Goal: Transaction & Acquisition: Purchase product/service

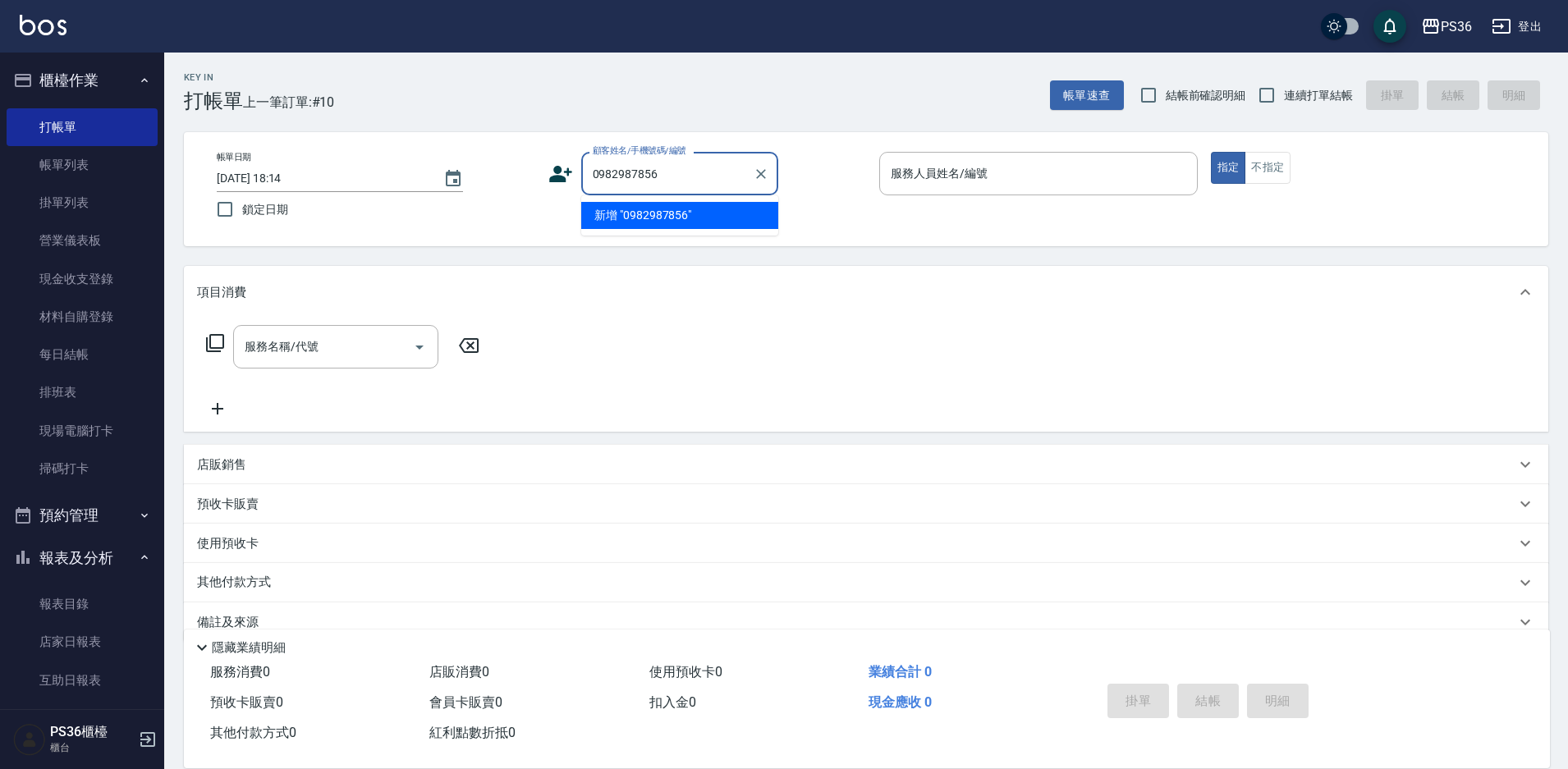
click at [685, 210] on li "新增 "0982987856"" at bounding box center [680, 215] width 197 height 27
type input "0982987856"
click at [562, 171] on icon at bounding box center [561, 174] width 25 height 25
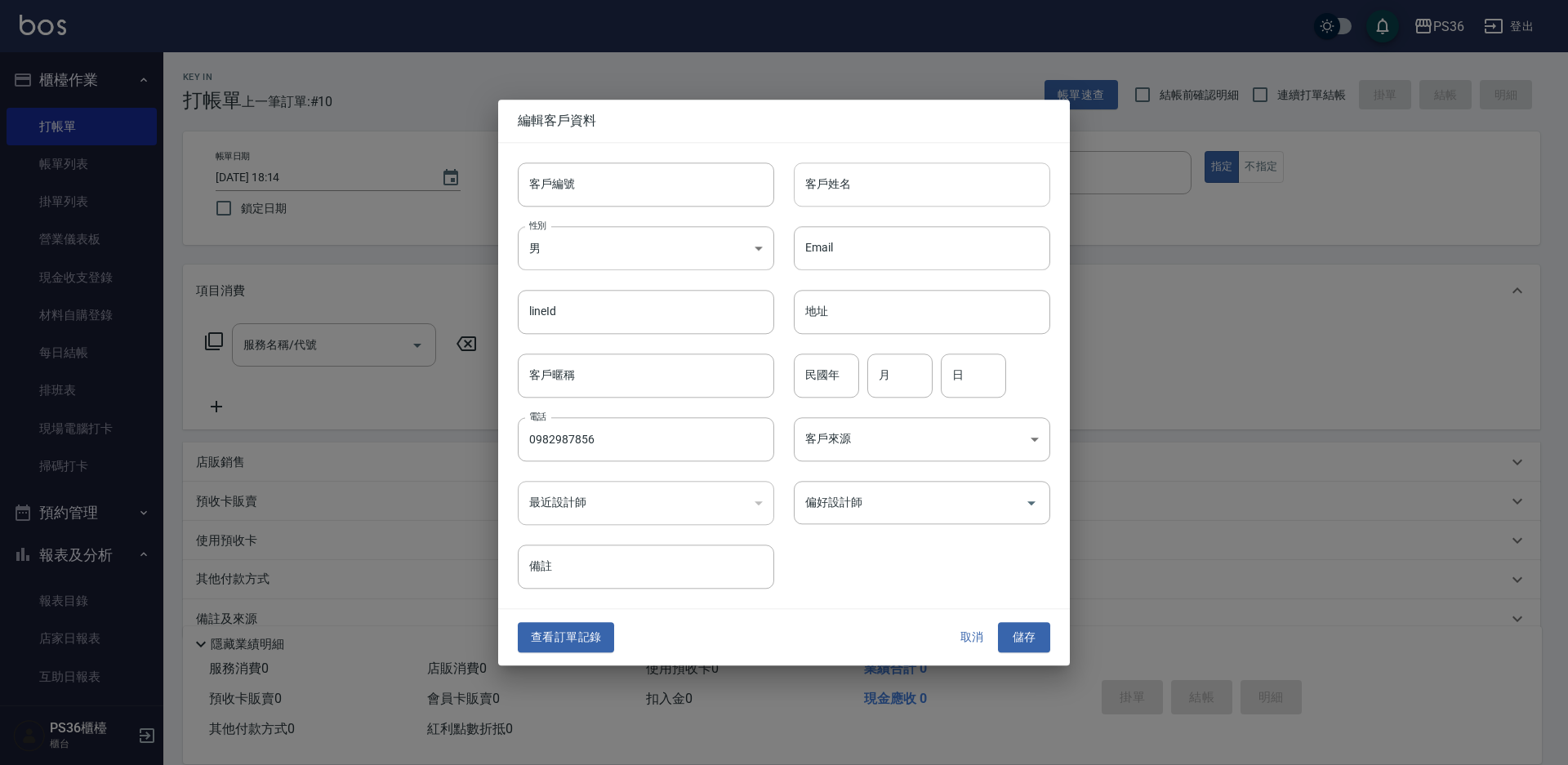
type input "0982987856"
click at [844, 194] on input "客戶姓名" at bounding box center [922, 184] width 257 height 44
type input "時[PERSON_NAME]"
click at [876, 508] on input "偏好設計師" at bounding box center [910, 502] width 217 height 28
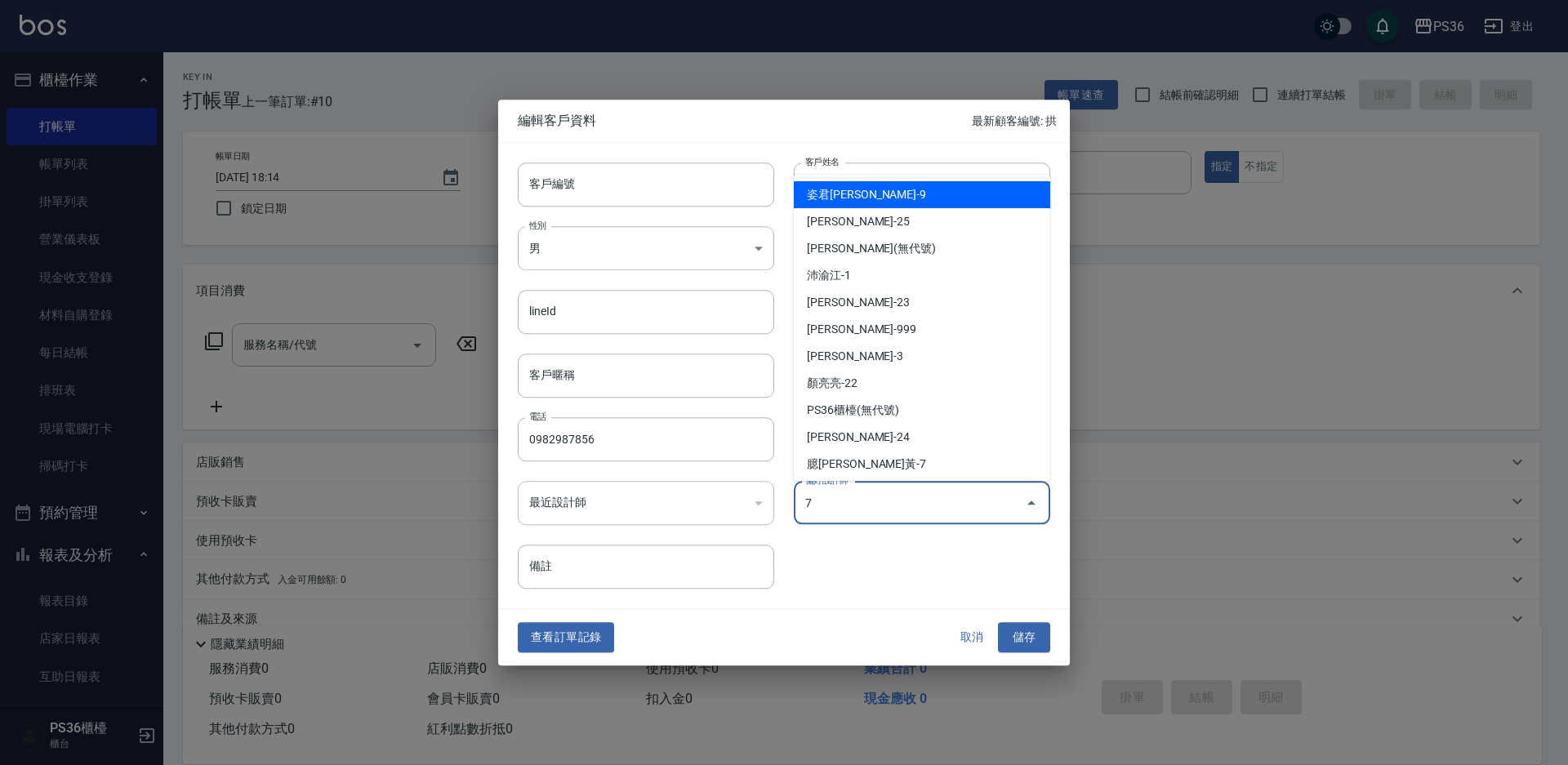
type input "臆[PERSON_NAME]"
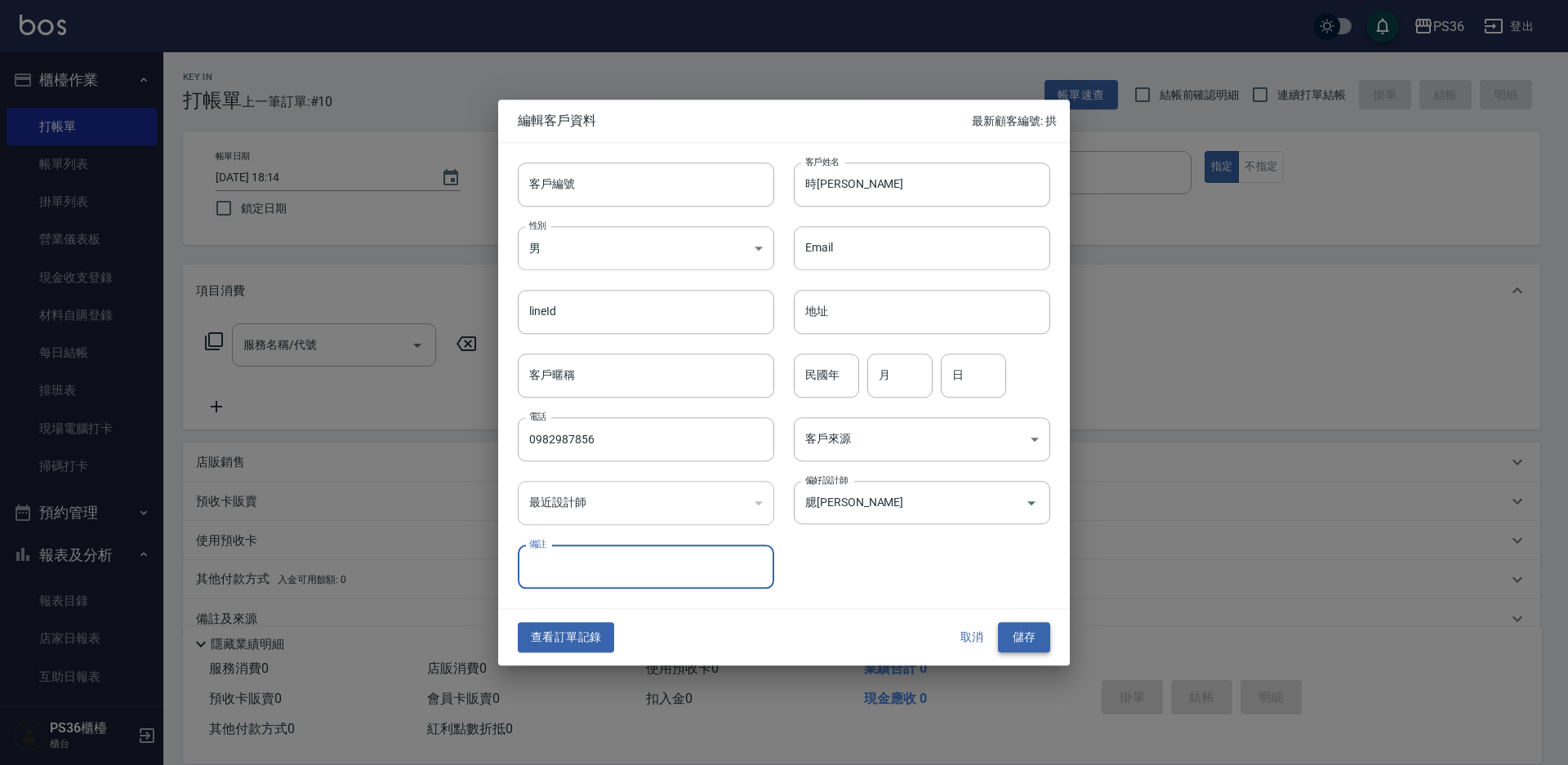
click at [1019, 640] on button "儲存" at bounding box center [1024, 638] width 52 height 30
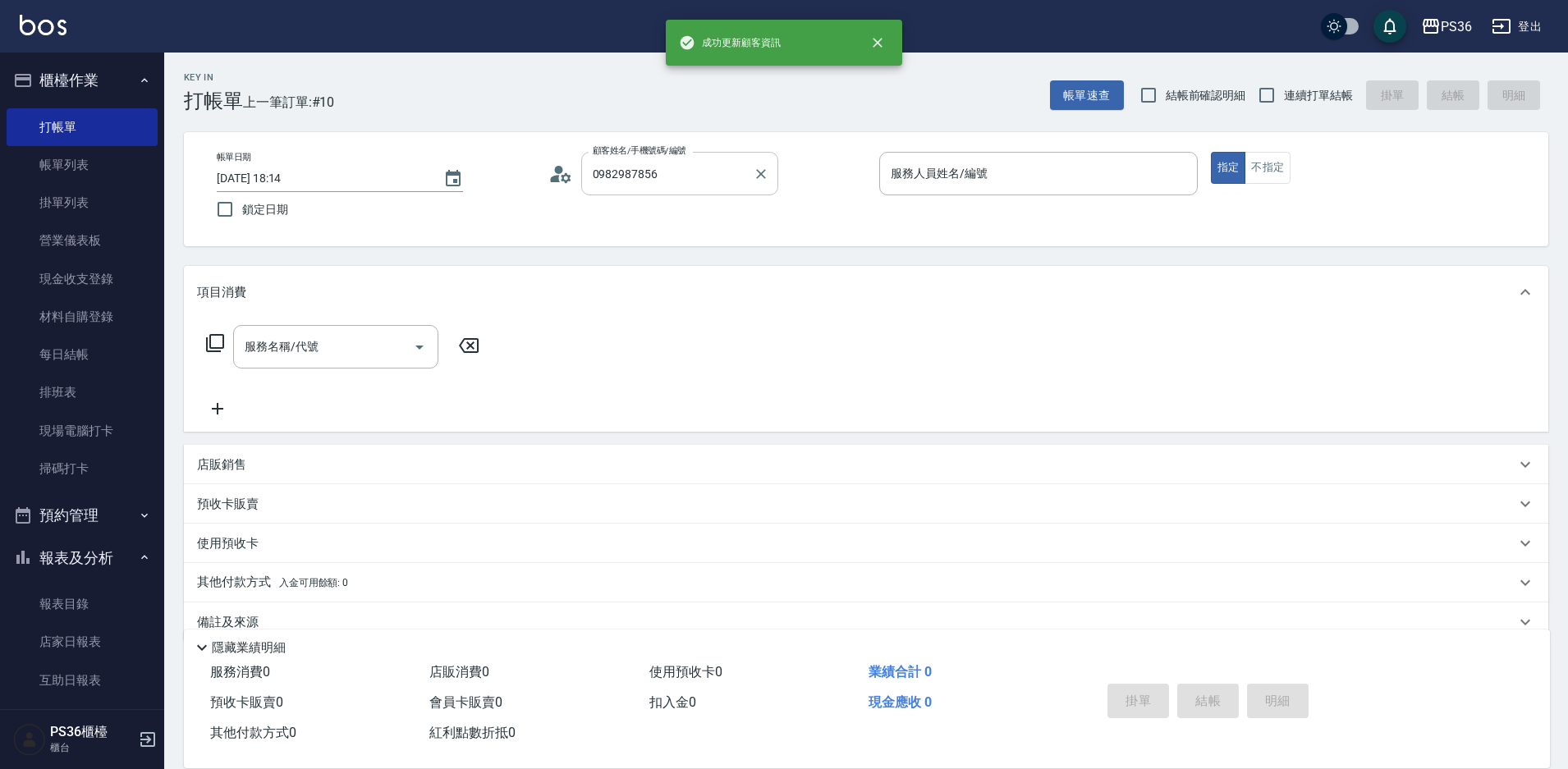
click at [657, 173] on input "0982987856" at bounding box center [667, 174] width 158 height 28
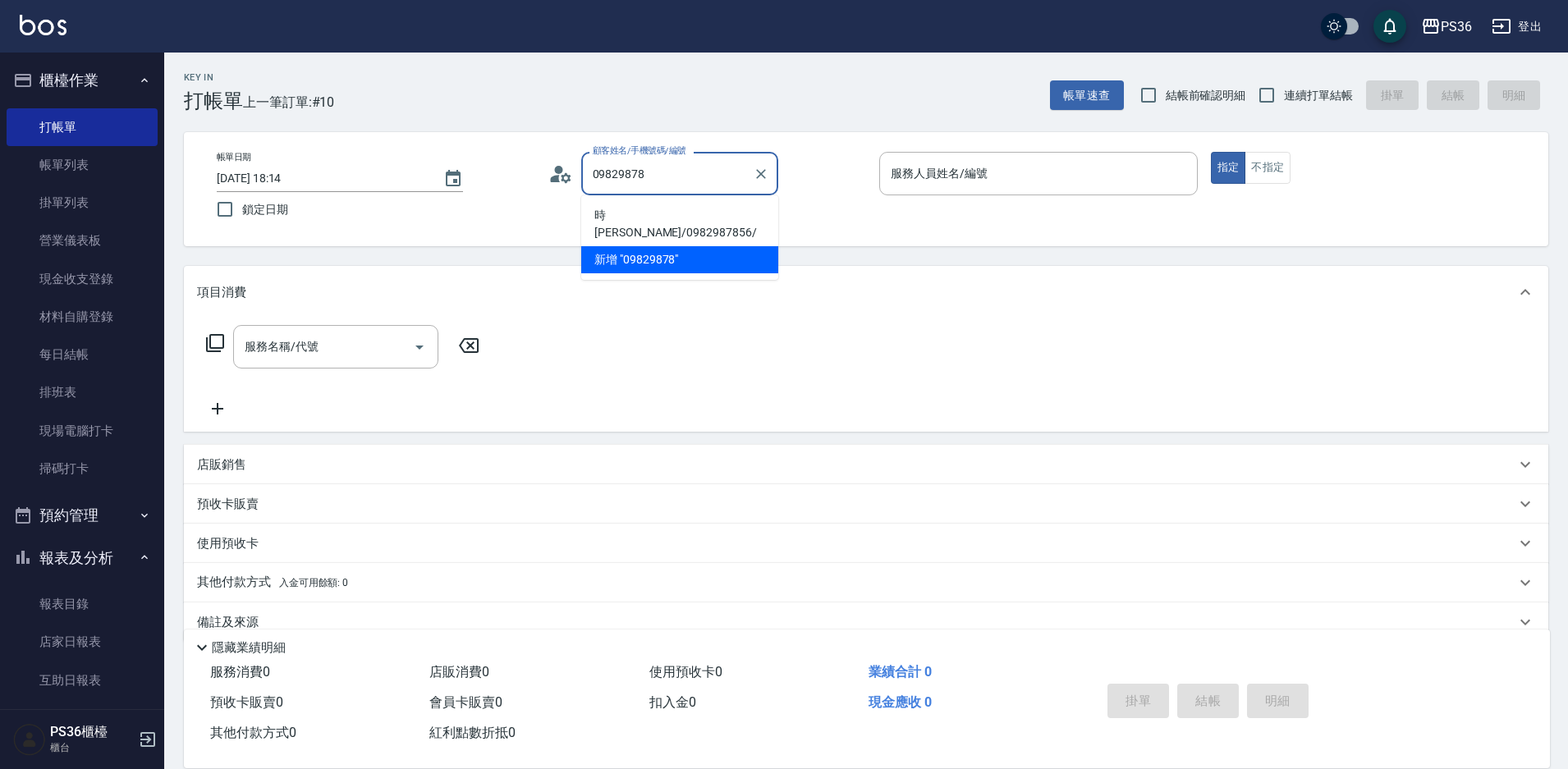
click at [663, 211] on li "時[PERSON_NAME]/0982987856/" at bounding box center [680, 224] width 197 height 44
type input "時[PERSON_NAME]/0982987856/"
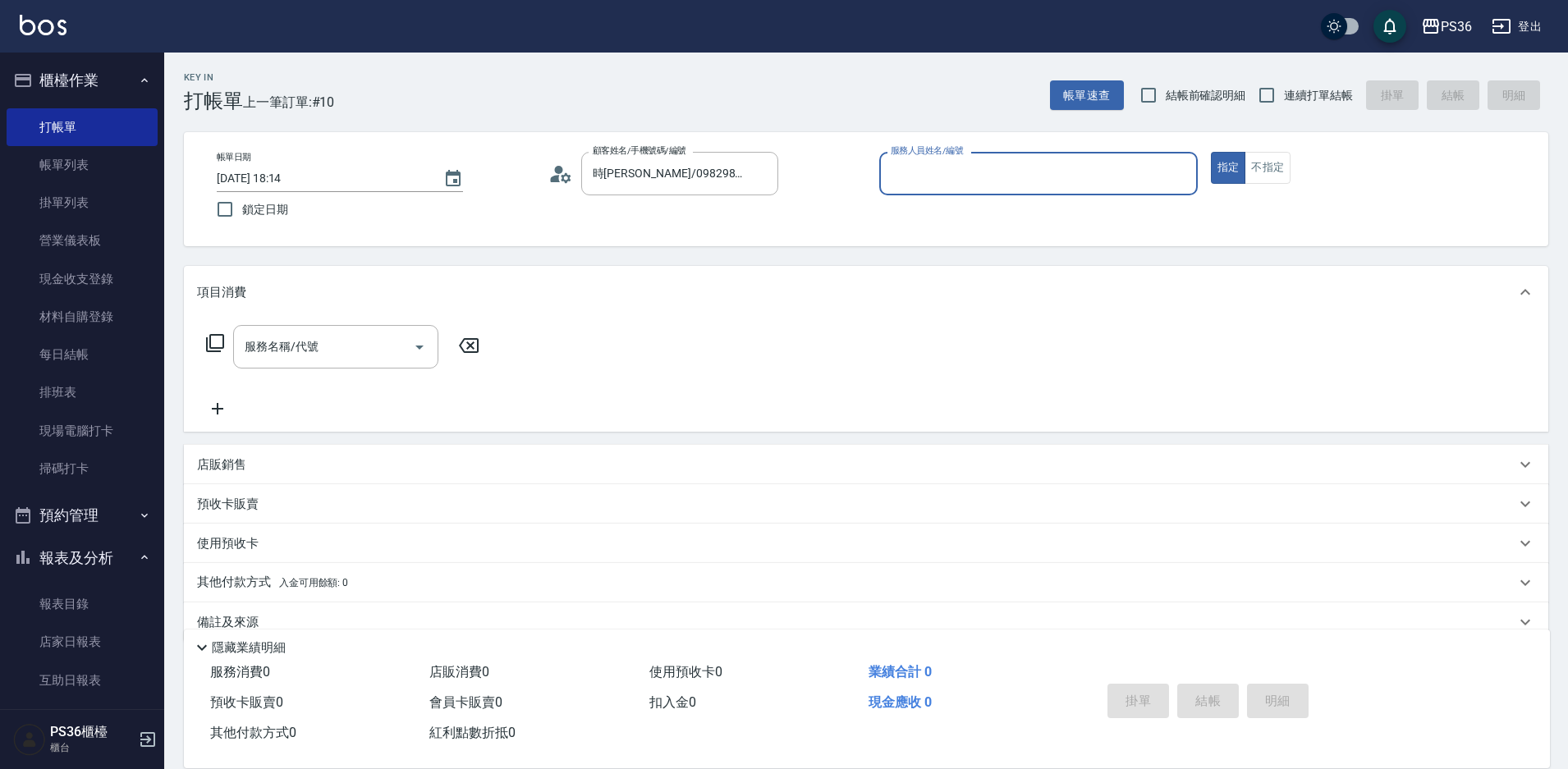
type input "EJ-7"
click at [355, 338] on input "服務名稱/代號" at bounding box center [323, 346] width 166 height 28
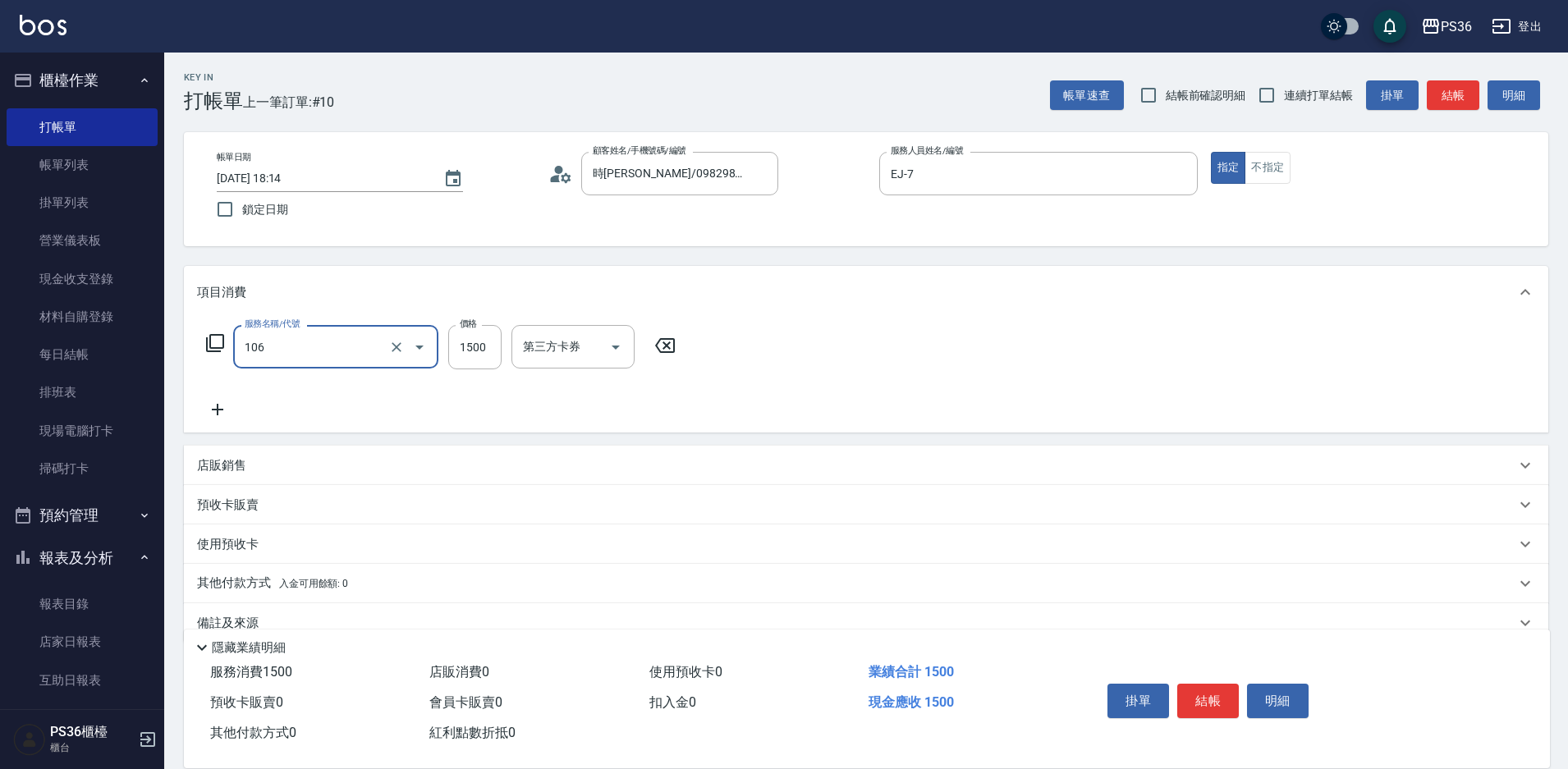
type input "頂級染髮(106)"
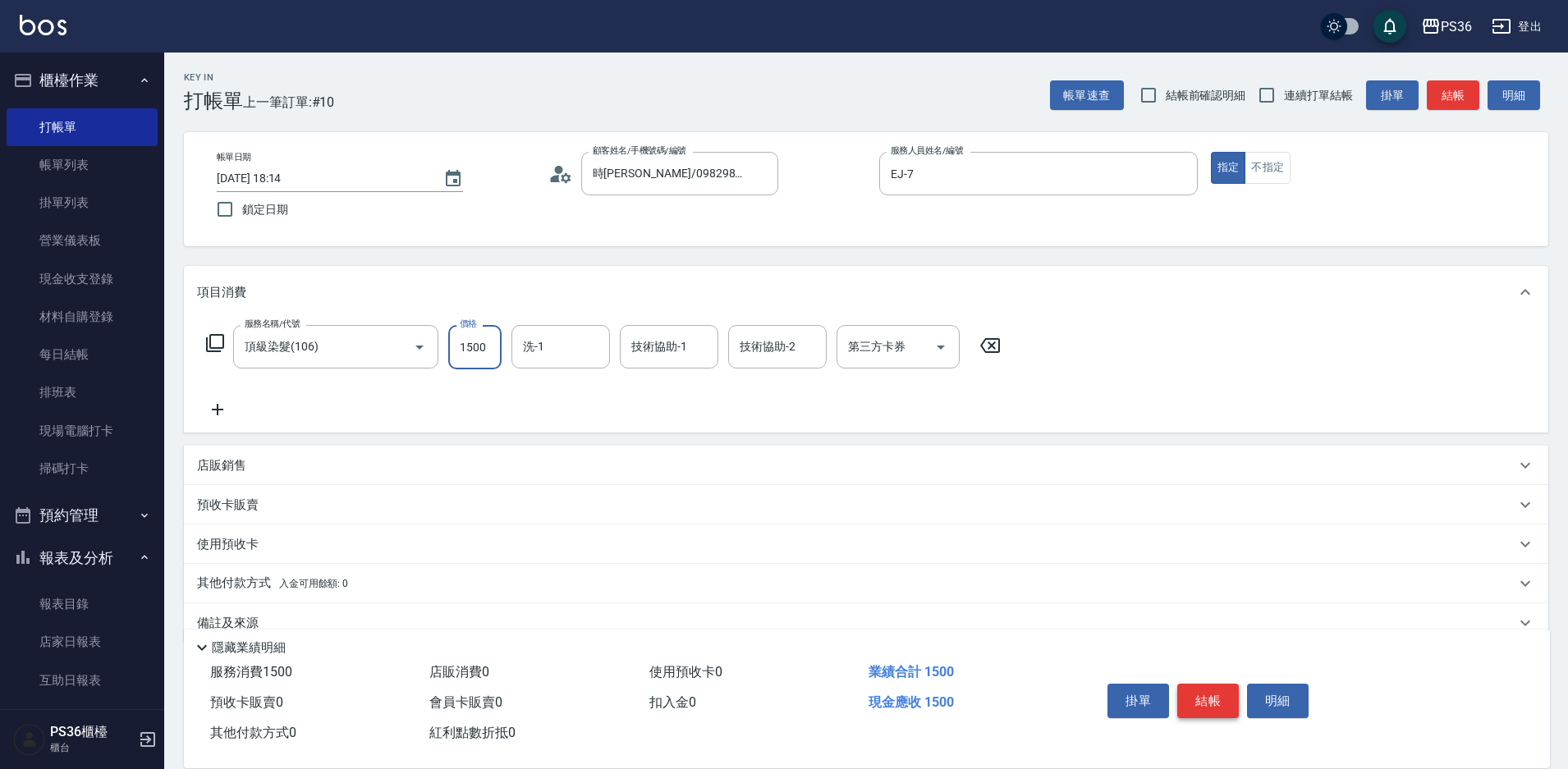
click at [1190, 695] on button "結帳" at bounding box center [1207, 701] width 61 height 35
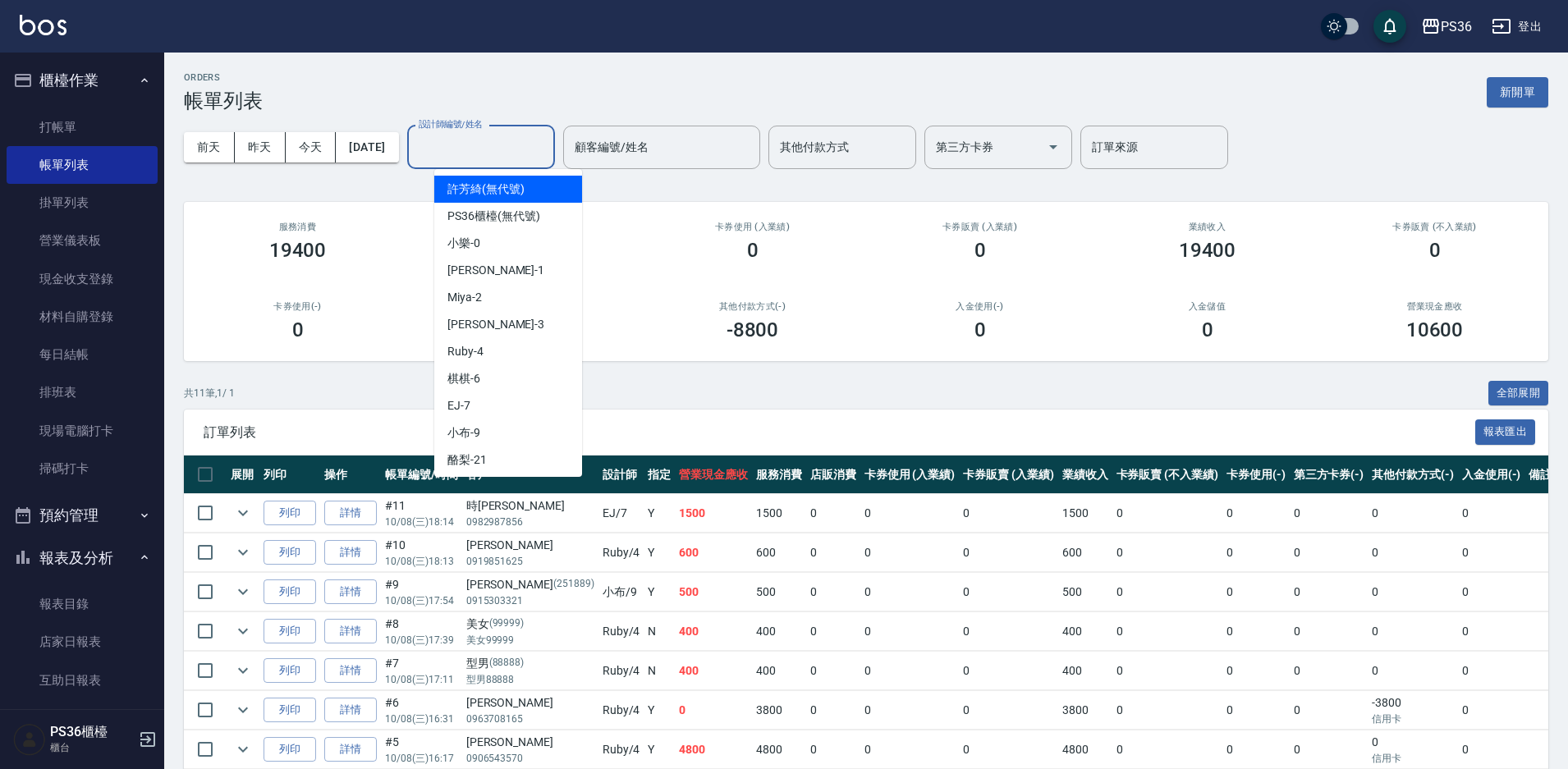
click at [548, 139] on input "設計師編號/姓名" at bounding box center [481, 147] width 133 height 28
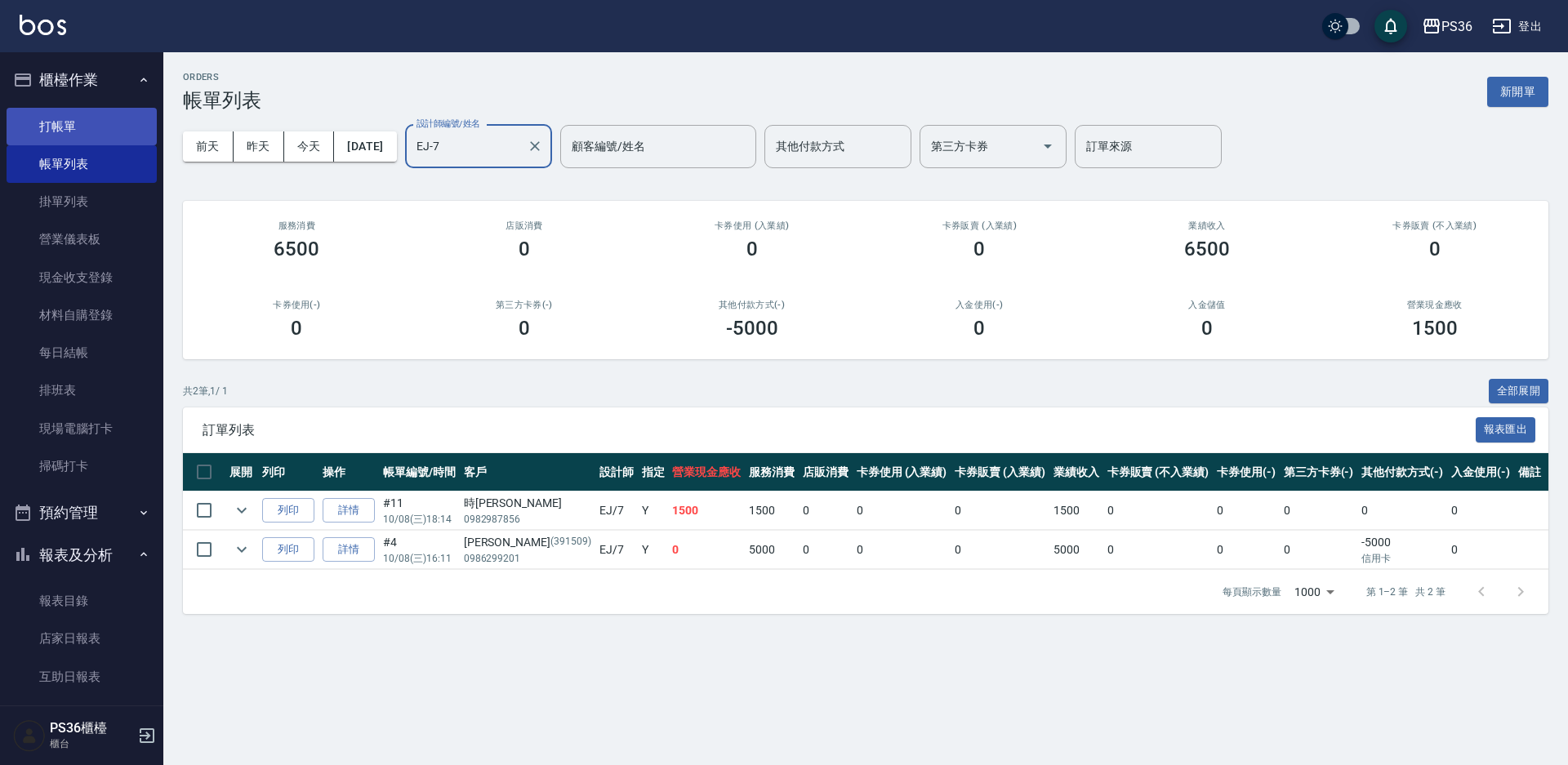
type input "EJ-7"
click at [97, 115] on link "打帳單" at bounding box center [81, 126] width 150 height 38
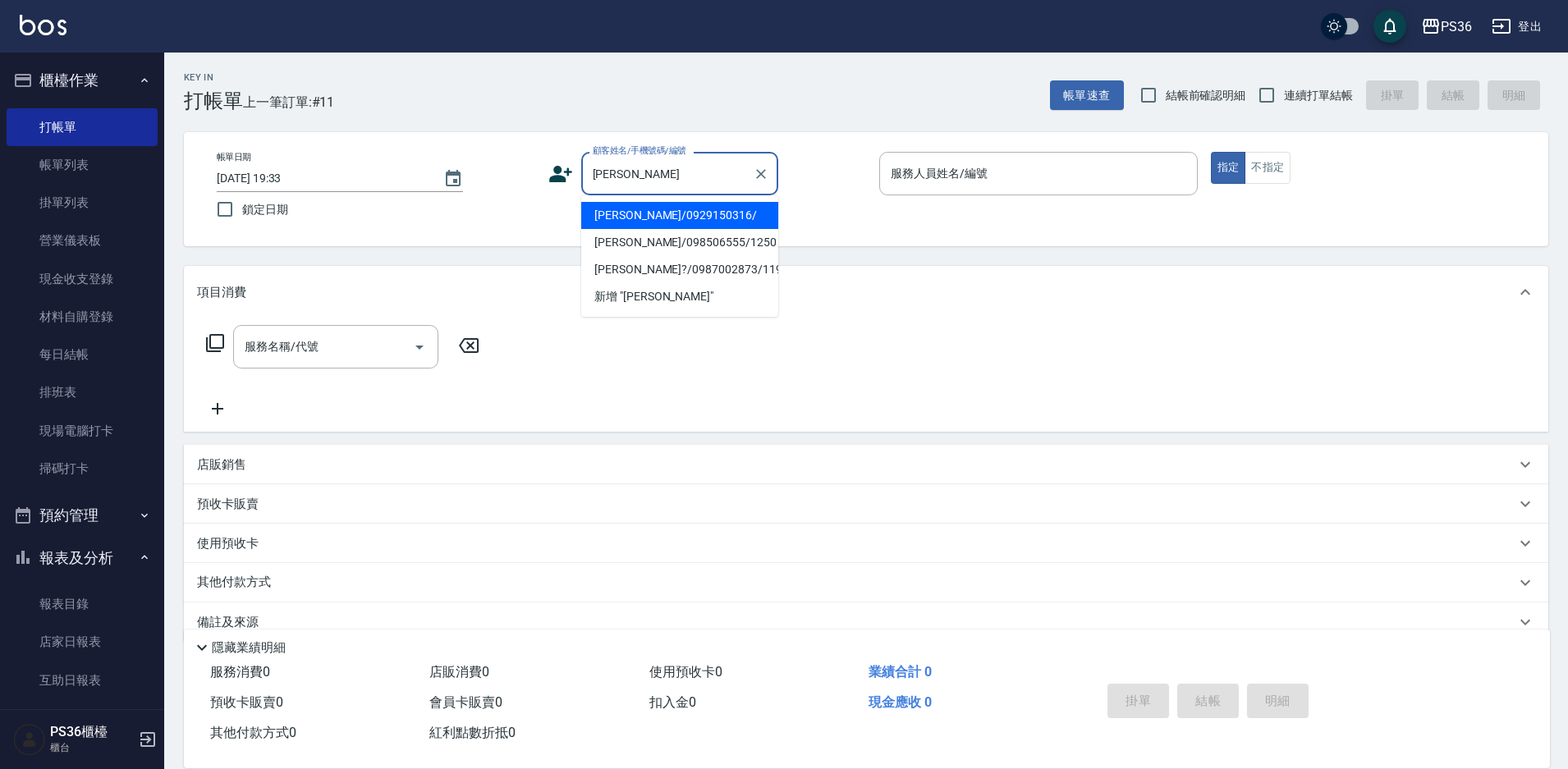
type input "立"
click at [651, 175] on input "立" at bounding box center [667, 174] width 158 height 28
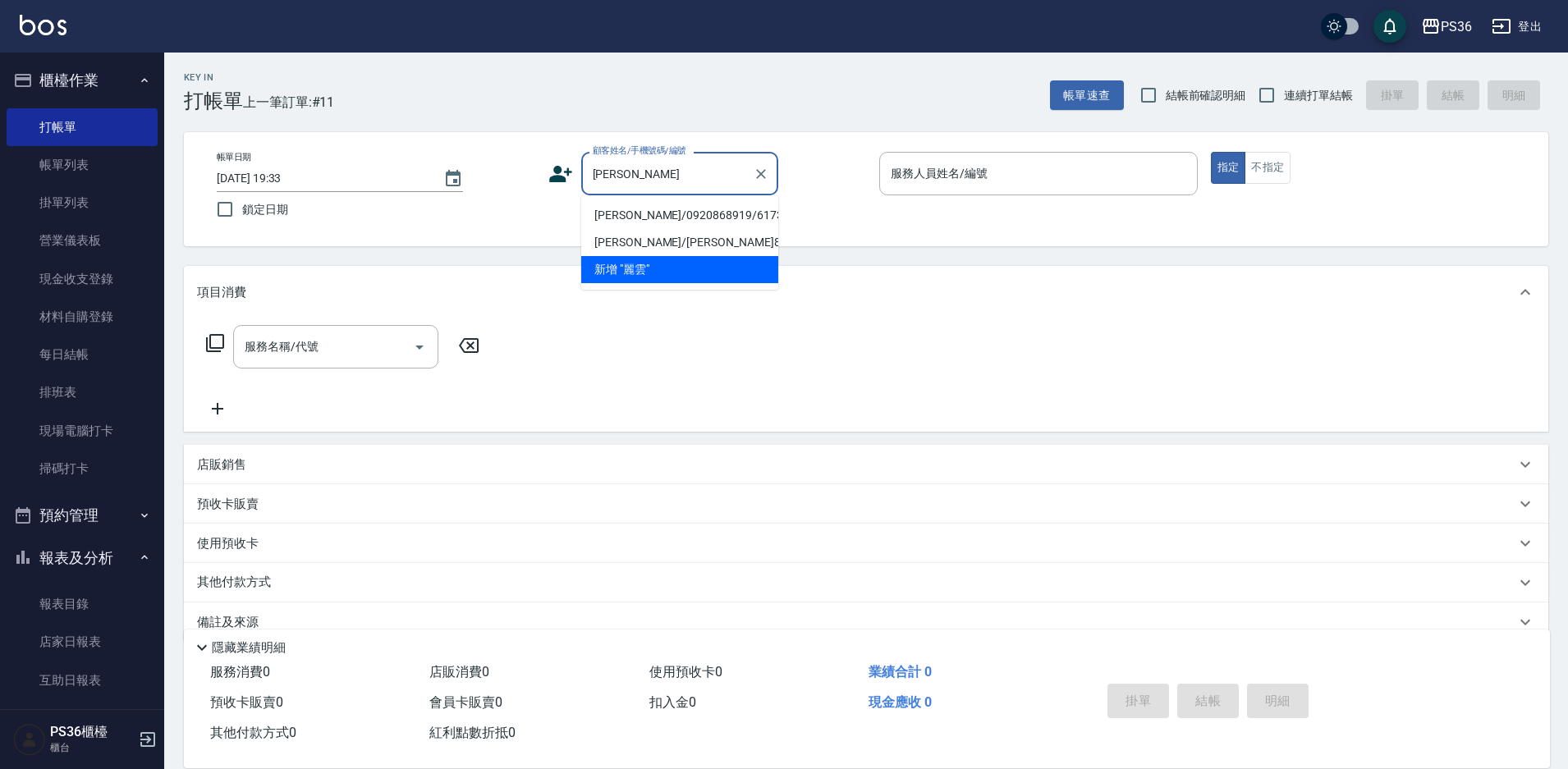
click at [647, 214] on li "[PERSON_NAME]/0920868919/6173" at bounding box center [680, 215] width 197 height 27
type input "[PERSON_NAME]/0920868919/6173"
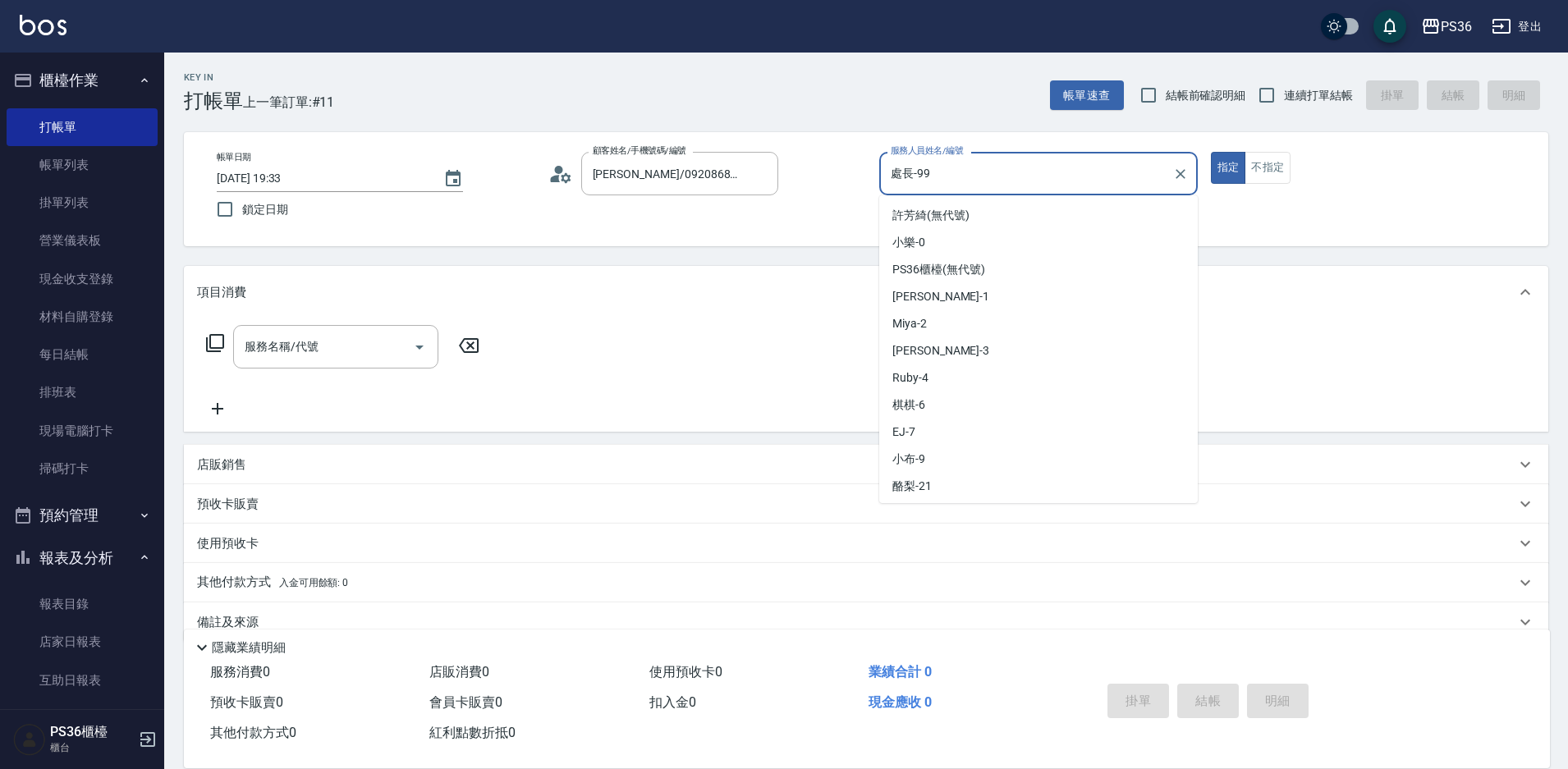
drag, startPoint x: 940, startPoint y: 168, endPoint x: 872, endPoint y: 172, distance: 68.1
click at [875, 172] on div "帳單日期 [DATE] 19:33 鎖定日期 顧客姓名/手機號碼/編號 [PERSON_NAME]/0920868919/6173 顧客姓名/手機號碼/編號 …" at bounding box center [866, 189] width 1325 height 74
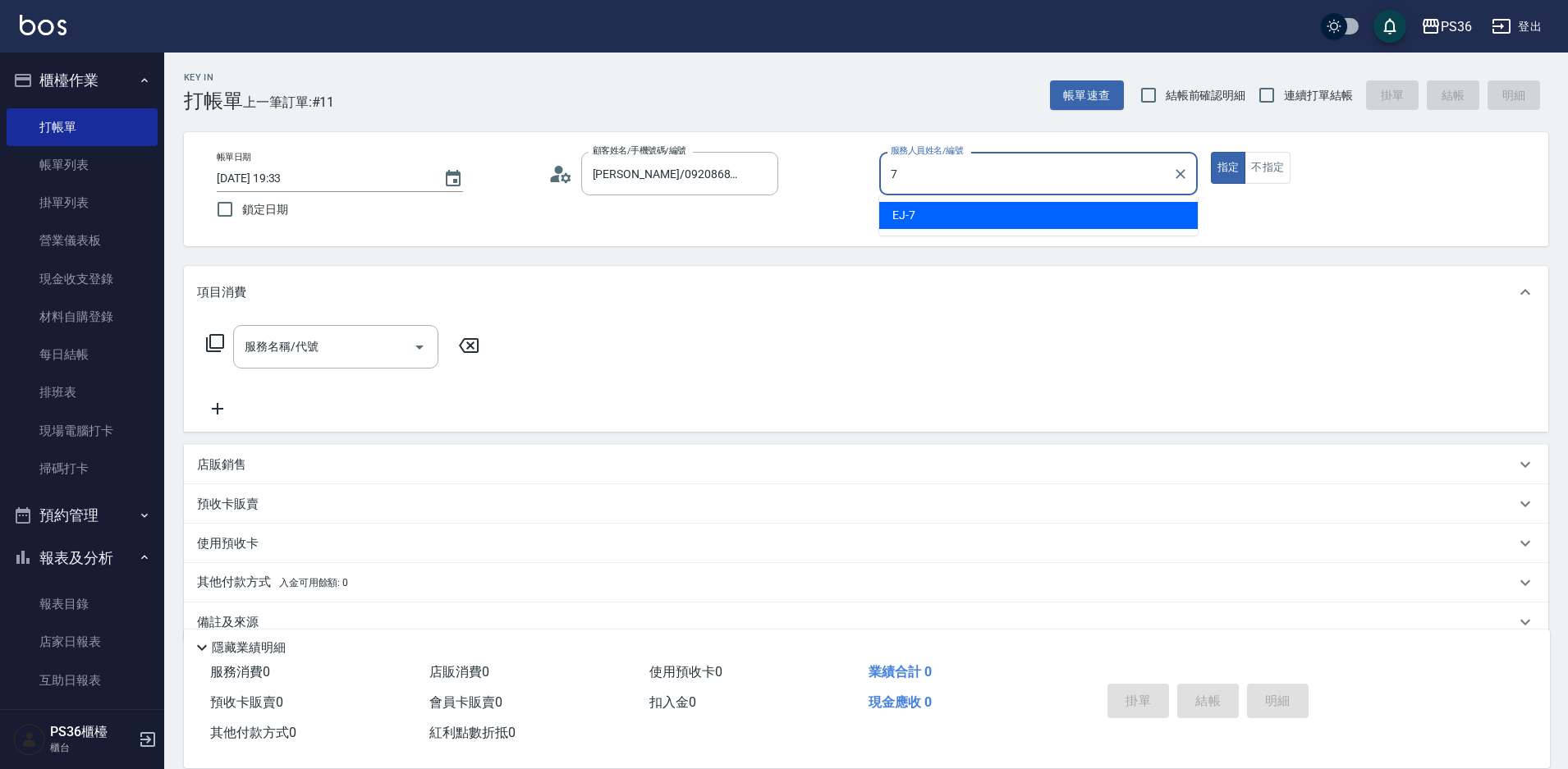
type input "7"
type button "true"
type input "EJ-7"
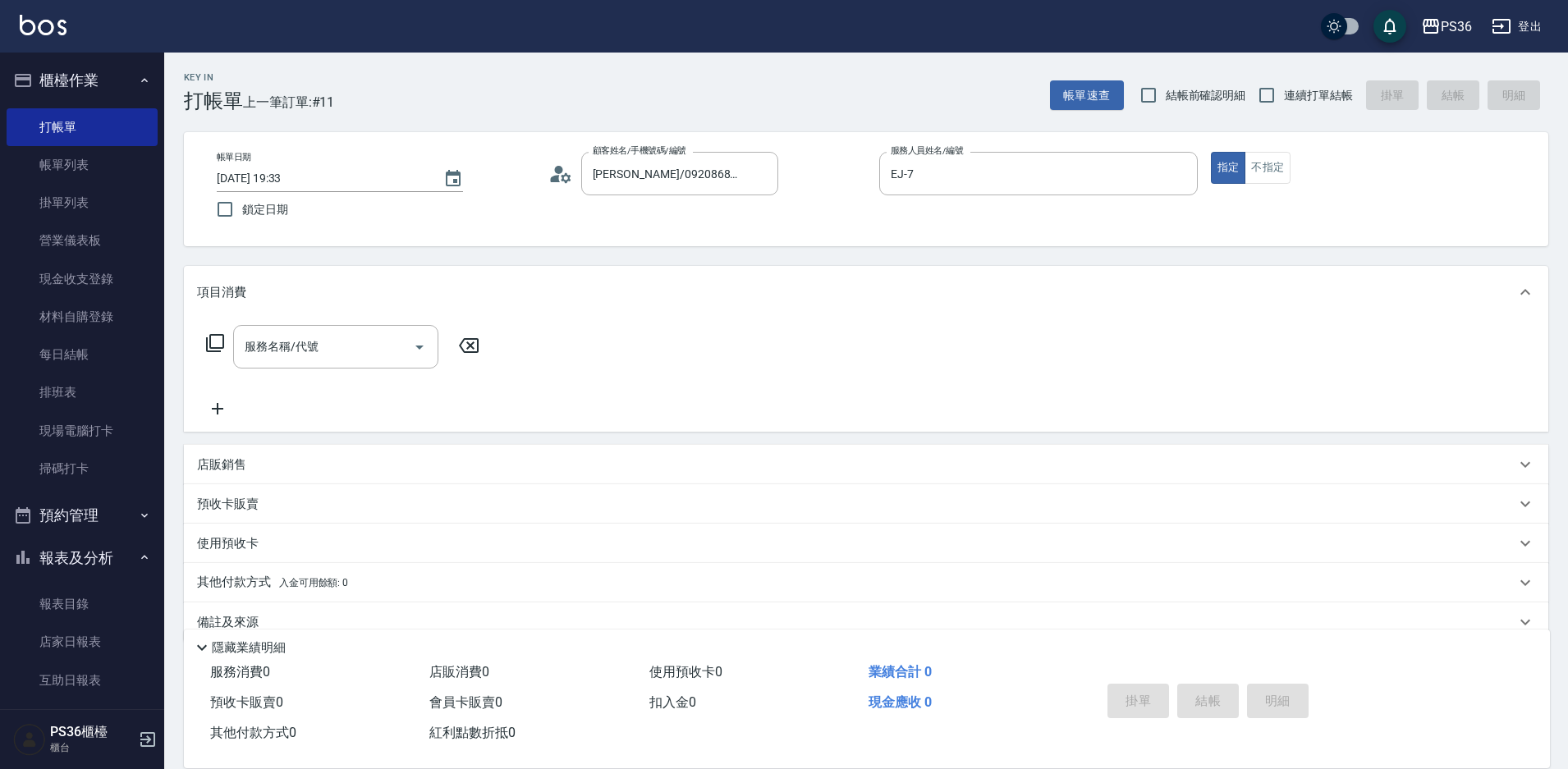
click at [565, 178] on icon at bounding box center [561, 174] width 25 height 25
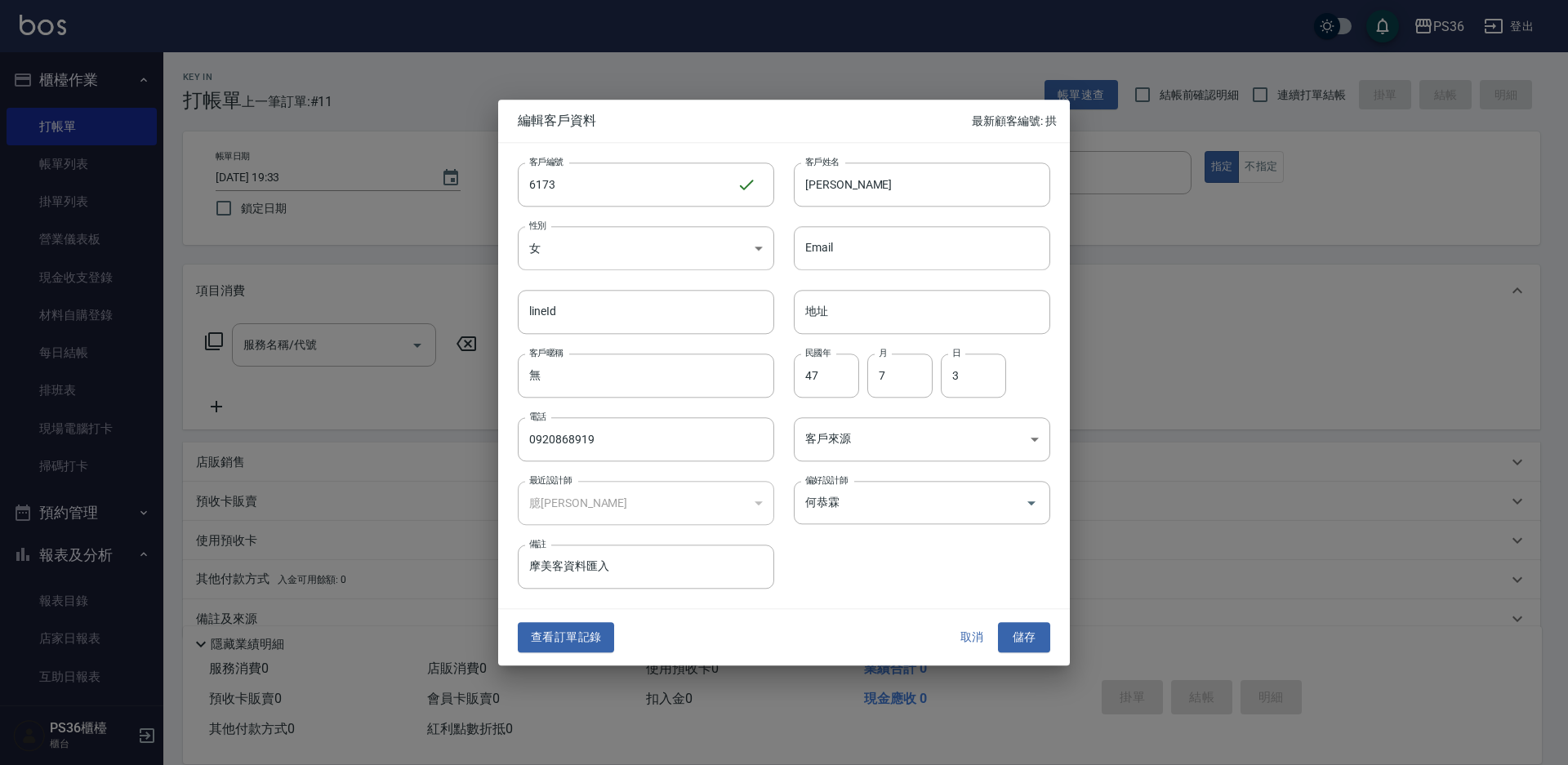
click at [561, 613] on div "查看訂單記錄 取消 儲存" at bounding box center [784, 638] width 571 height 56
click at [562, 638] on button "查看訂單記錄" at bounding box center [565, 638] width 96 height 30
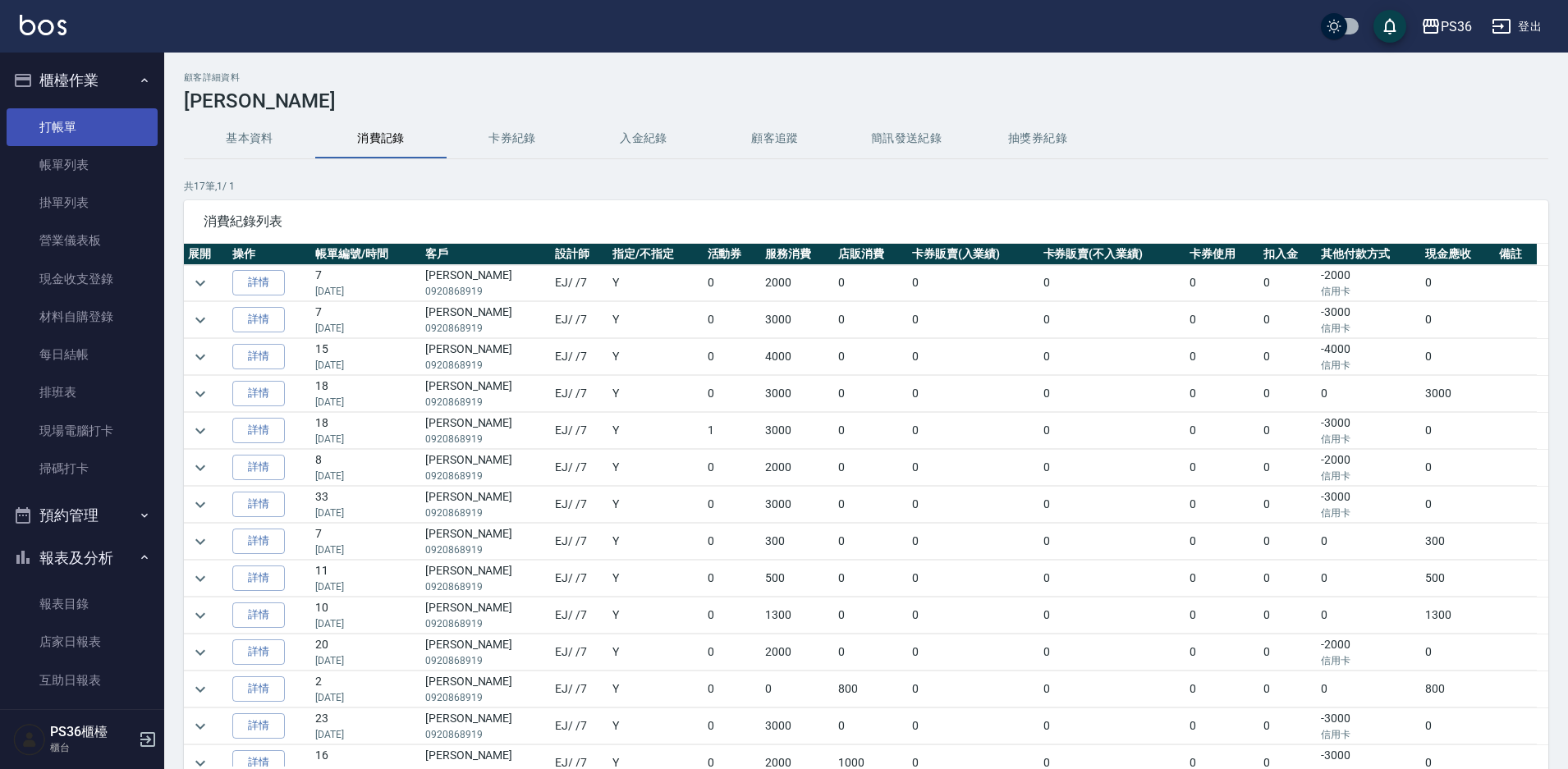
click at [77, 110] on link "打帳單" at bounding box center [82, 127] width 151 height 38
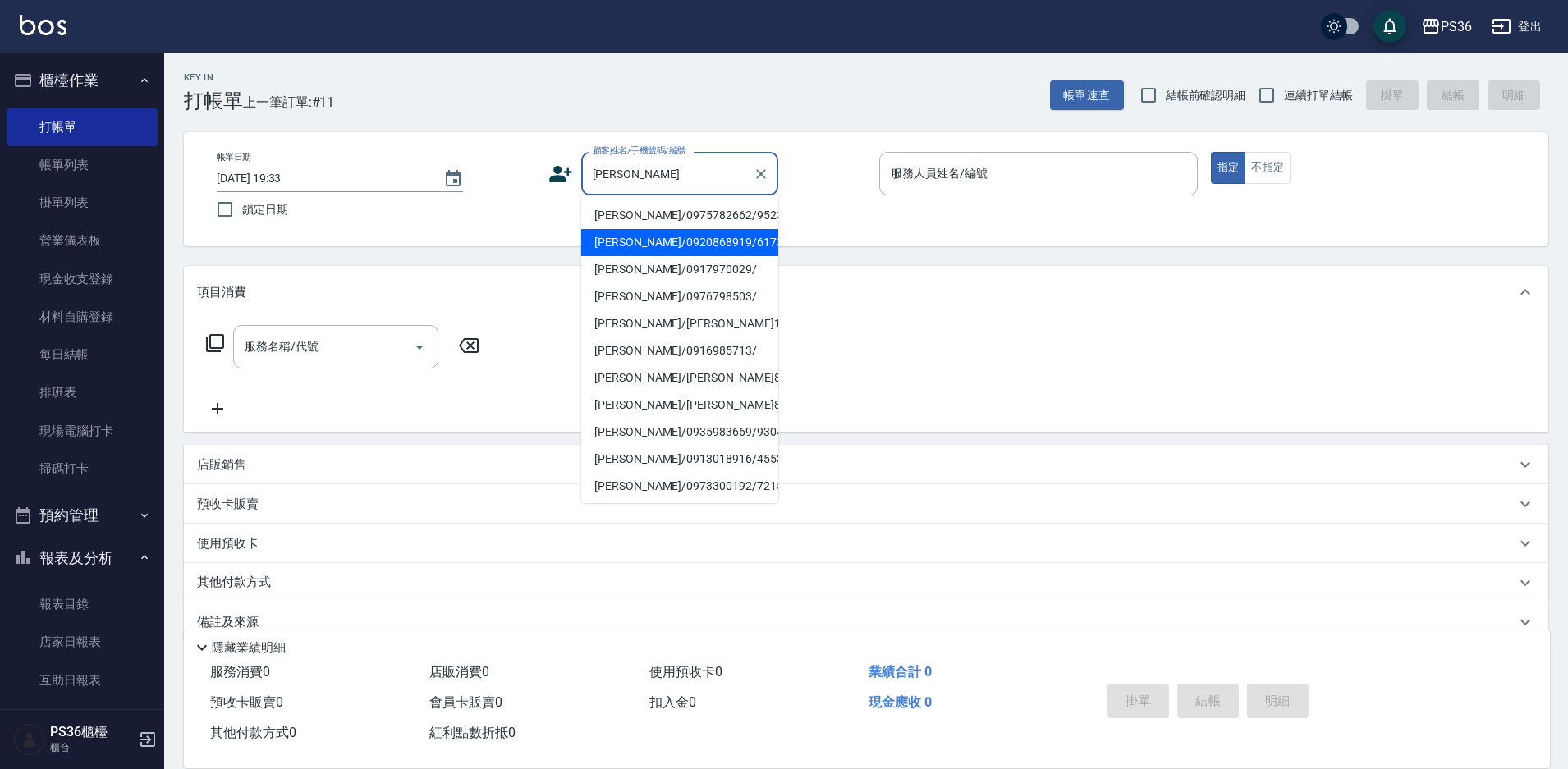
click at [651, 239] on li "[PERSON_NAME]/0920868919/6173" at bounding box center [680, 242] width 197 height 27
type input "[PERSON_NAME]/0920868919/6173"
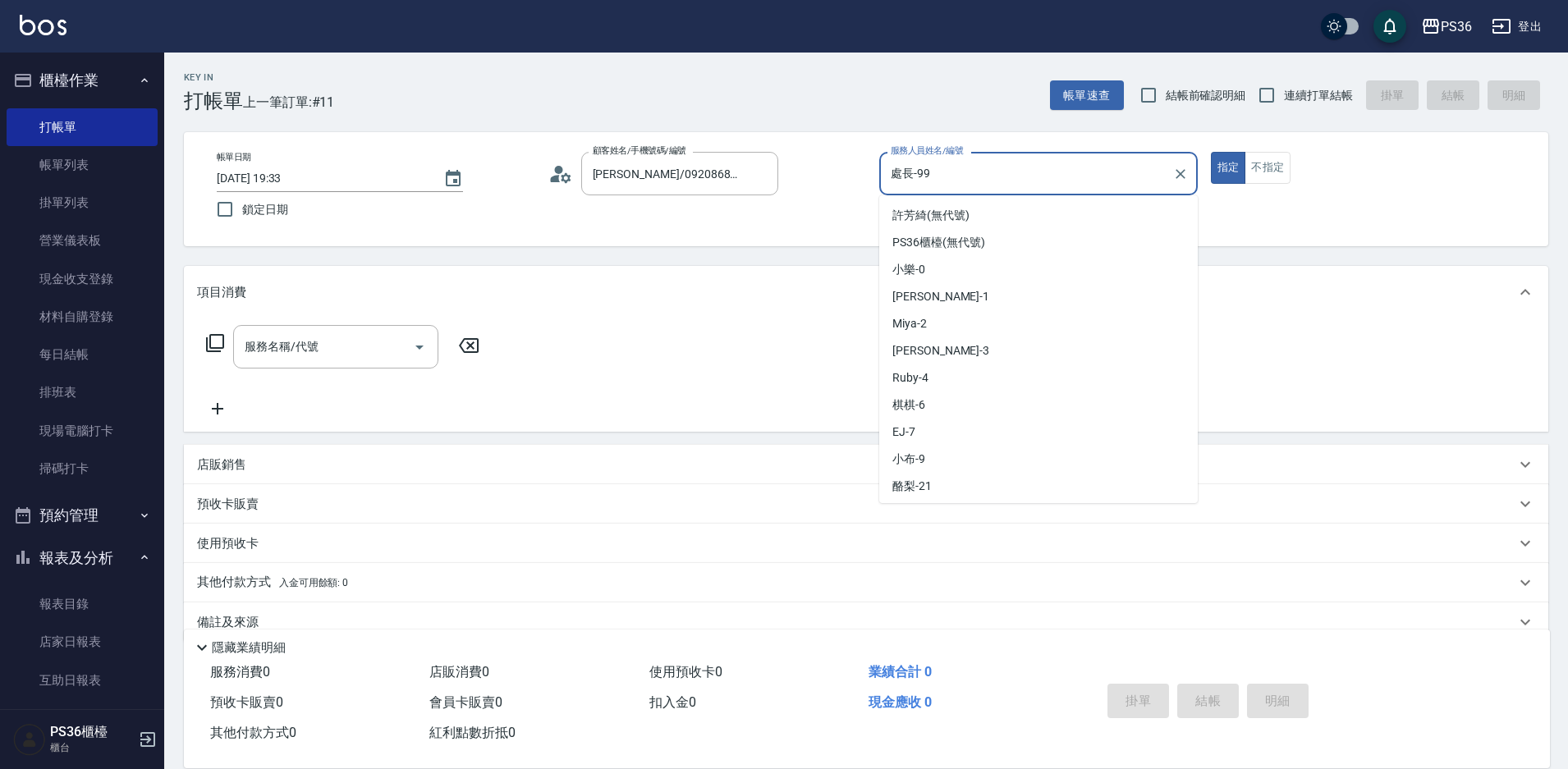
scroll to position [159, 0]
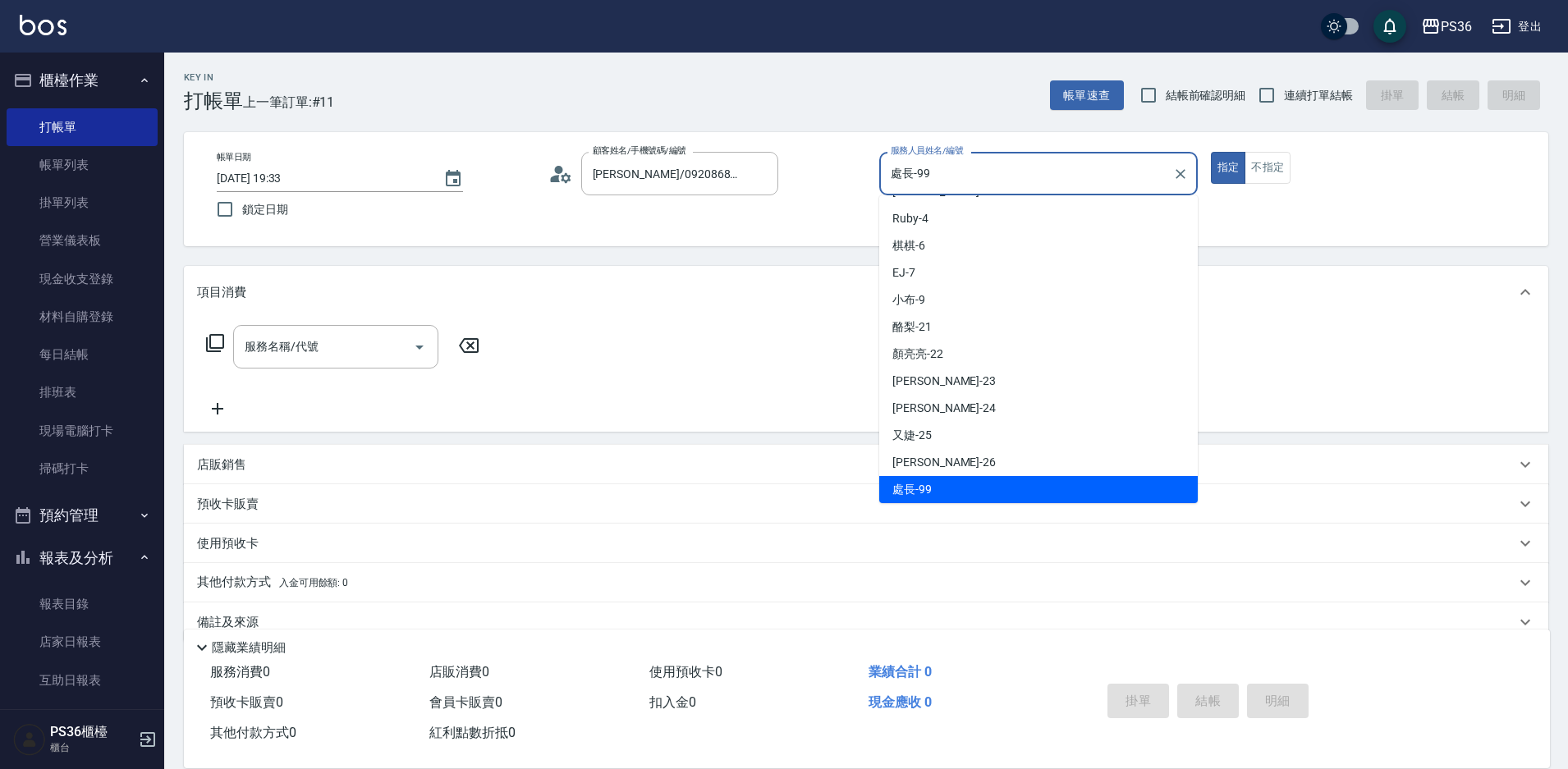
drag, startPoint x: 956, startPoint y: 173, endPoint x: 881, endPoint y: 173, distance: 75.0
click at [881, 173] on div "處長-99 服務人員姓名/編號" at bounding box center [1038, 173] width 318 height 43
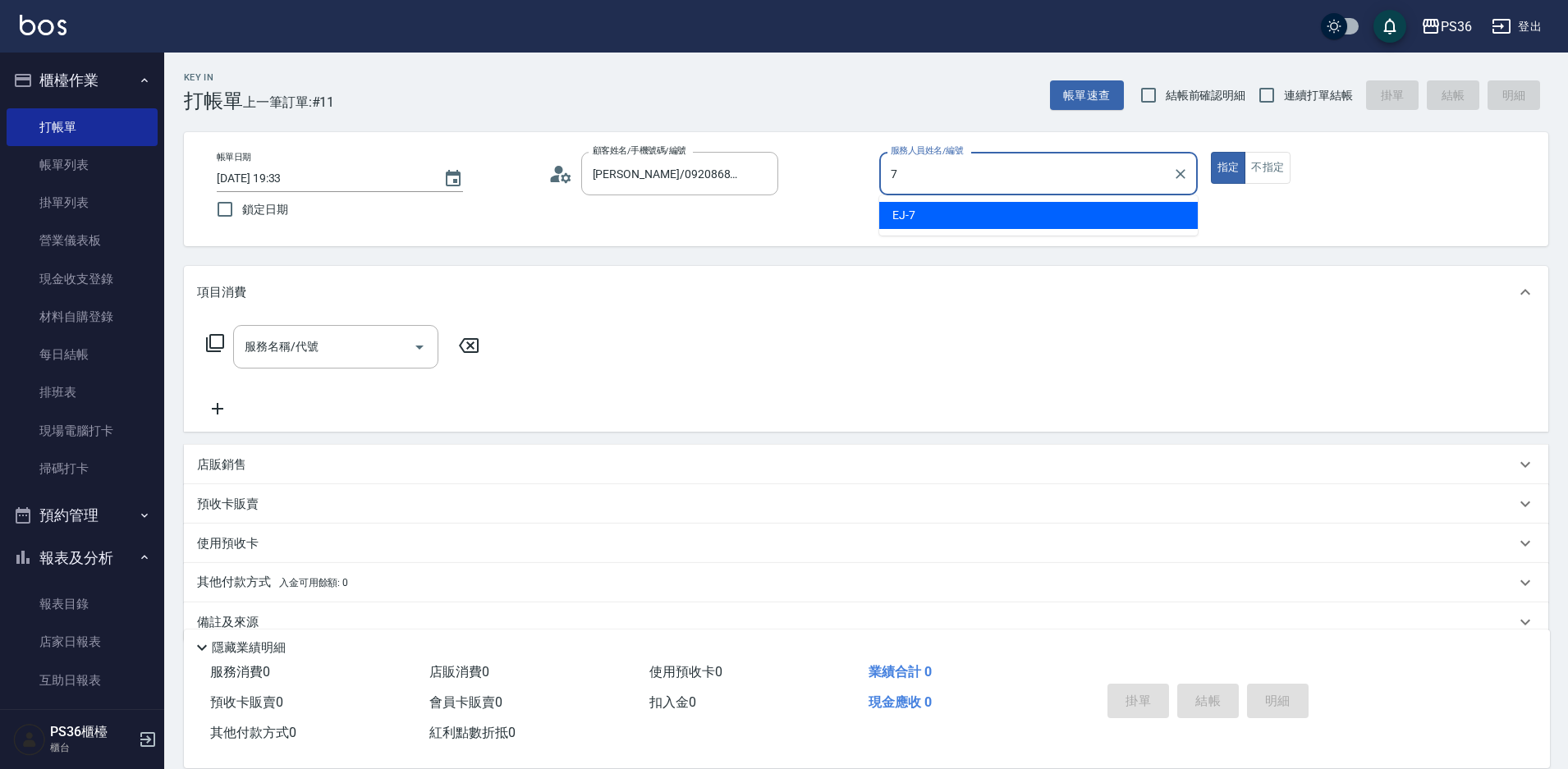
type input "EJ-7"
type button "true"
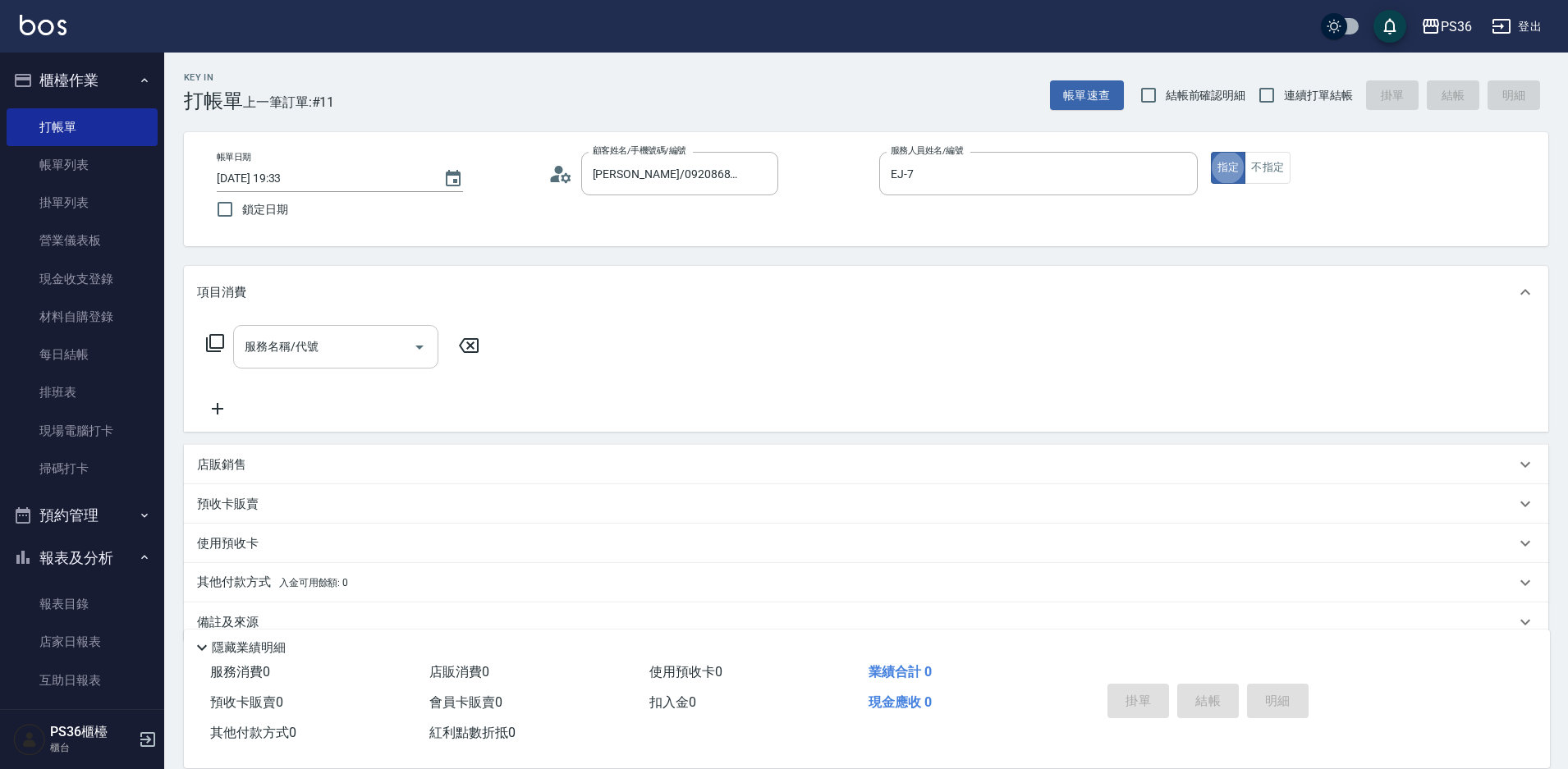
click at [324, 354] on input "服務名稱/代號" at bounding box center [323, 346] width 166 height 28
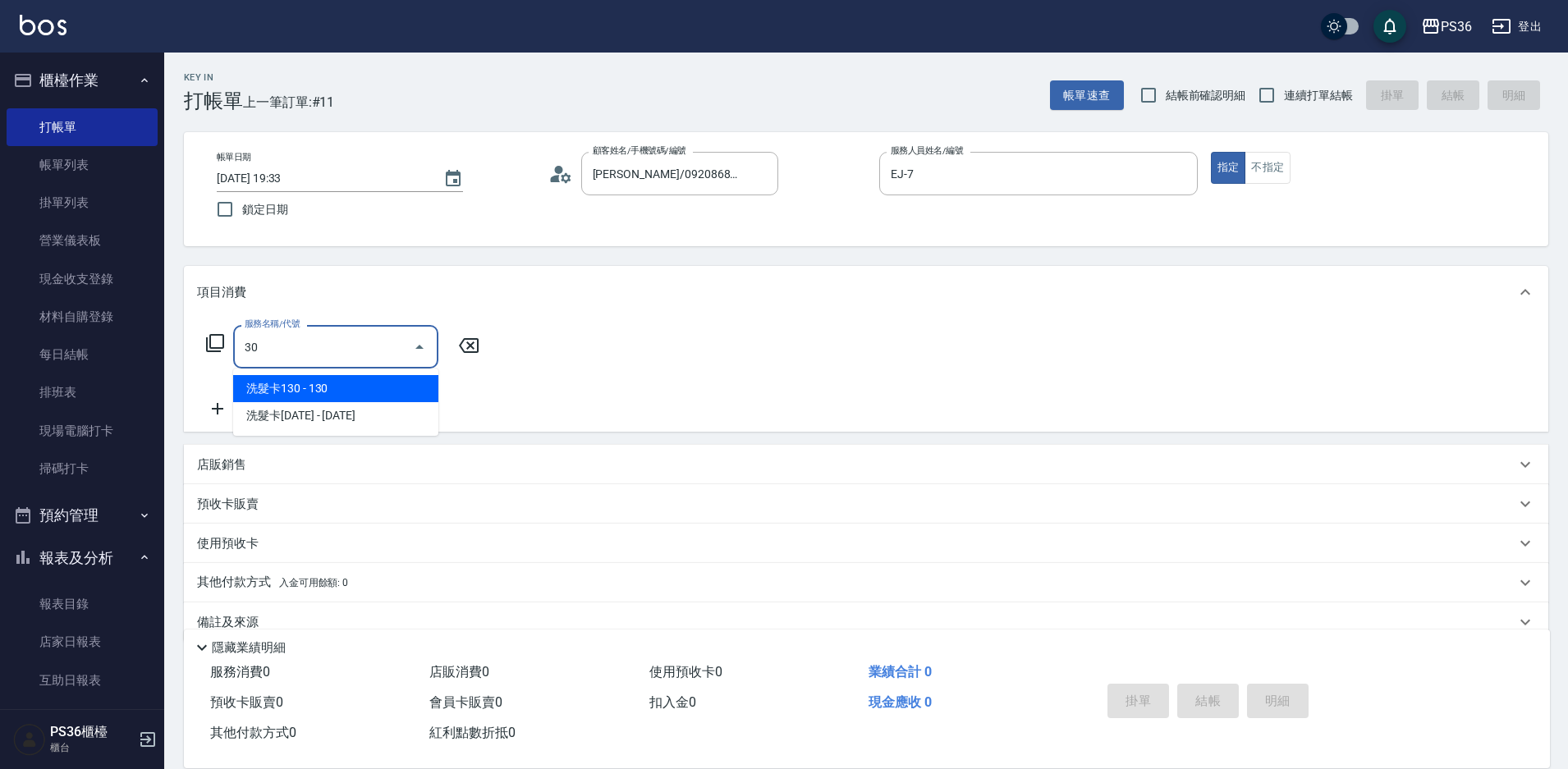
type input "309"
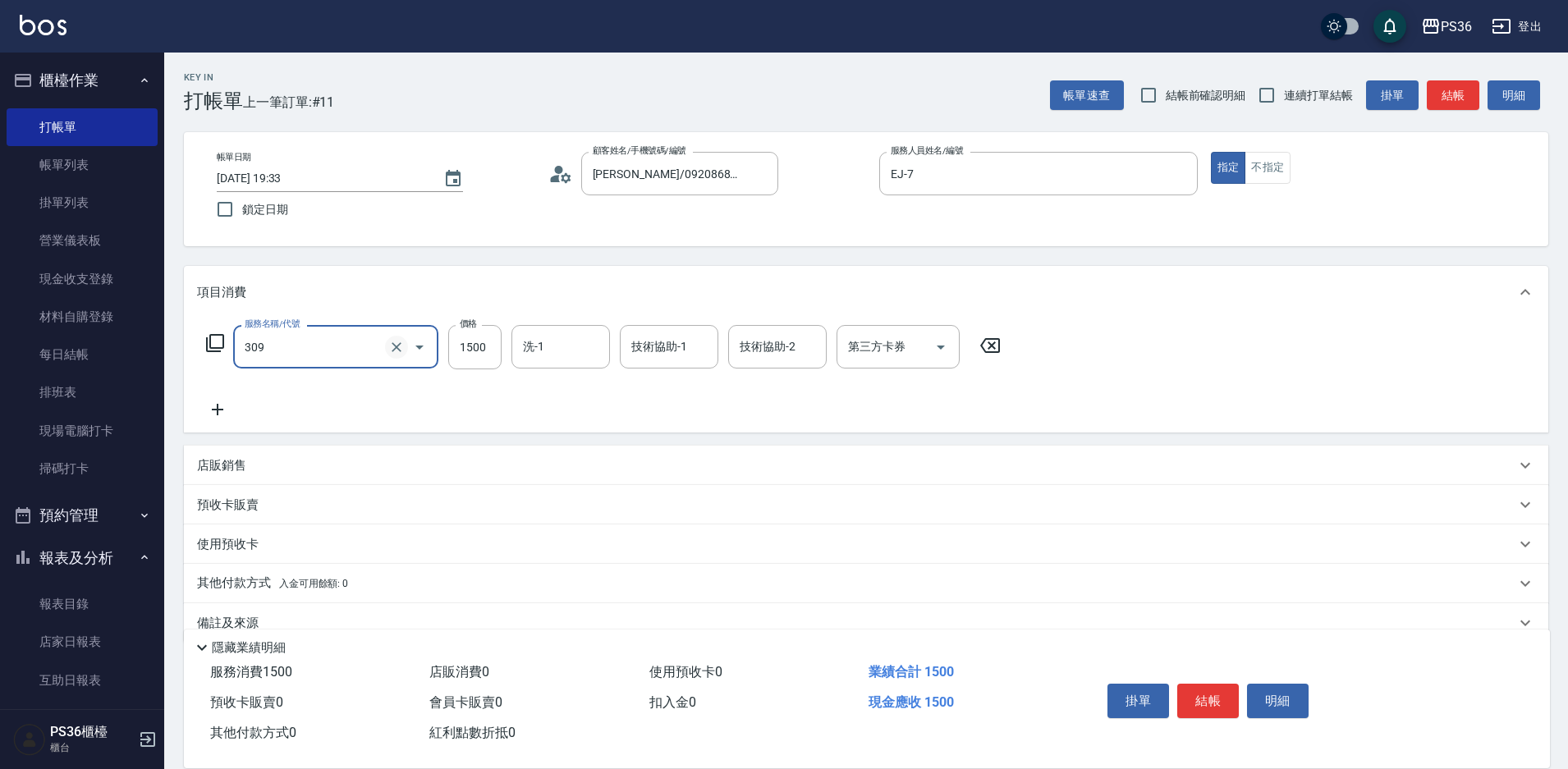
click at [396, 346] on icon "Clear" at bounding box center [396, 346] width 10 height 10
type input "頂級溫朔(313)"
type input "3000"
type input "酪梨-21"
click at [1197, 684] on button "結帳" at bounding box center [1207, 701] width 61 height 35
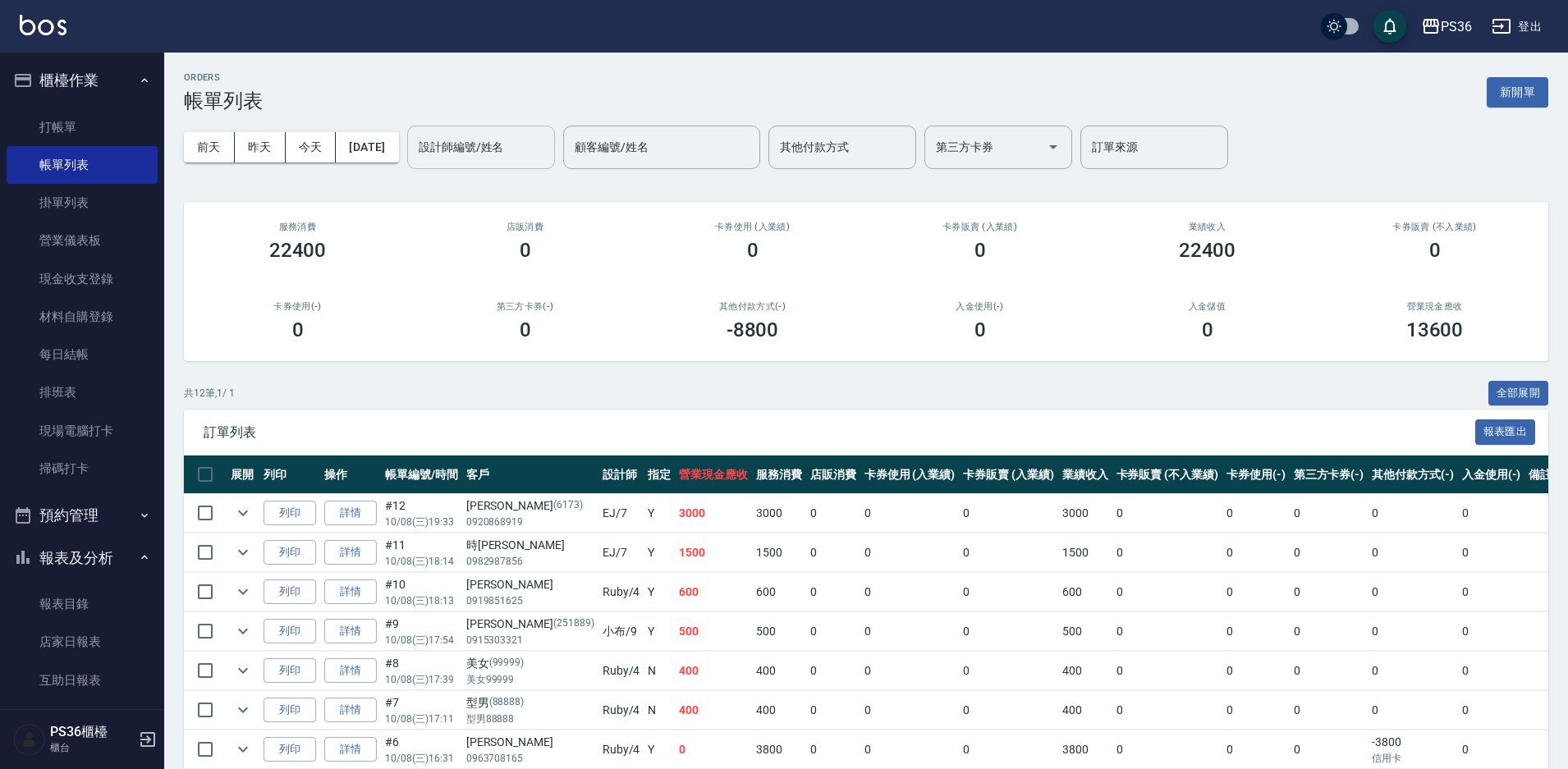
click at [485, 142] on input "設計師編號/姓名" at bounding box center [481, 147] width 133 height 28
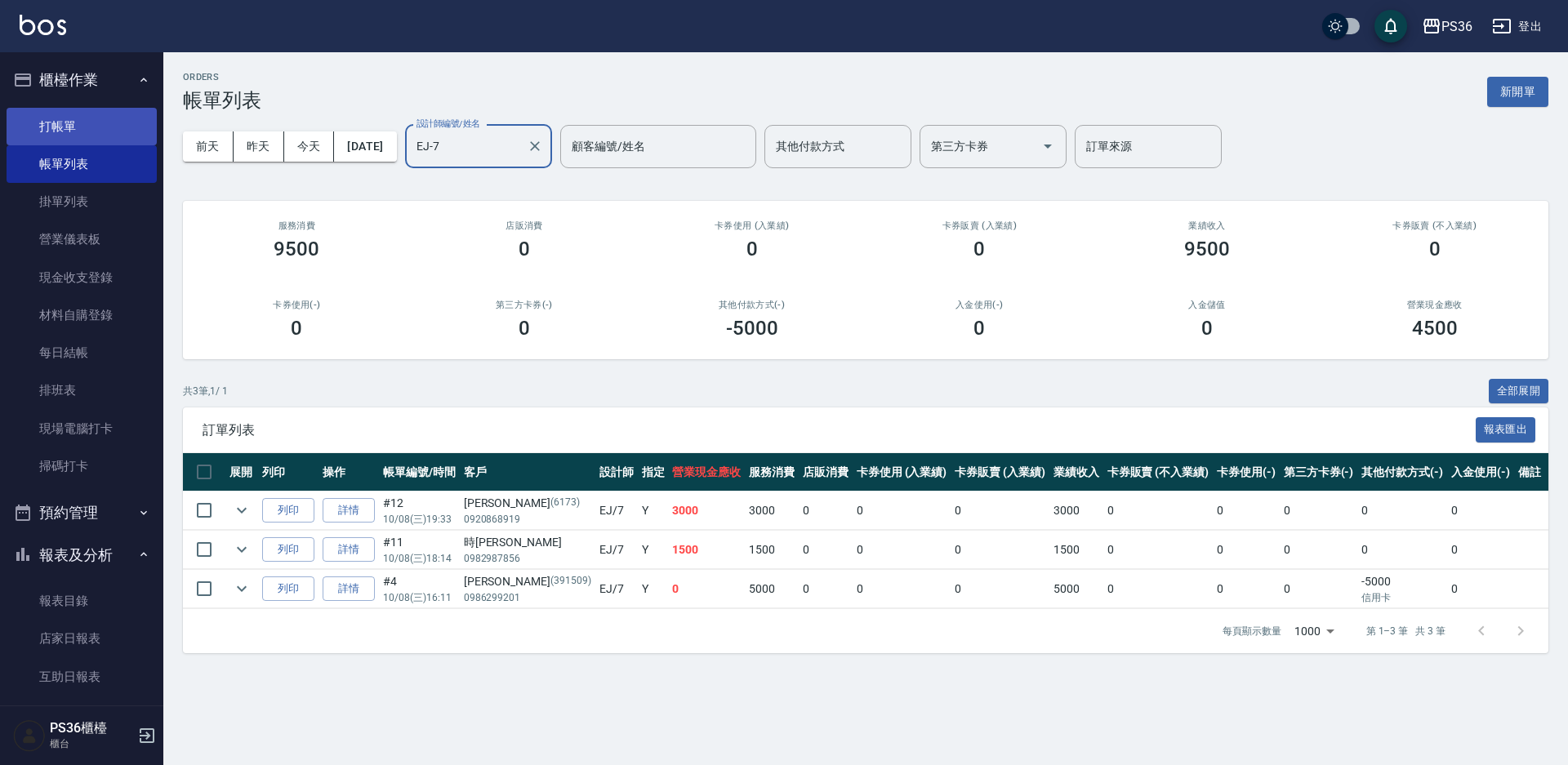
type input "EJ-7"
click at [62, 122] on link "打帳單" at bounding box center [81, 126] width 150 height 38
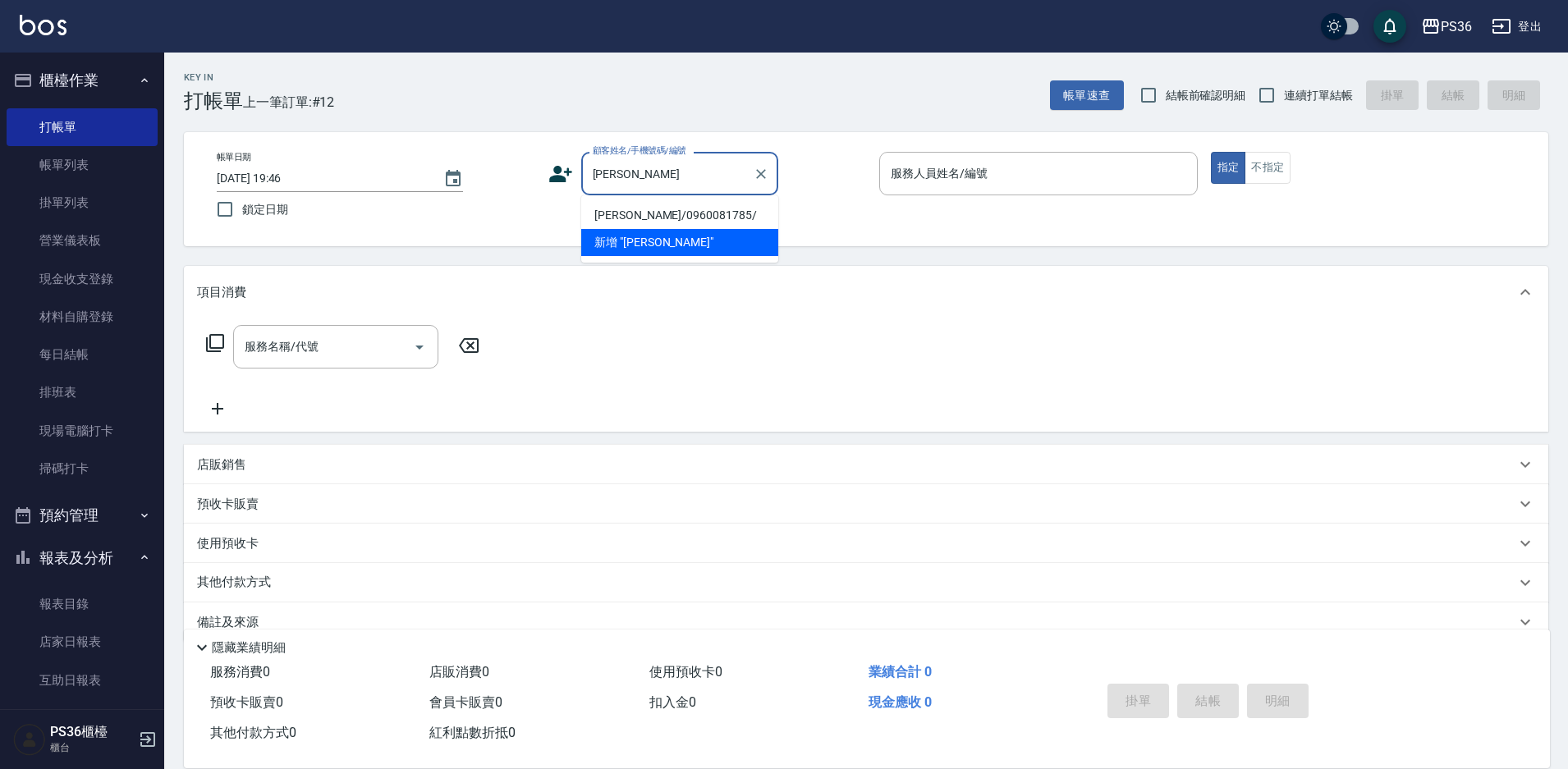
click at [644, 213] on li "[PERSON_NAME]/0960081785/" at bounding box center [680, 215] width 197 height 27
type input "[PERSON_NAME]/0960081785/"
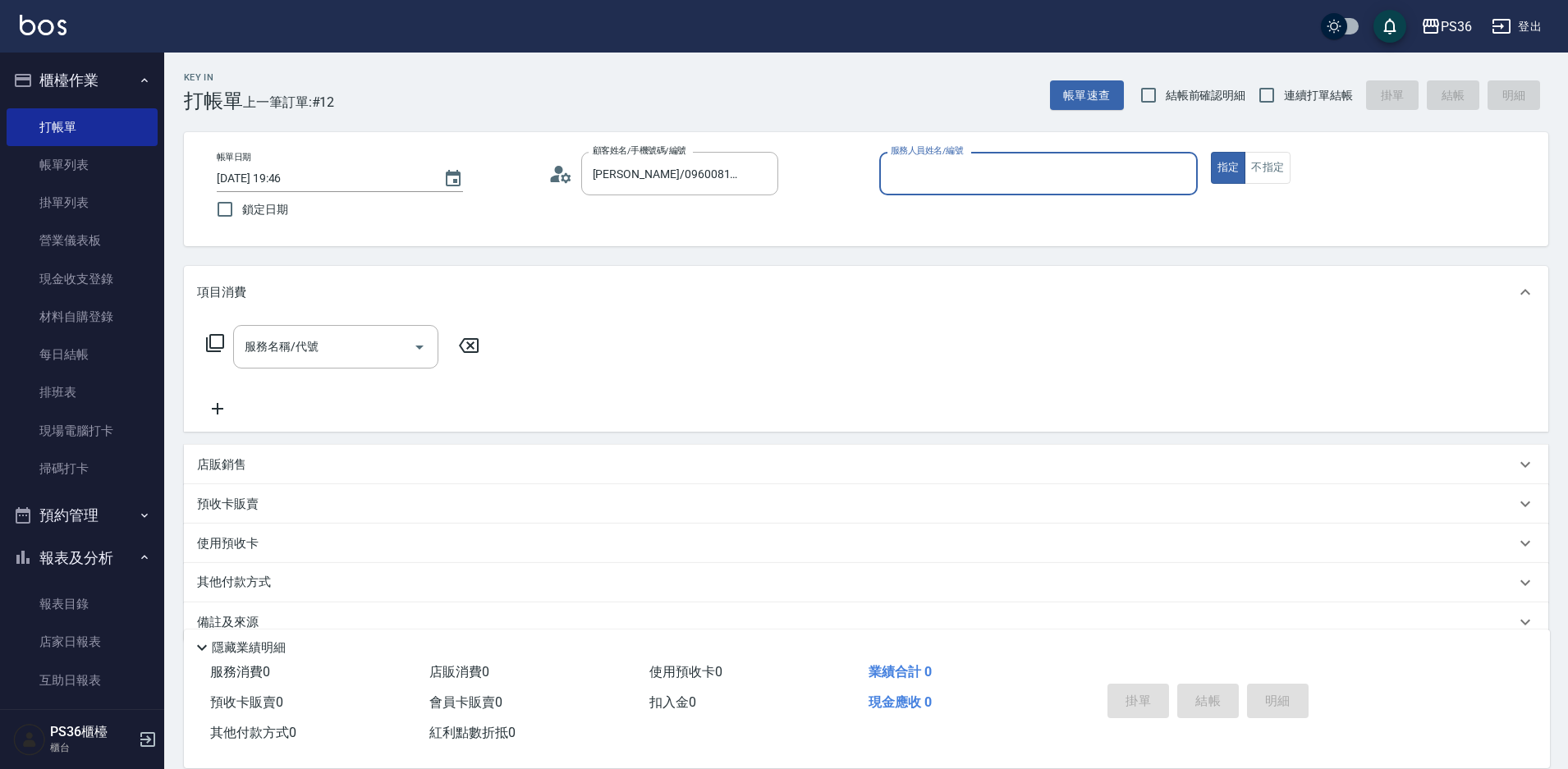
type input "小布-9"
click at [350, 338] on input "服務名稱/代號" at bounding box center [323, 346] width 166 height 28
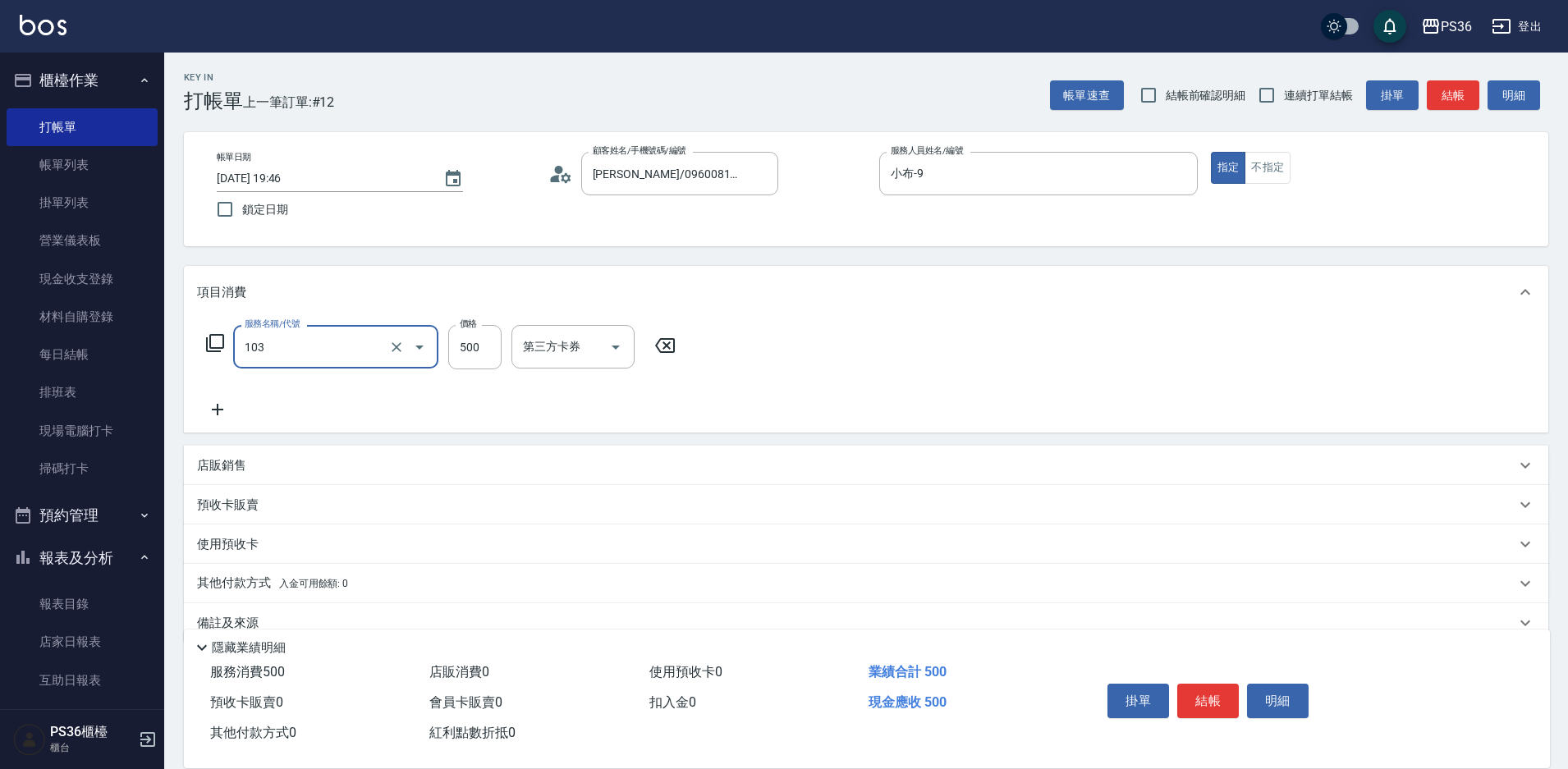
type input "B級洗剪(103)"
type input "2"
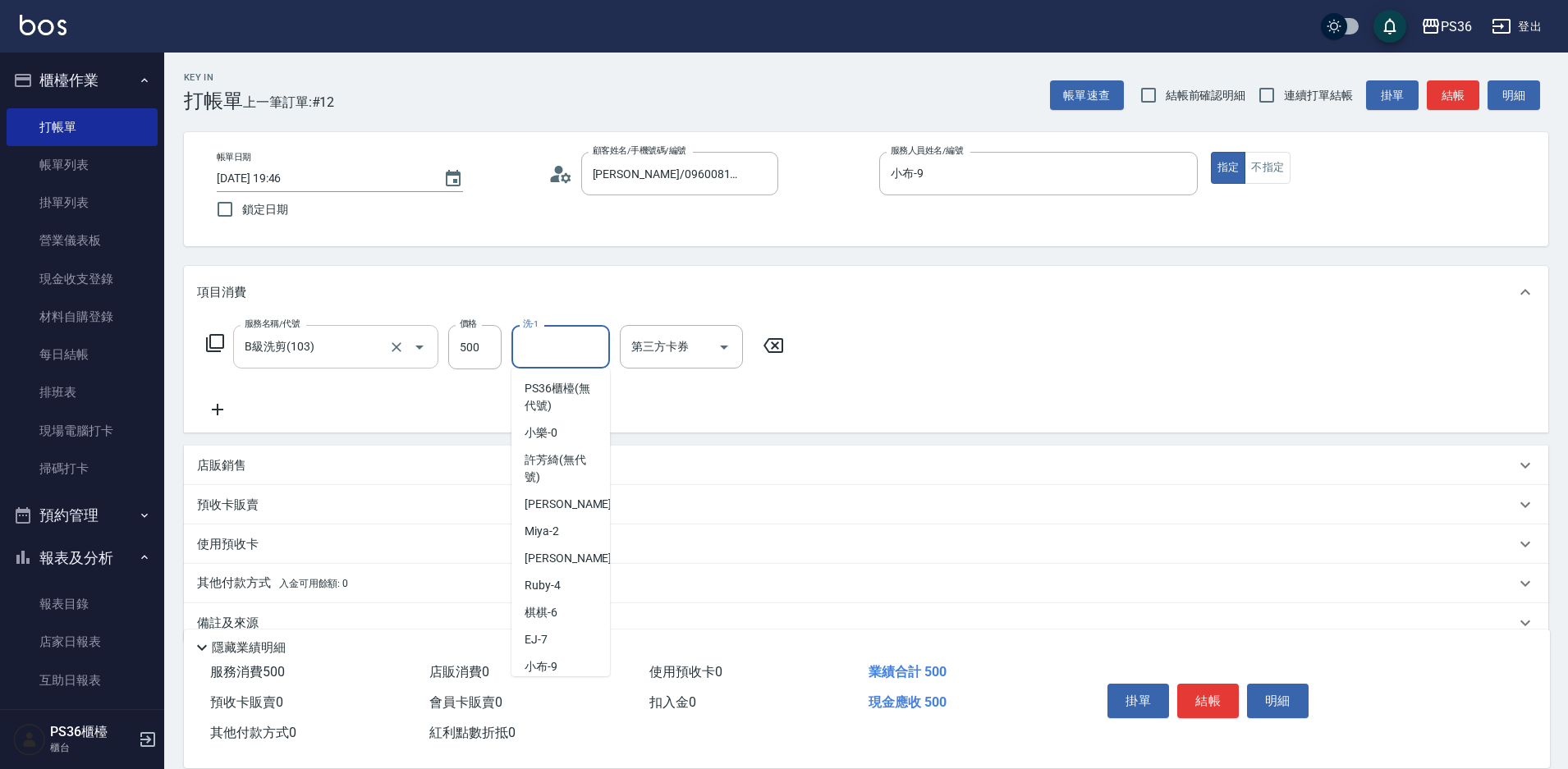
scroll to position [85, 0]
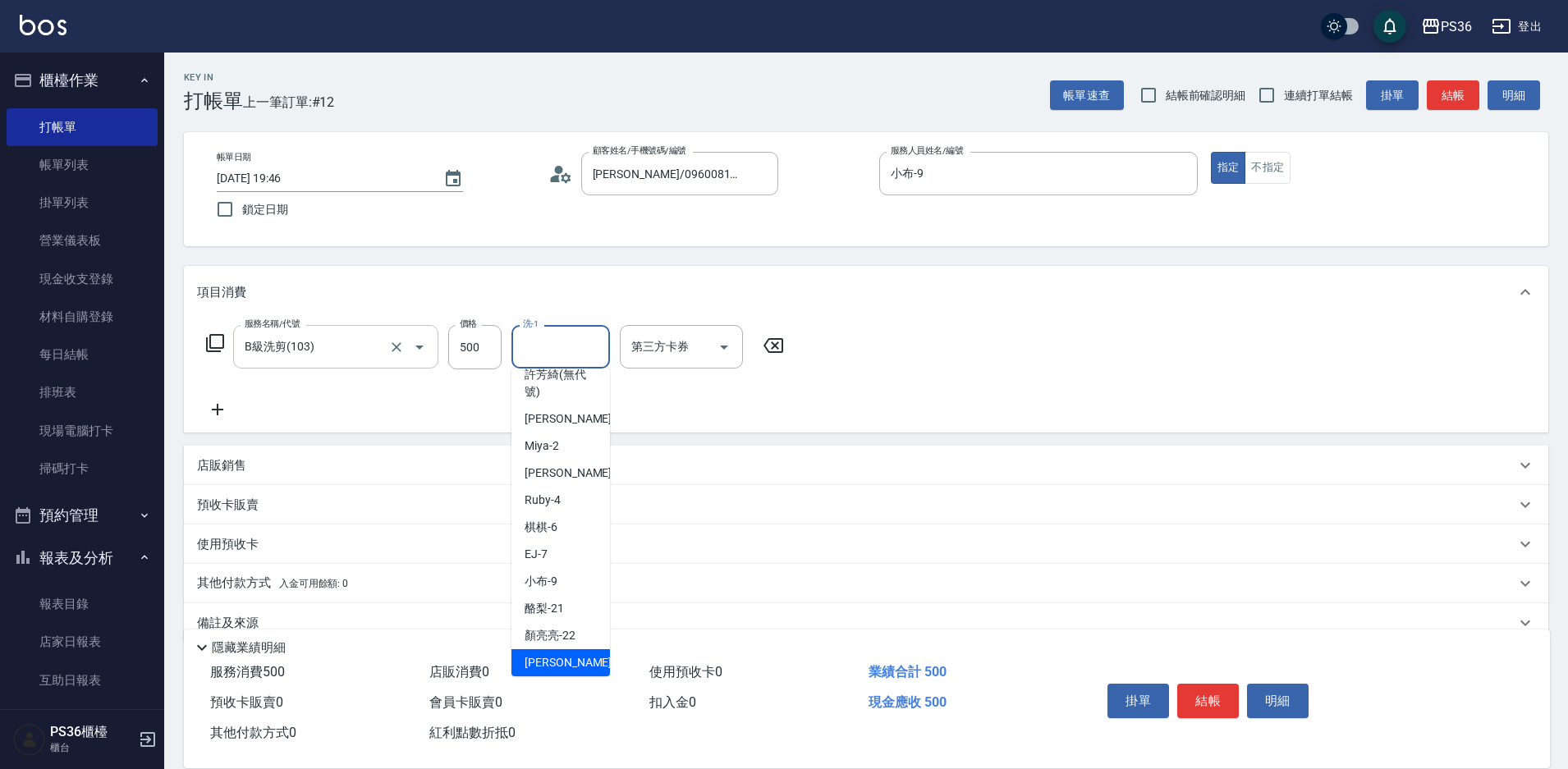
type input "[PERSON_NAME]-23"
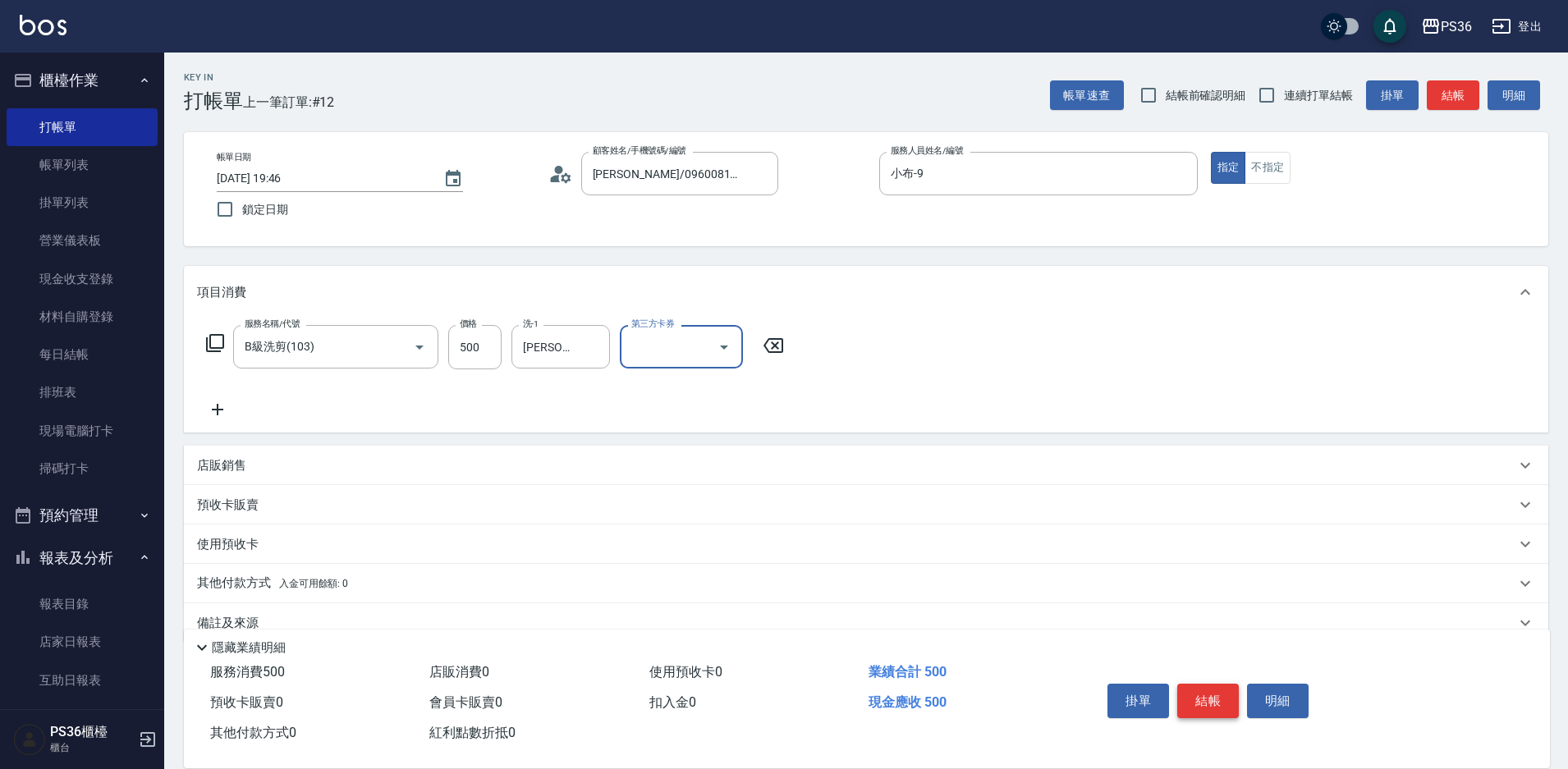
click at [1212, 702] on button "結帳" at bounding box center [1207, 701] width 61 height 35
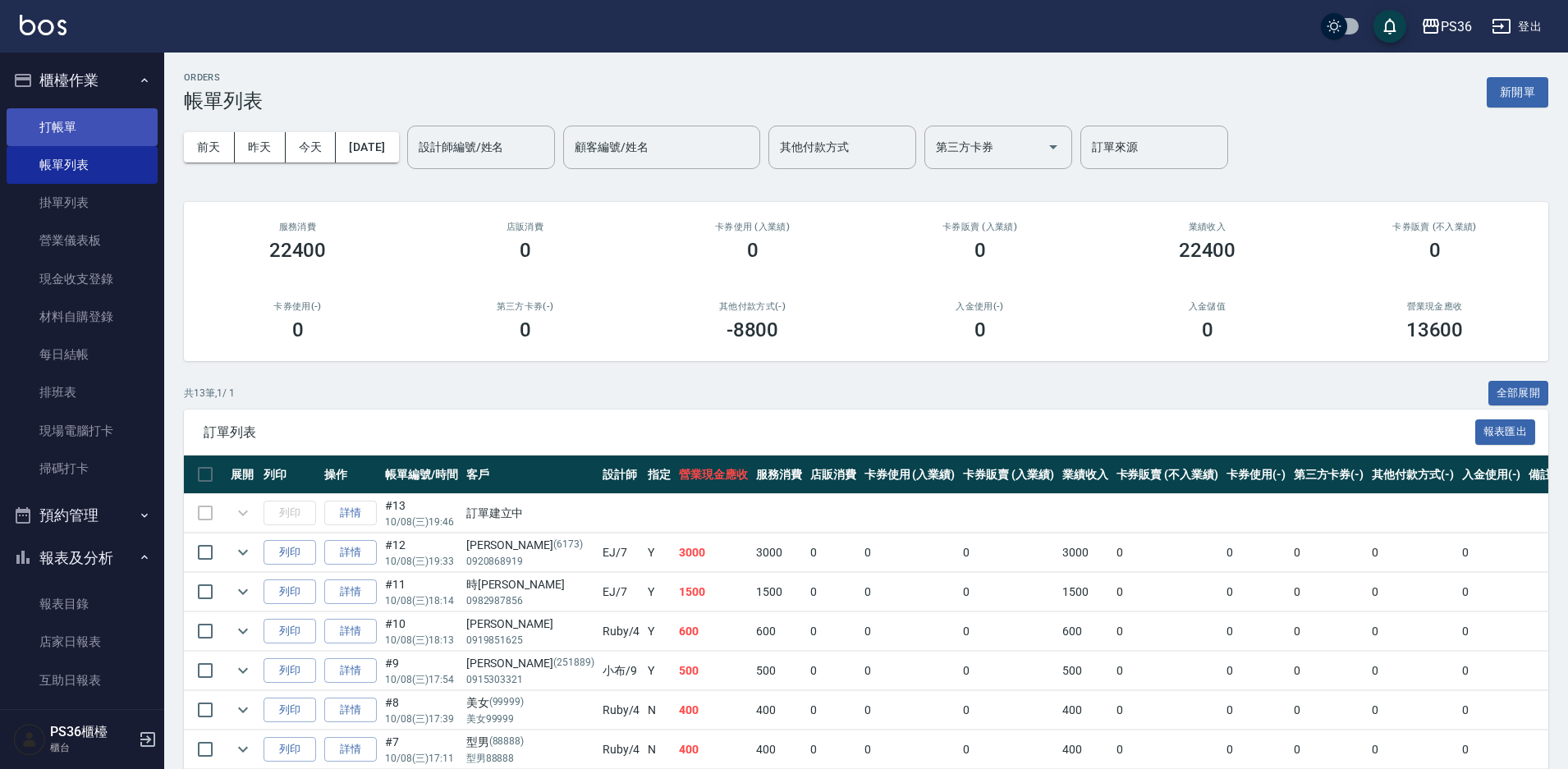
click at [82, 139] on link "打帳單" at bounding box center [82, 127] width 151 height 38
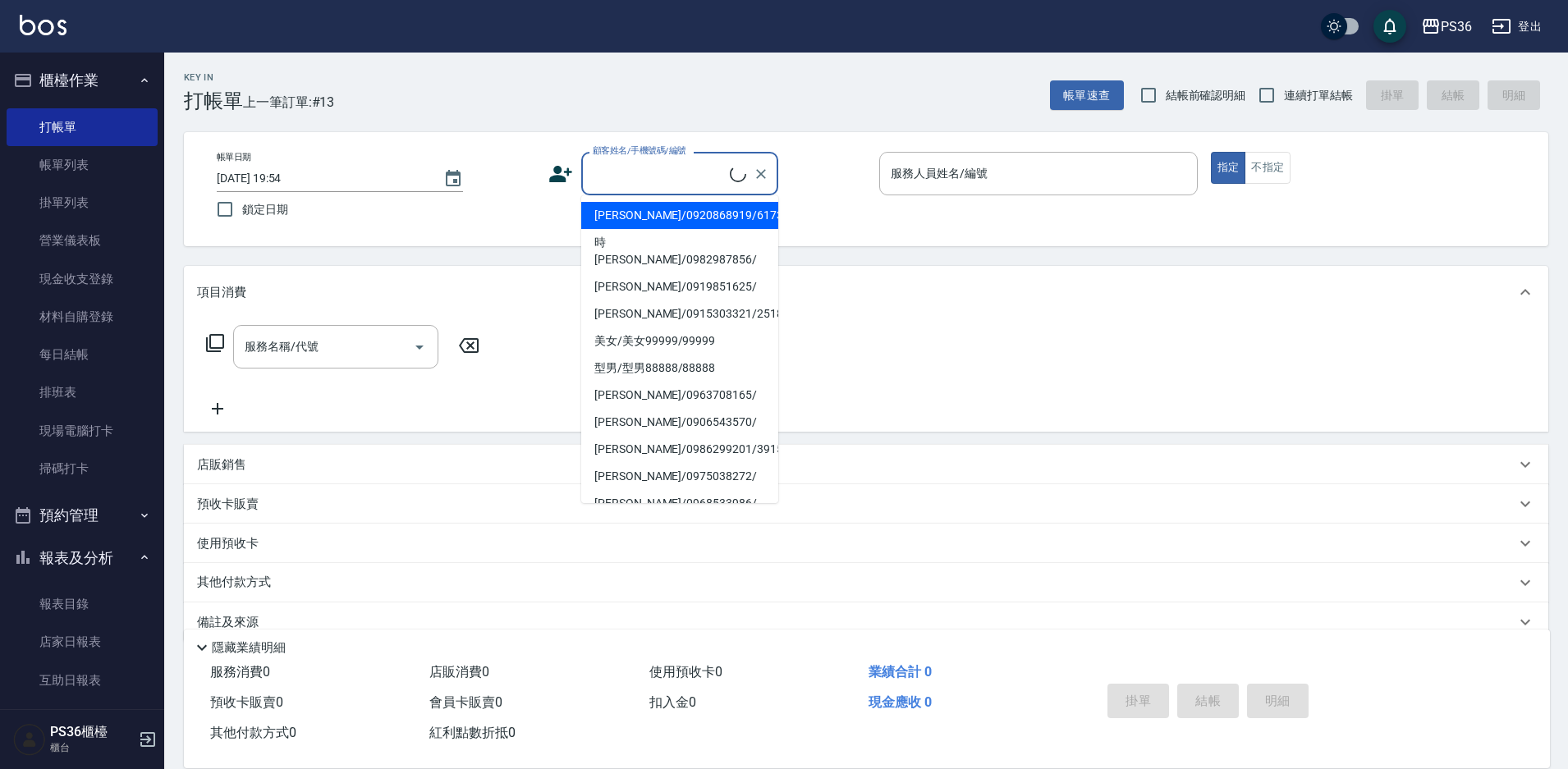
click at [641, 181] on input "顧客姓名/手機號碼/編號" at bounding box center [659, 174] width 141 height 28
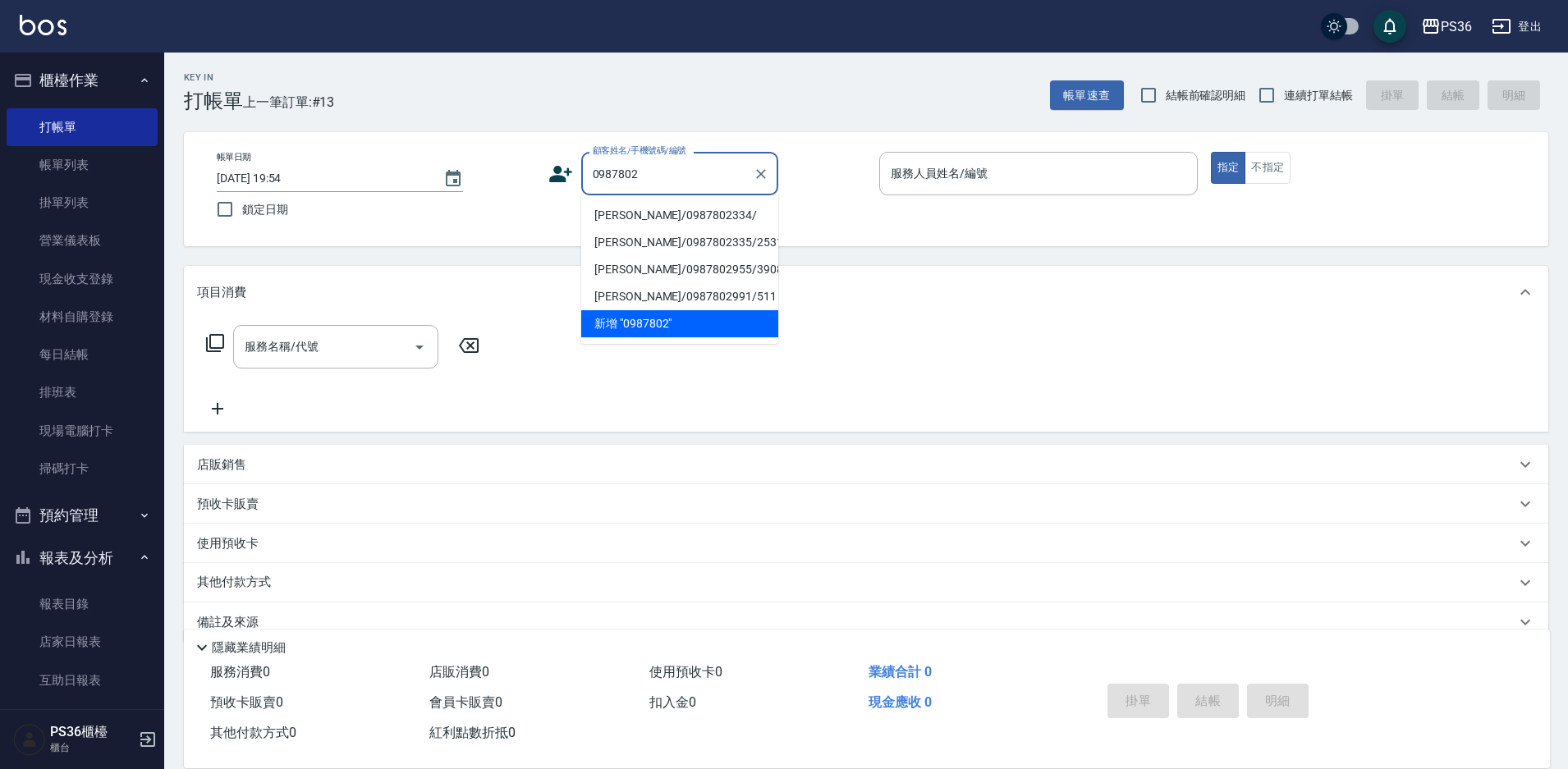
click at [650, 217] on li "[PERSON_NAME]/0987802334/" at bounding box center [680, 215] width 197 height 27
type input "[PERSON_NAME]/0987802334/"
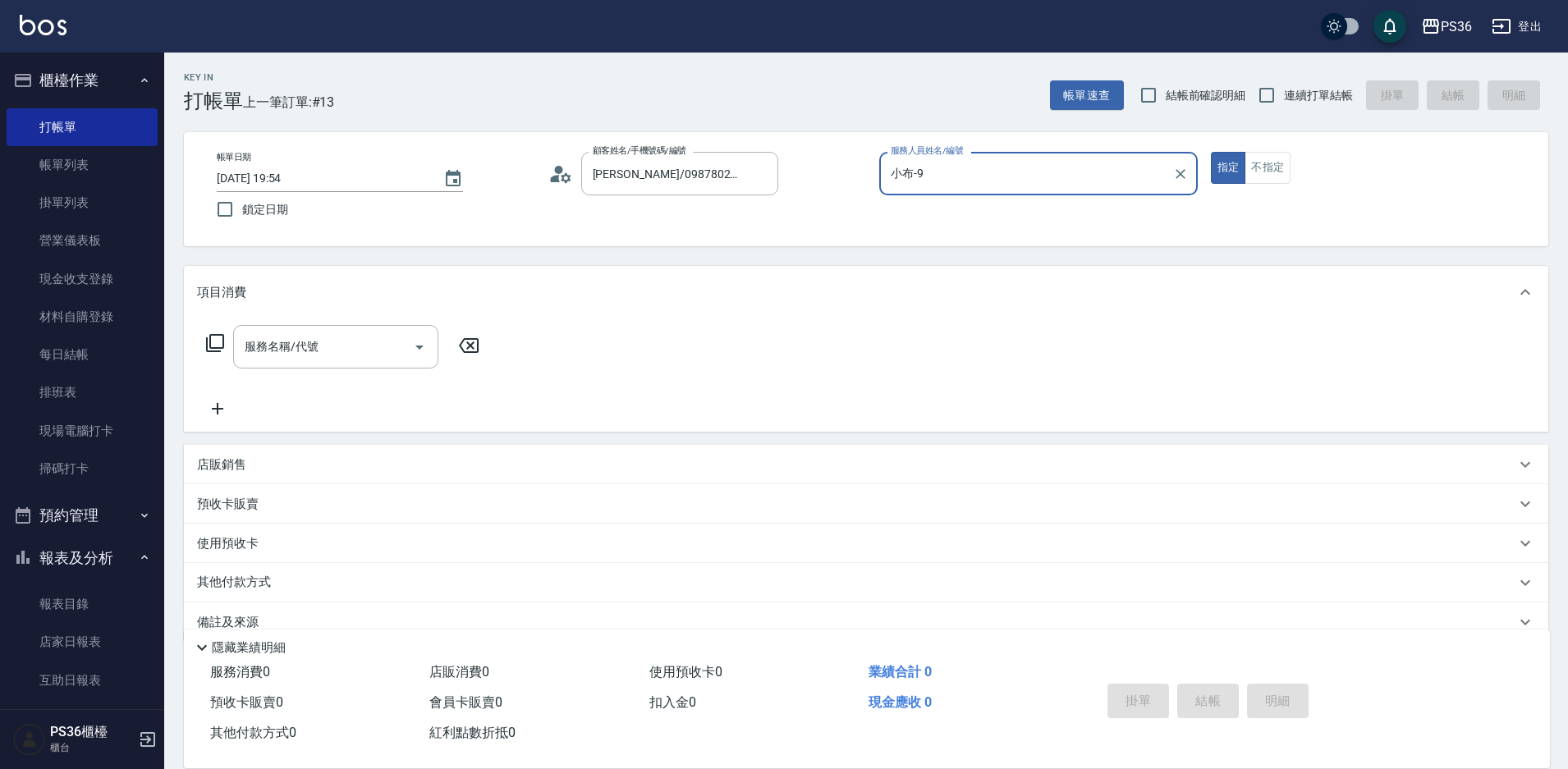
type input "小布-9"
click at [309, 348] on div "服務名稱/代號 服務名稱/代號" at bounding box center [336, 346] width 206 height 43
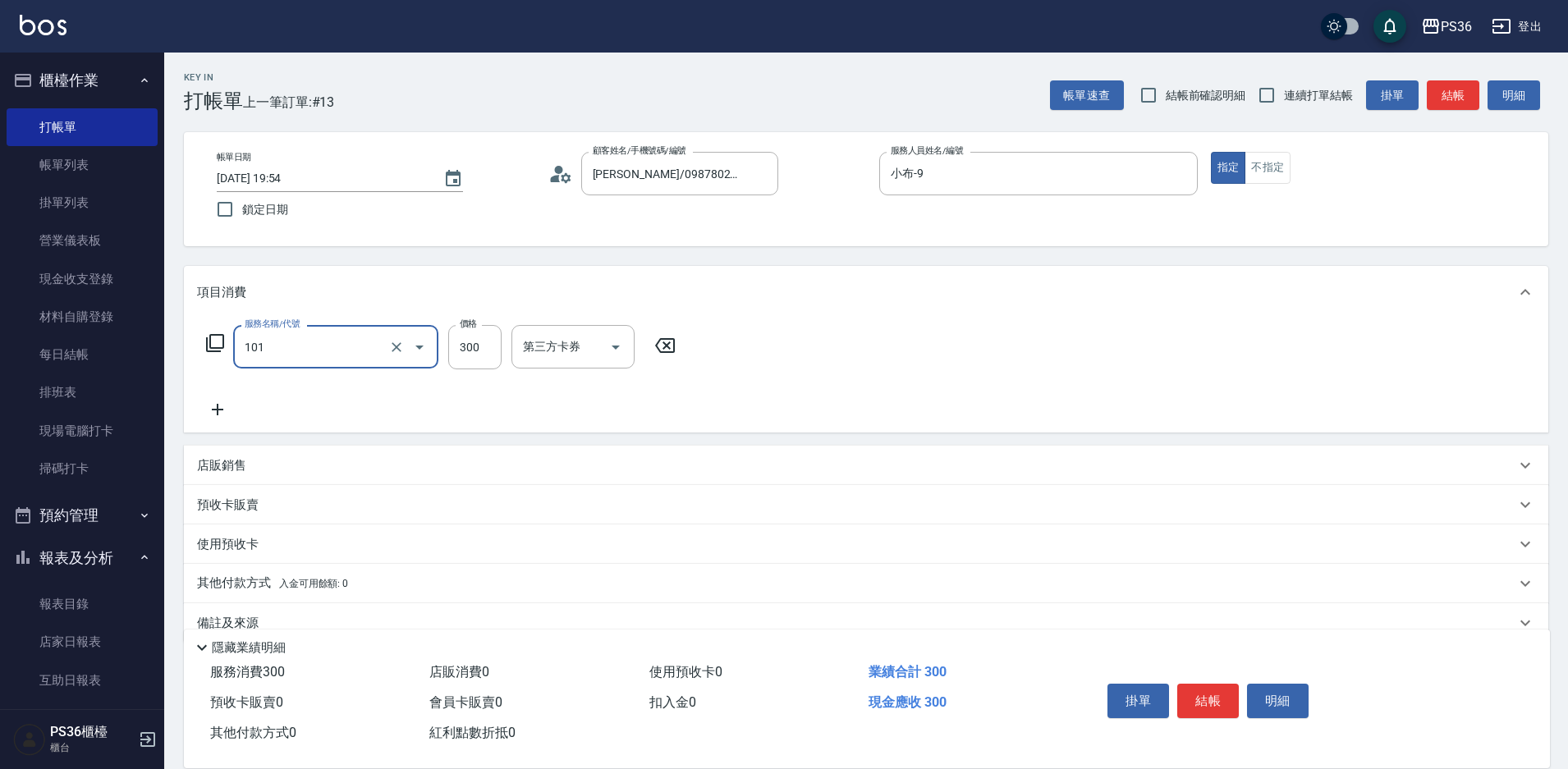
type input "洗髮(101)"
type input "400"
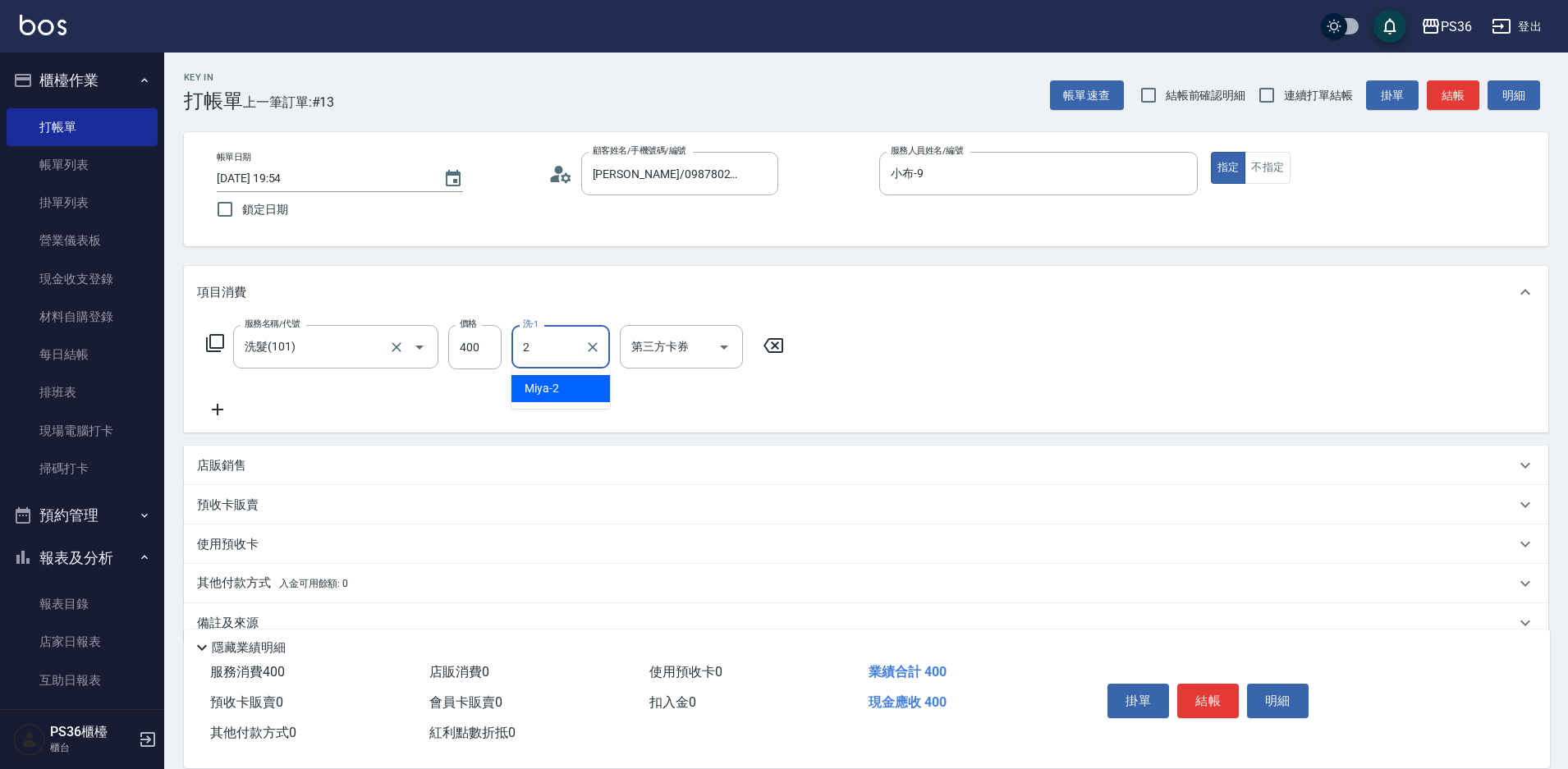
type input "Miya-2"
click at [589, 348] on icon "Clear" at bounding box center [592, 347] width 17 height 17
click at [533, 346] on input "洗-1" at bounding box center [560, 346] width 83 height 28
type input "酪梨-21"
click at [1197, 703] on button "結帳" at bounding box center [1207, 701] width 61 height 35
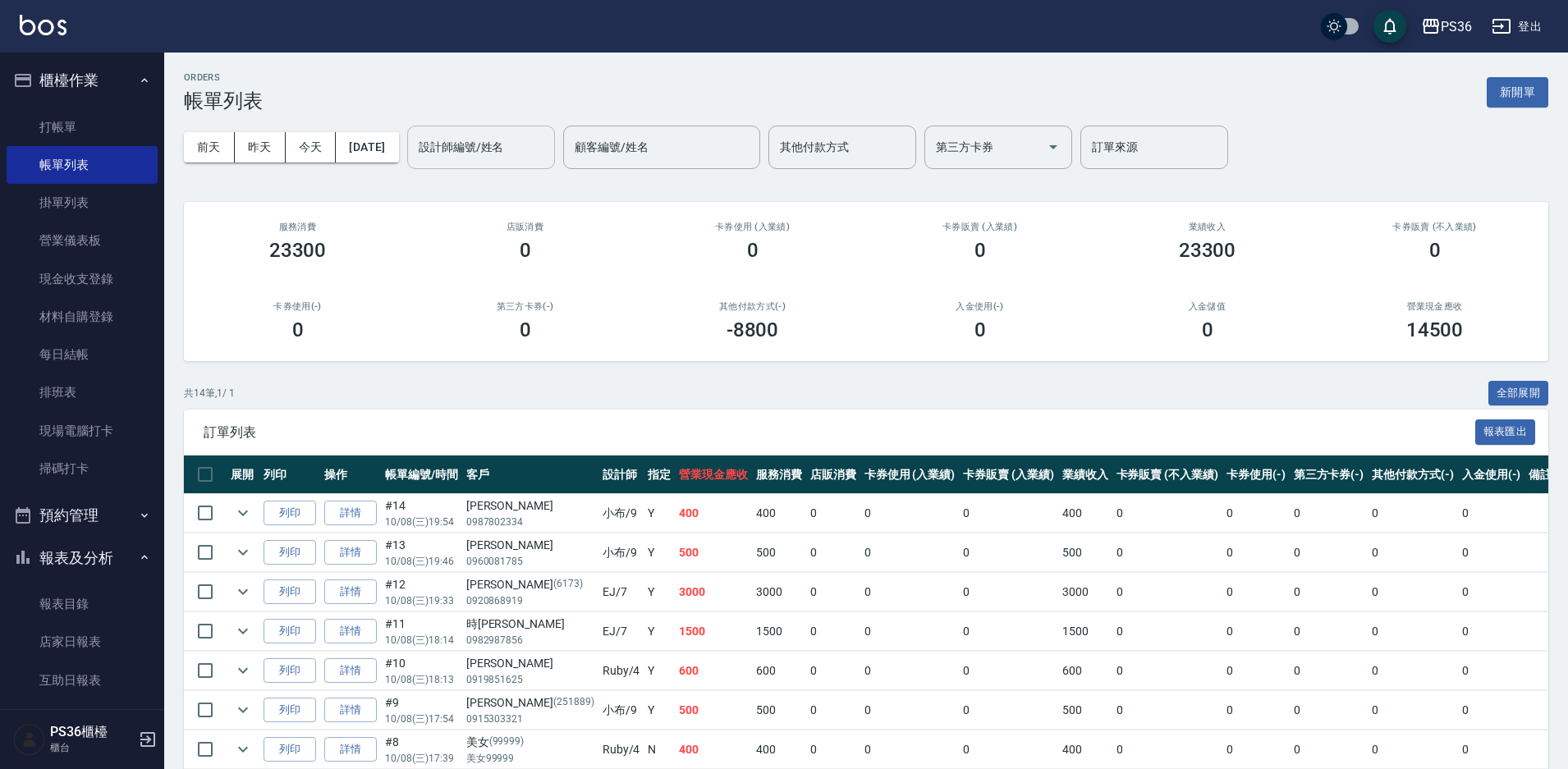
click at [530, 152] on input "設計師編號/姓名" at bounding box center [481, 147] width 133 height 28
click at [58, 117] on link "打帳單" at bounding box center [82, 127] width 151 height 38
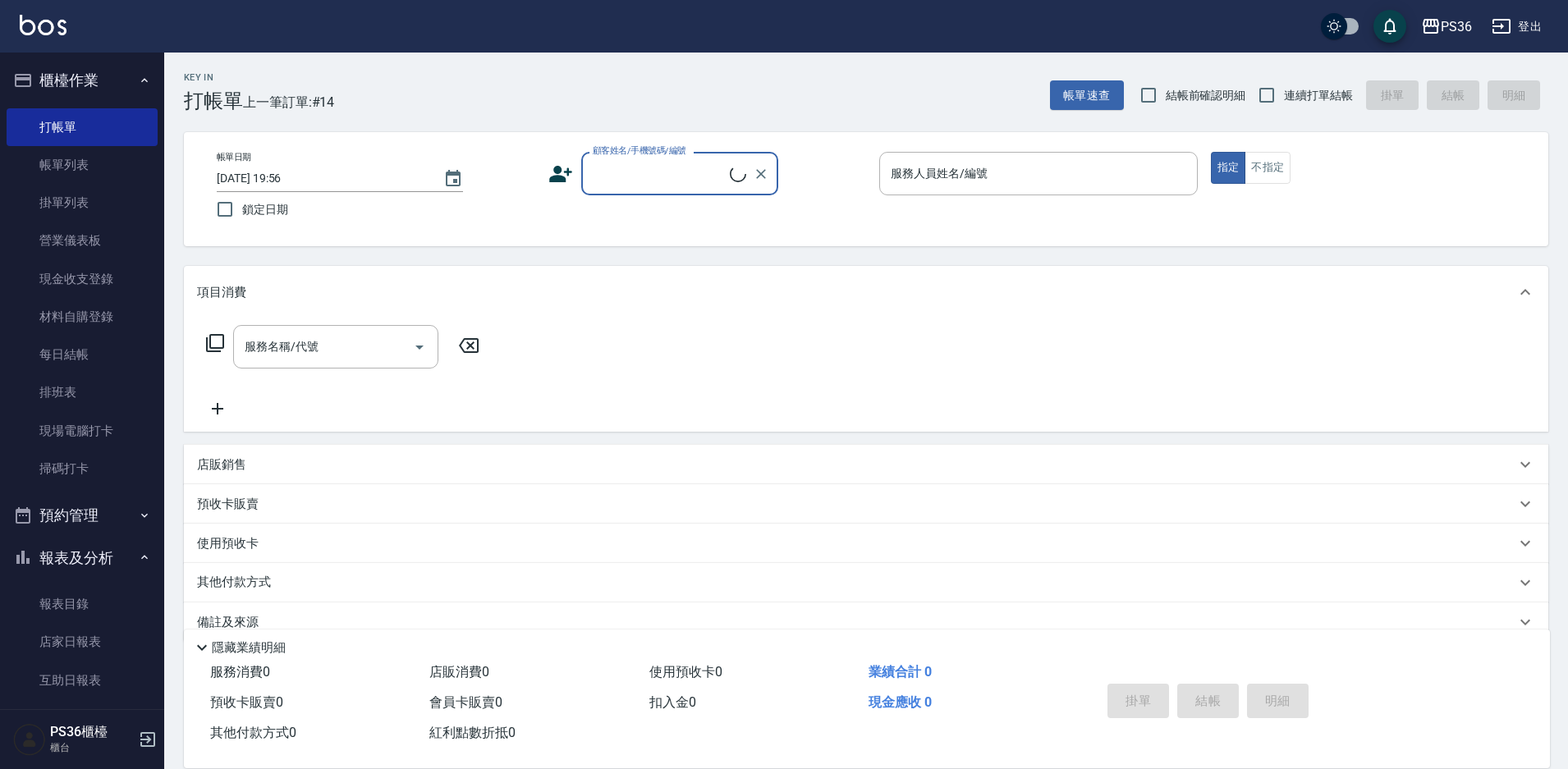
click at [609, 183] on input "顧客姓名/手機號碼/編號" at bounding box center [659, 174] width 141 height 28
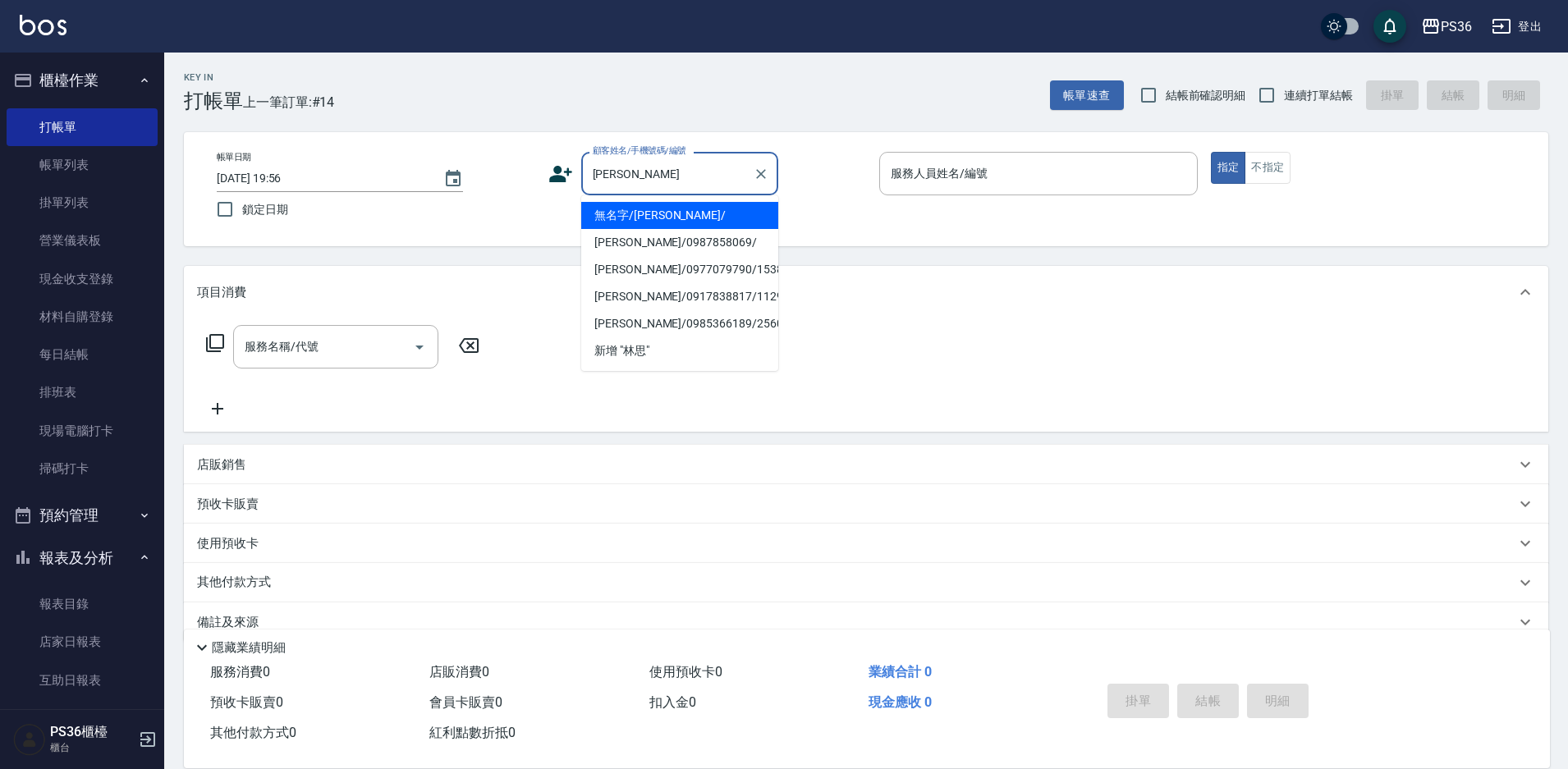
click at [644, 217] on li "無名字/[PERSON_NAME]/" at bounding box center [680, 215] width 197 height 27
type input "無名字/[PERSON_NAME]/"
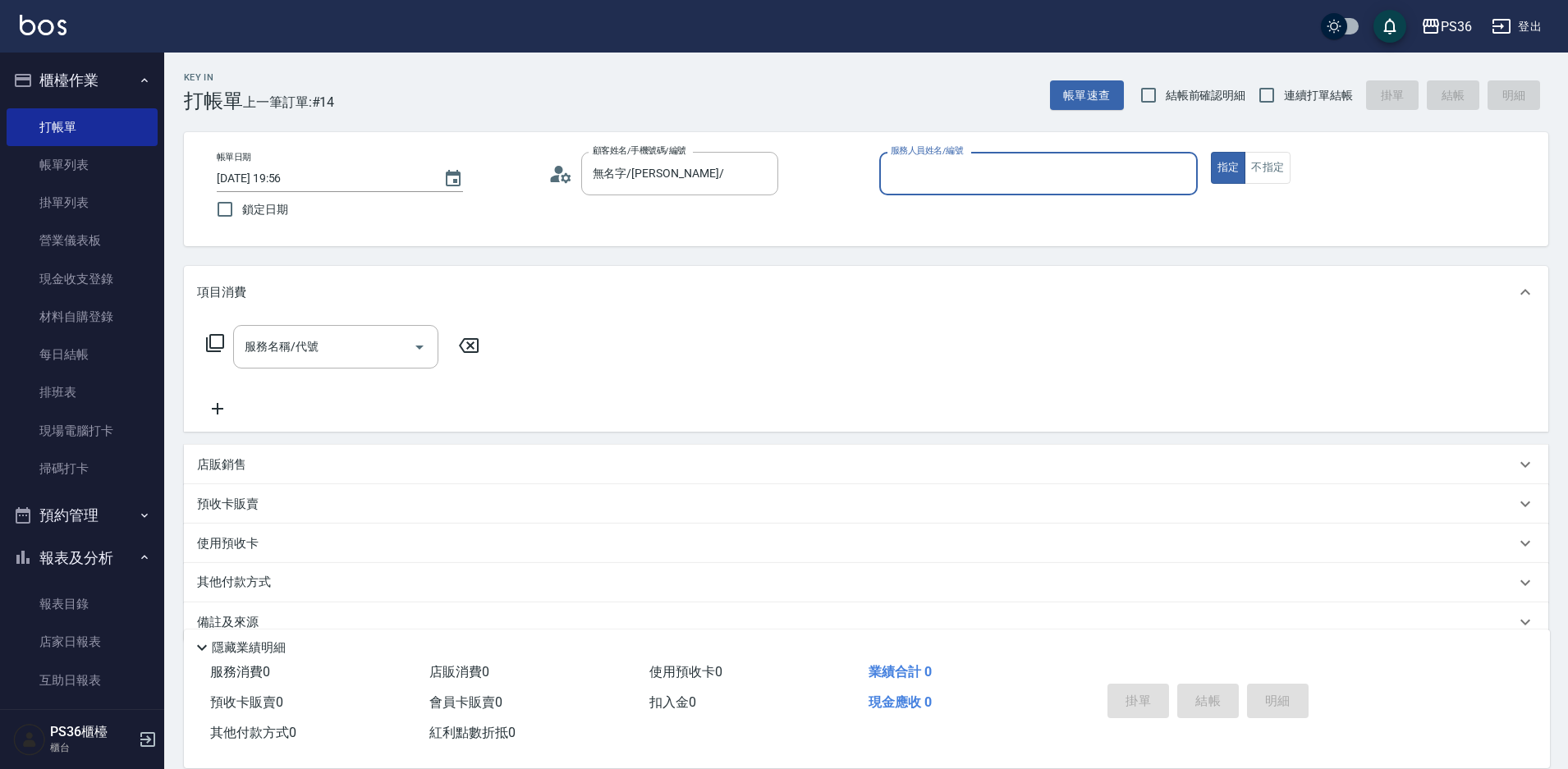
type input "小布-9"
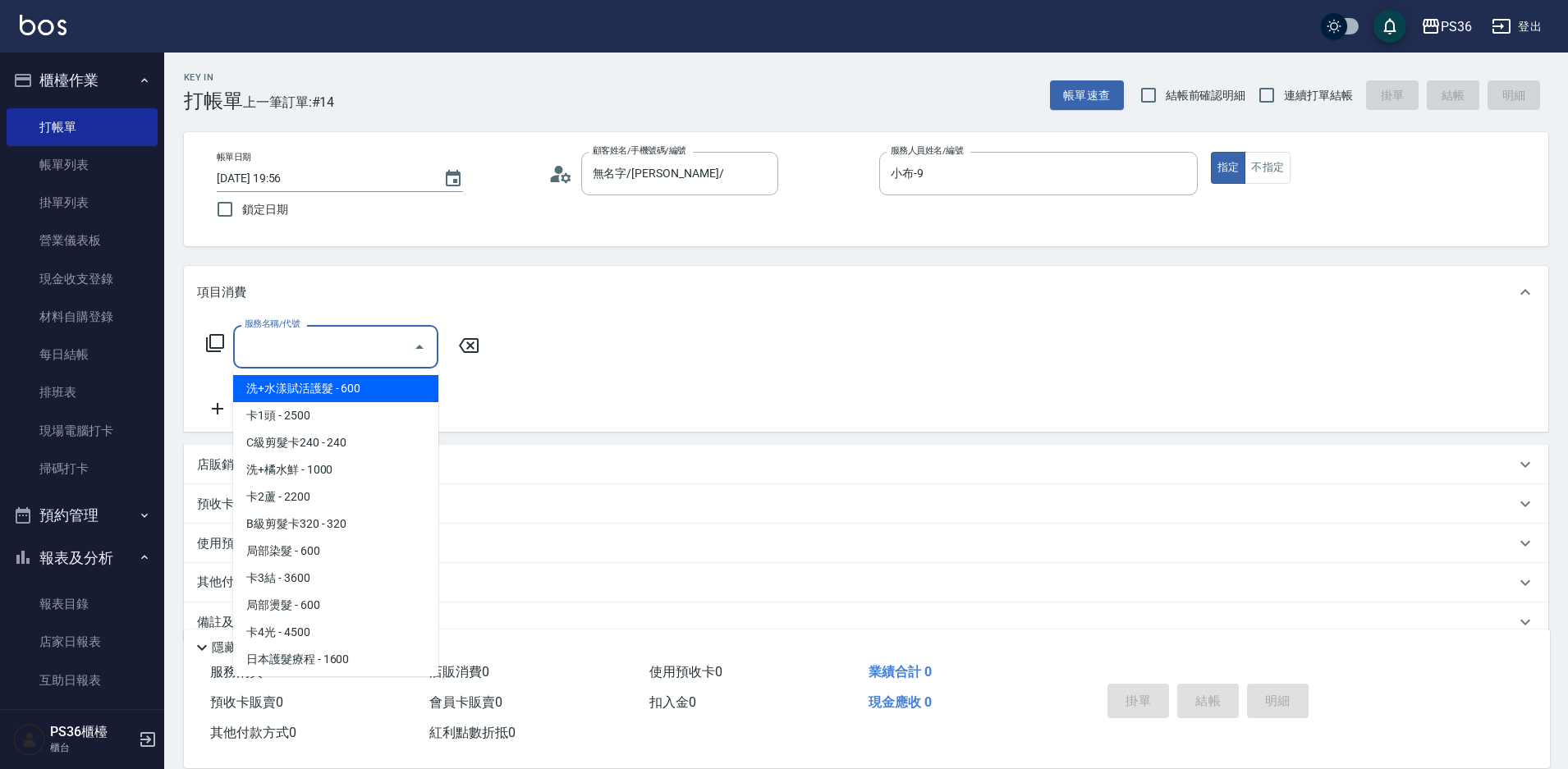
click at [328, 353] on input "服務名稱/代號" at bounding box center [323, 346] width 166 height 28
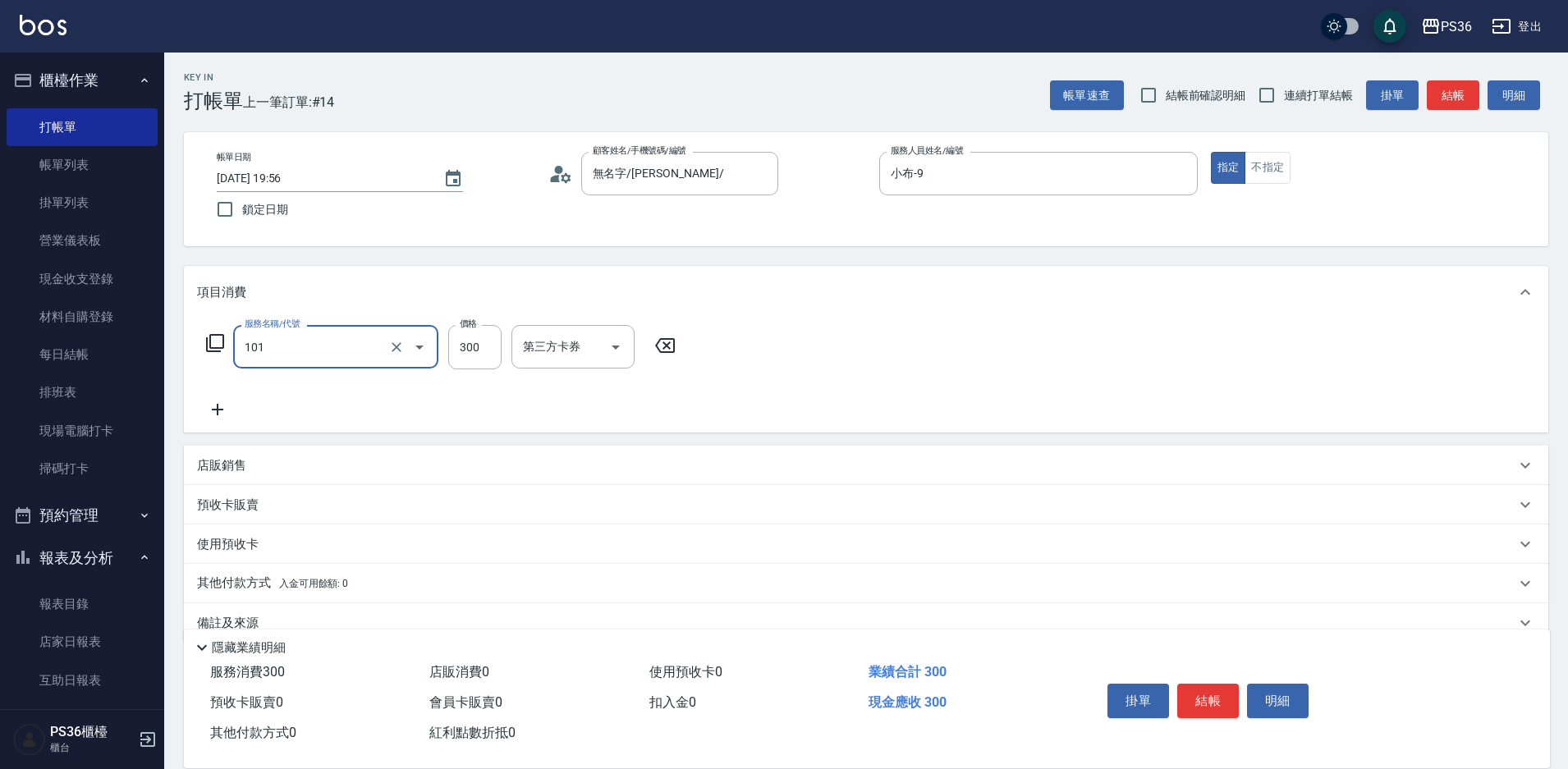
type input "洗髮(101)"
click at [1225, 692] on button "結帳" at bounding box center [1207, 701] width 61 height 35
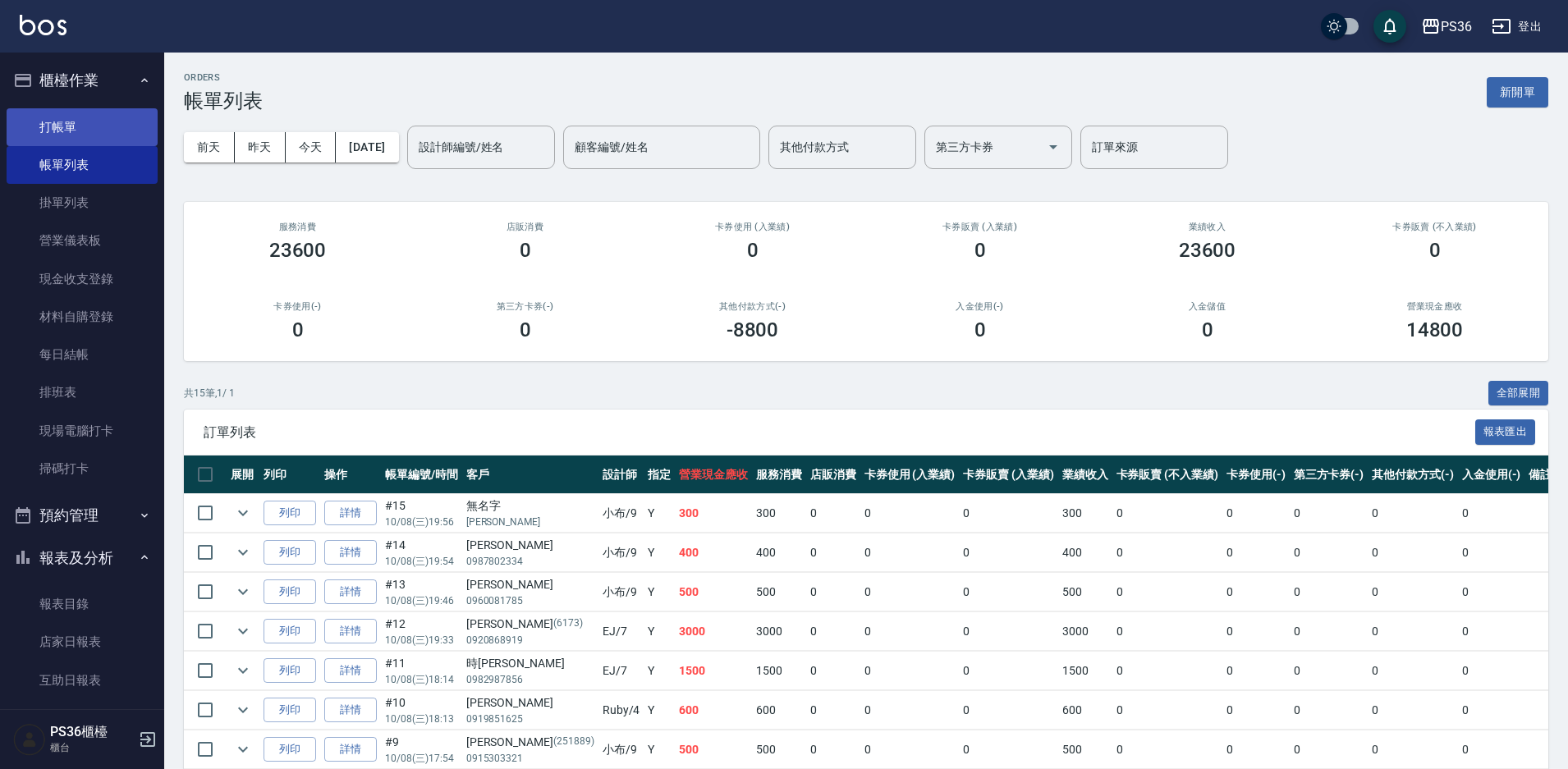
click at [53, 132] on link "打帳單" at bounding box center [82, 127] width 151 height 38
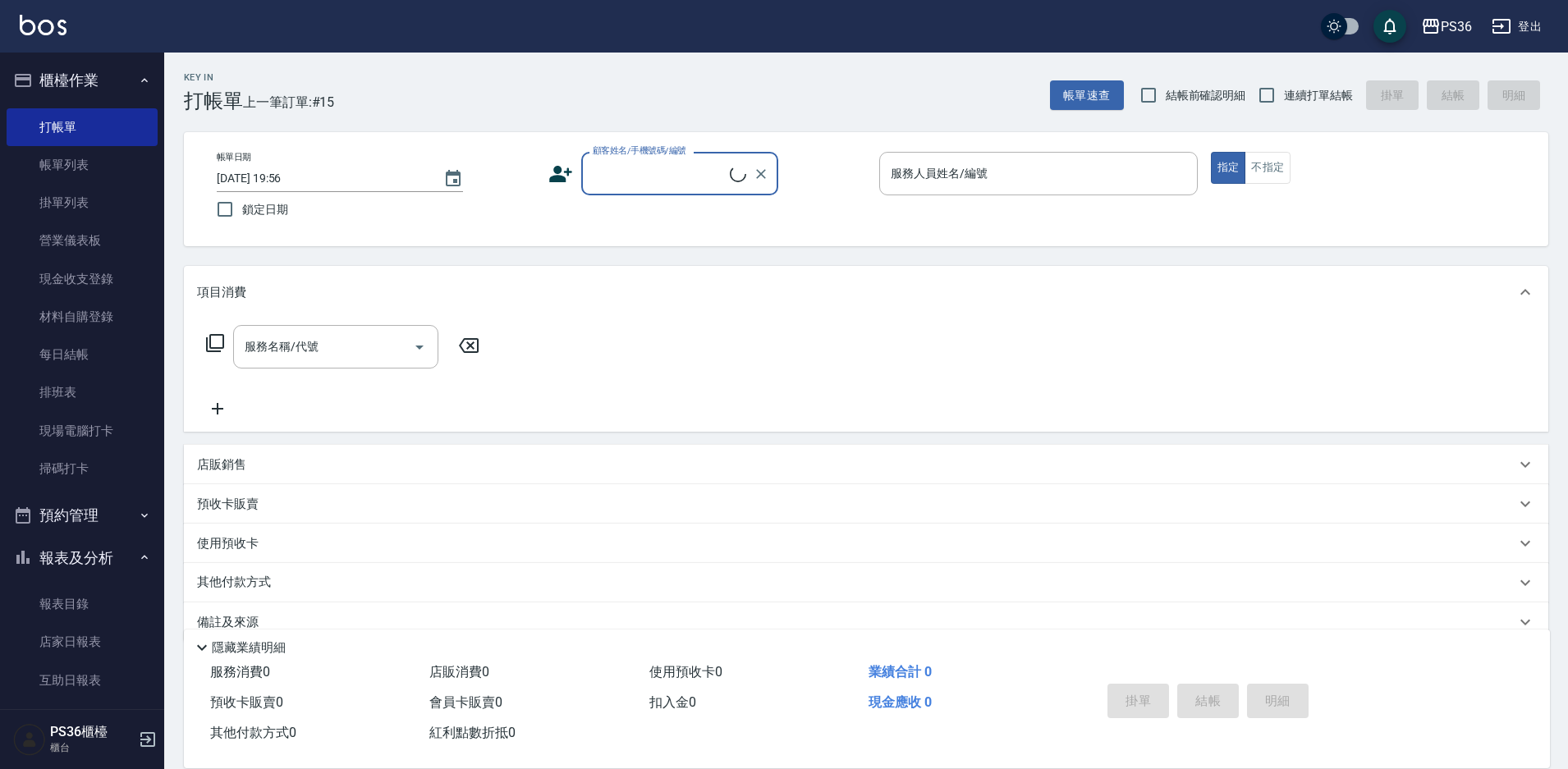
click at [627, 186] on input "顧客姓名/手機號碼/編號" at bounding box center [659, 174] width 141 height 28
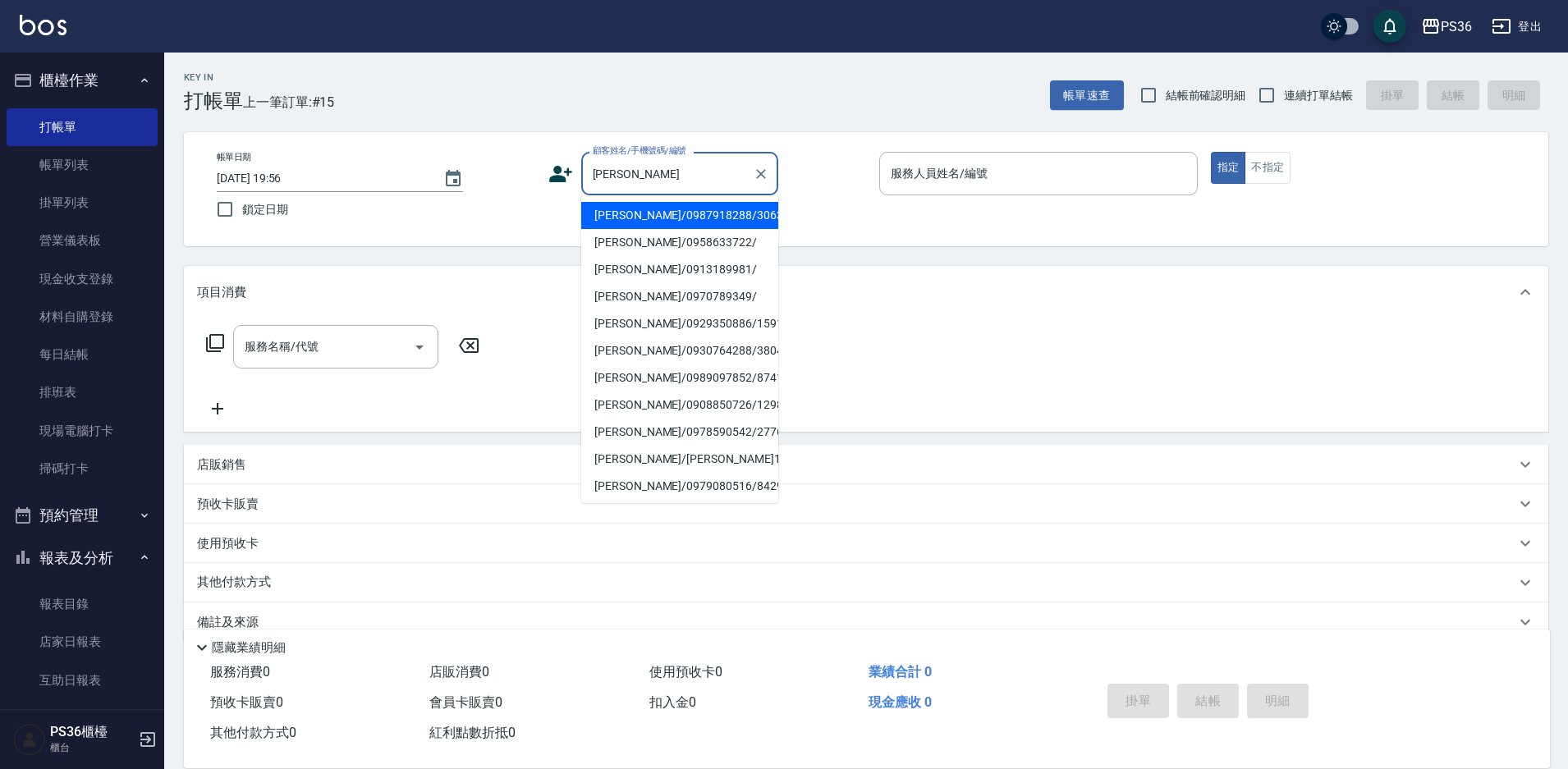
click at [644, 217] on li "[PERSON_NAME]/0987918288/3063" at bounding box center [680, 215] width 197 height 27
type input "[PERSON_NAME]/0987918288/3063"
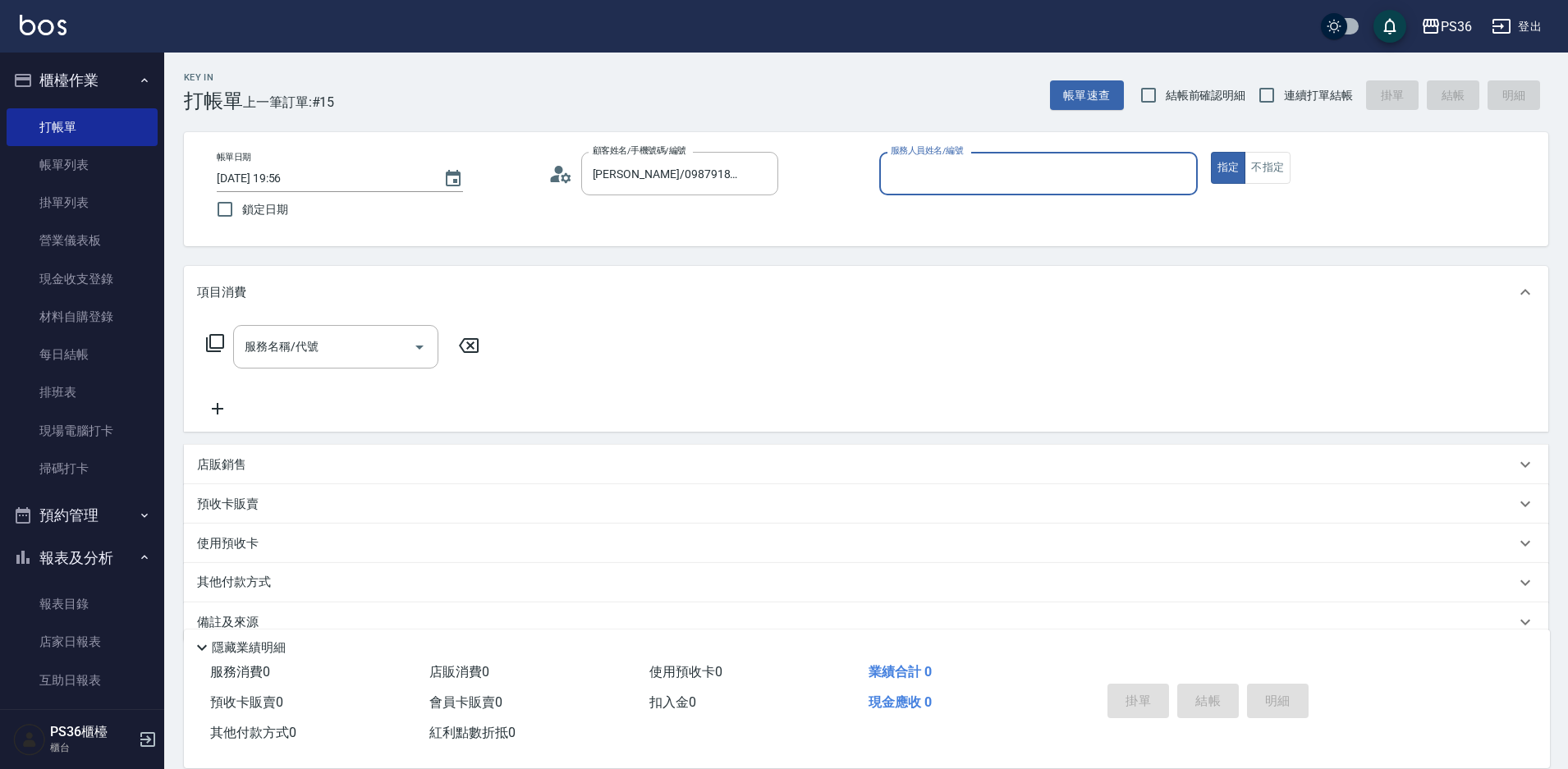
type input "小布-9"
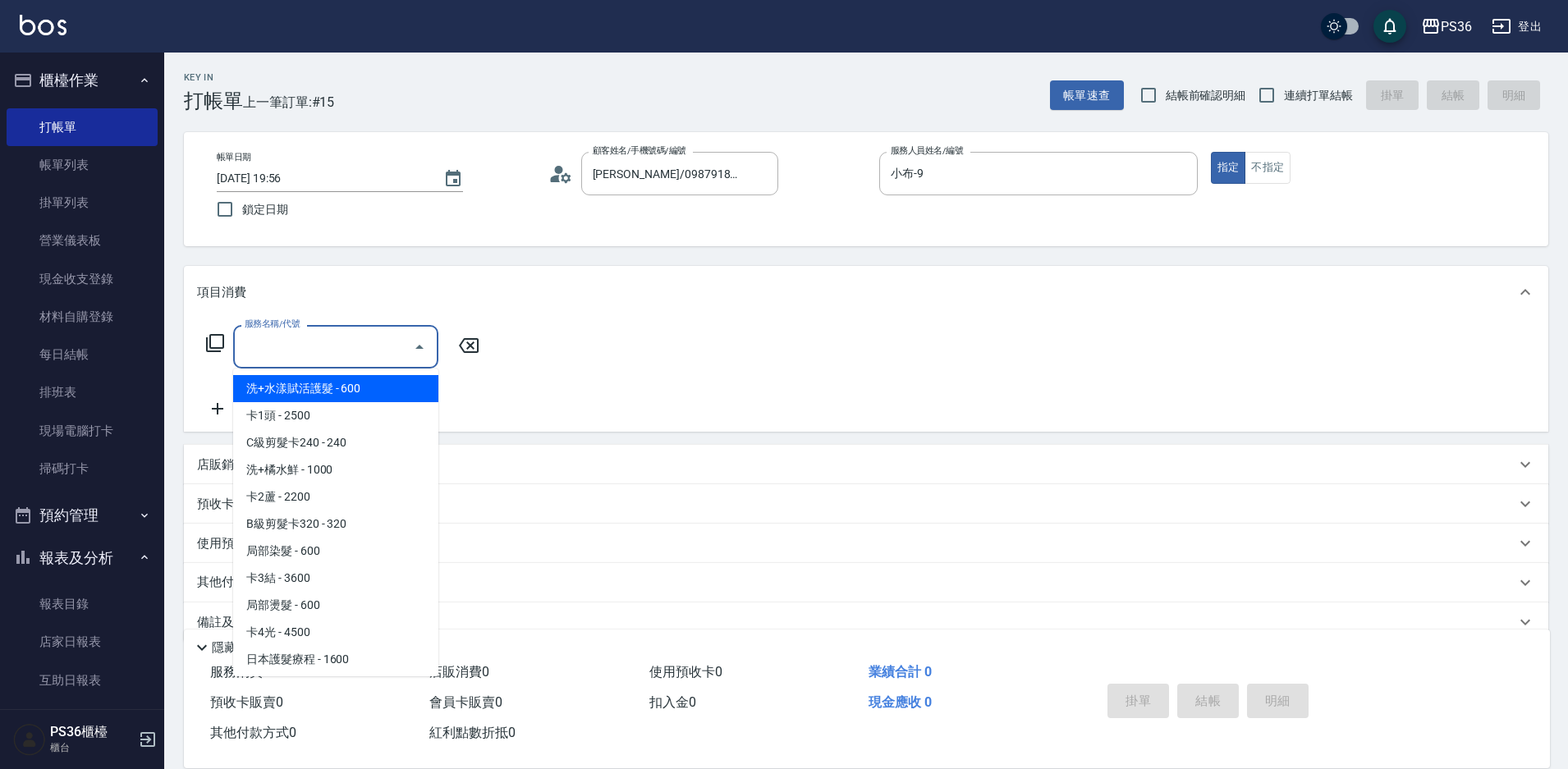
click at [323, 338] on input "服務名稱/代號" at bounding box center [323, 346] width 166 height 28
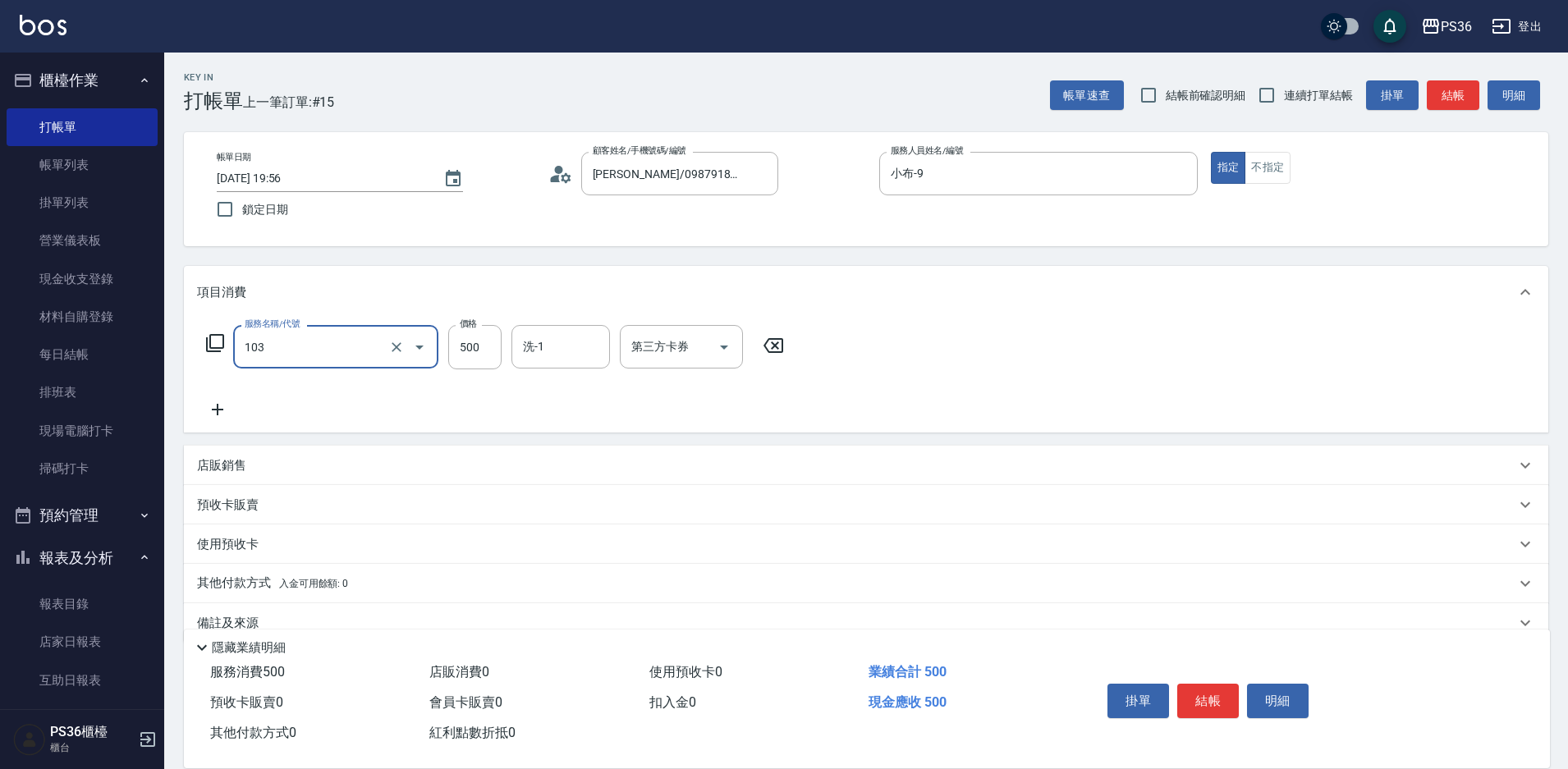
type input "B級洗剪(103)"
click at [1215, 695] on button "結帳" at bounding box center [1207, 701] width 61 height 35
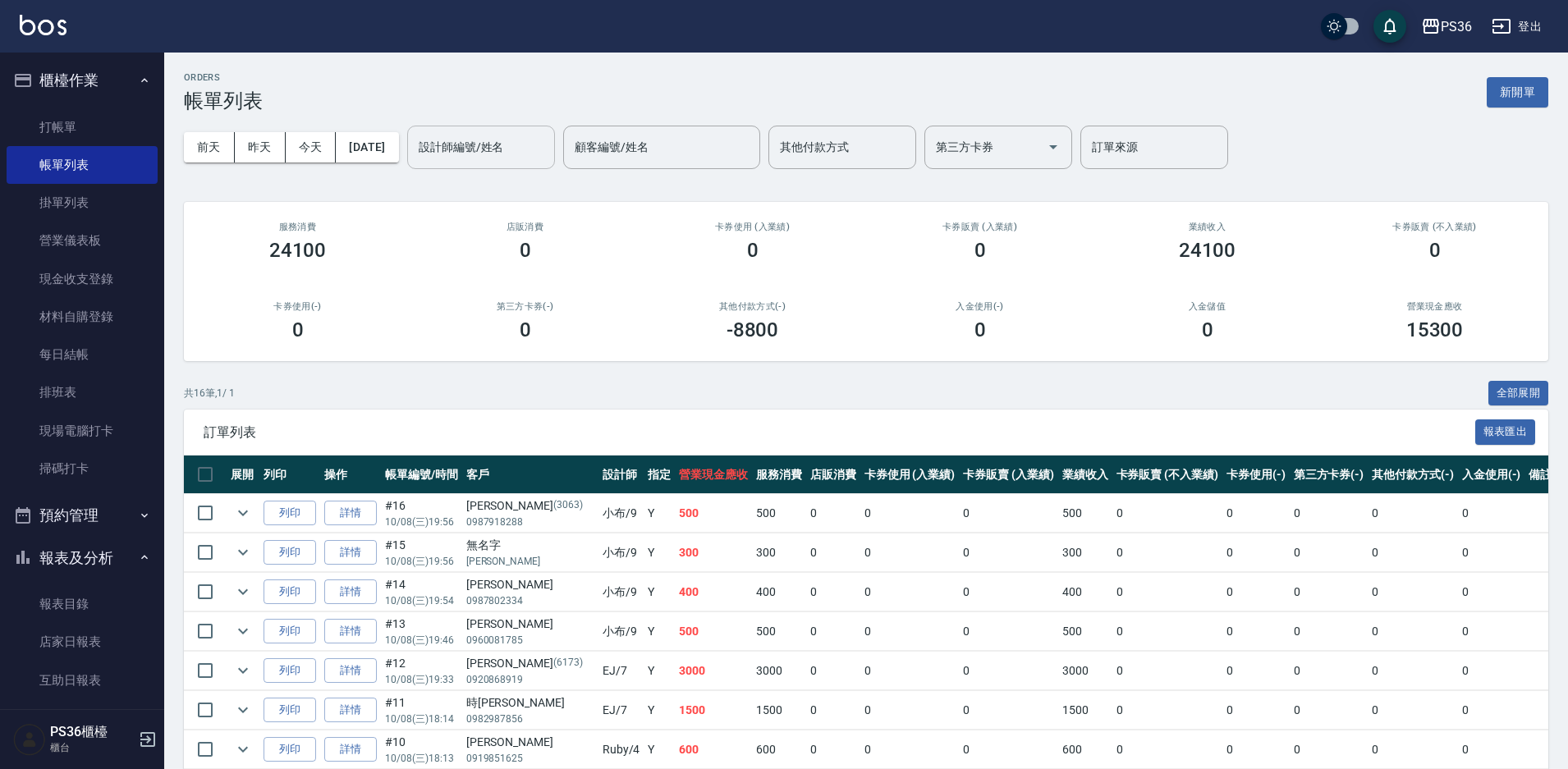
click at [456, 158] on input "設計師編號/姓名" at bounding box center [481, 147] width 133 height 28
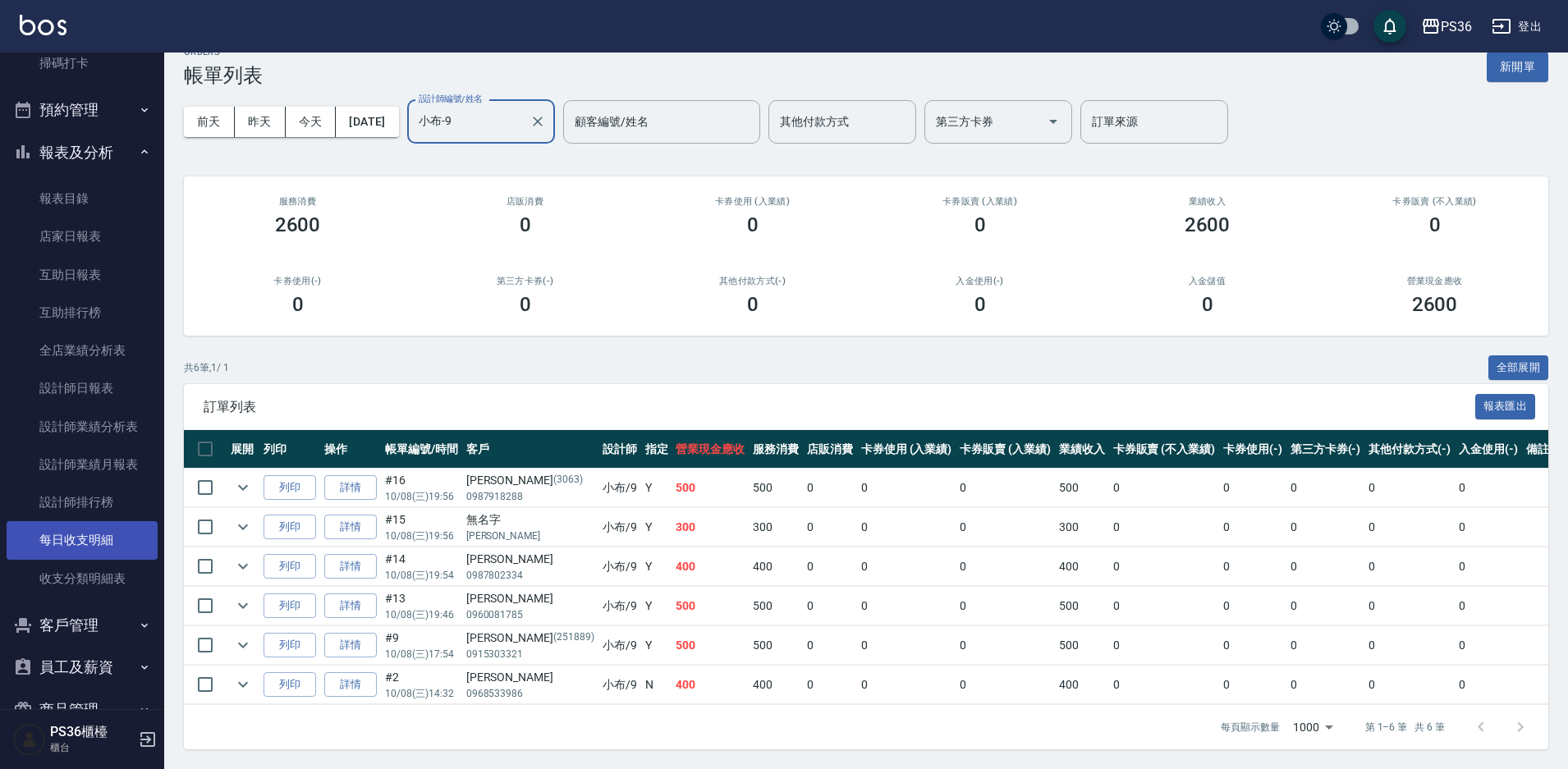
scroll to position [489, 0]
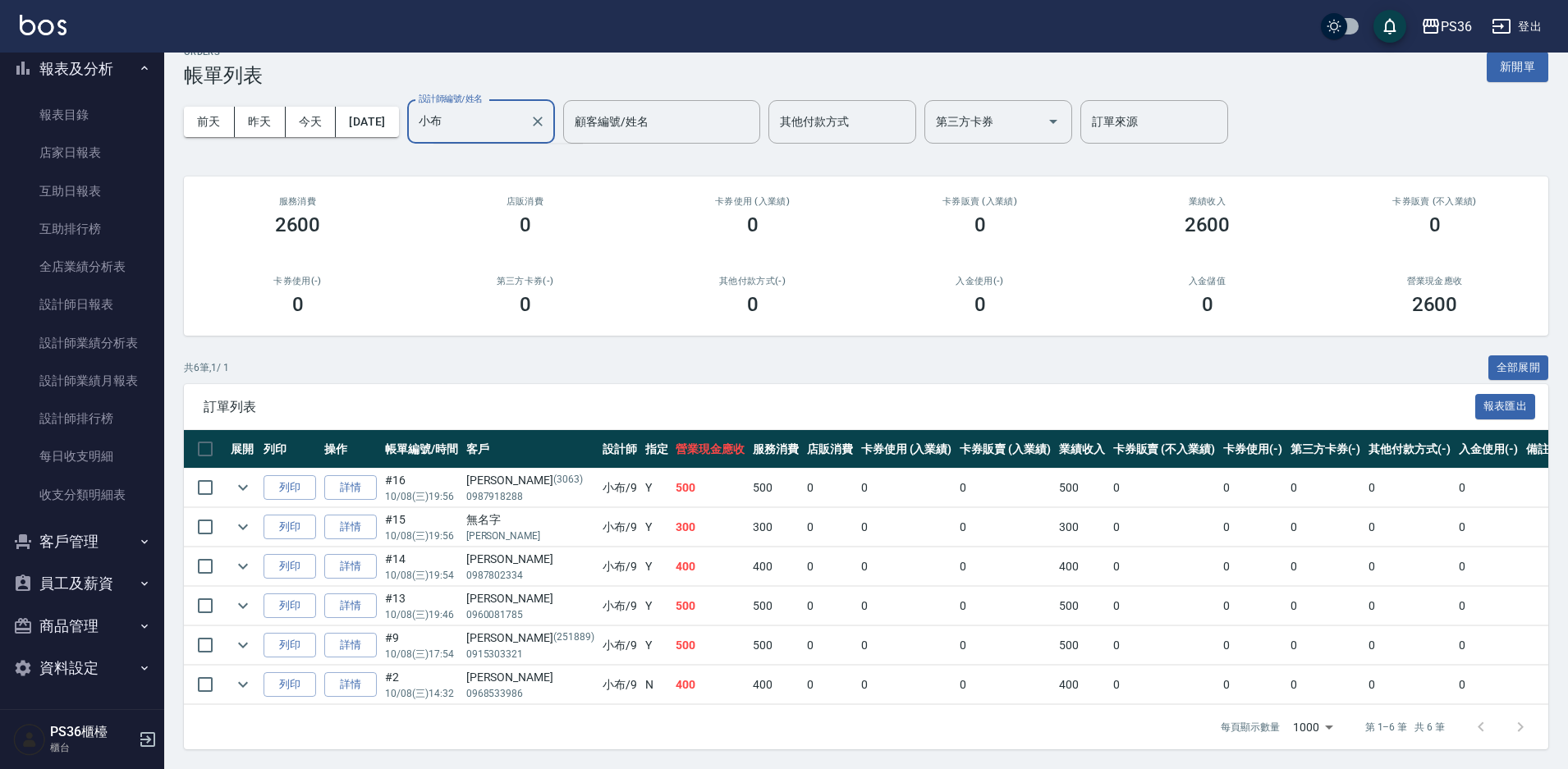
type input "小"
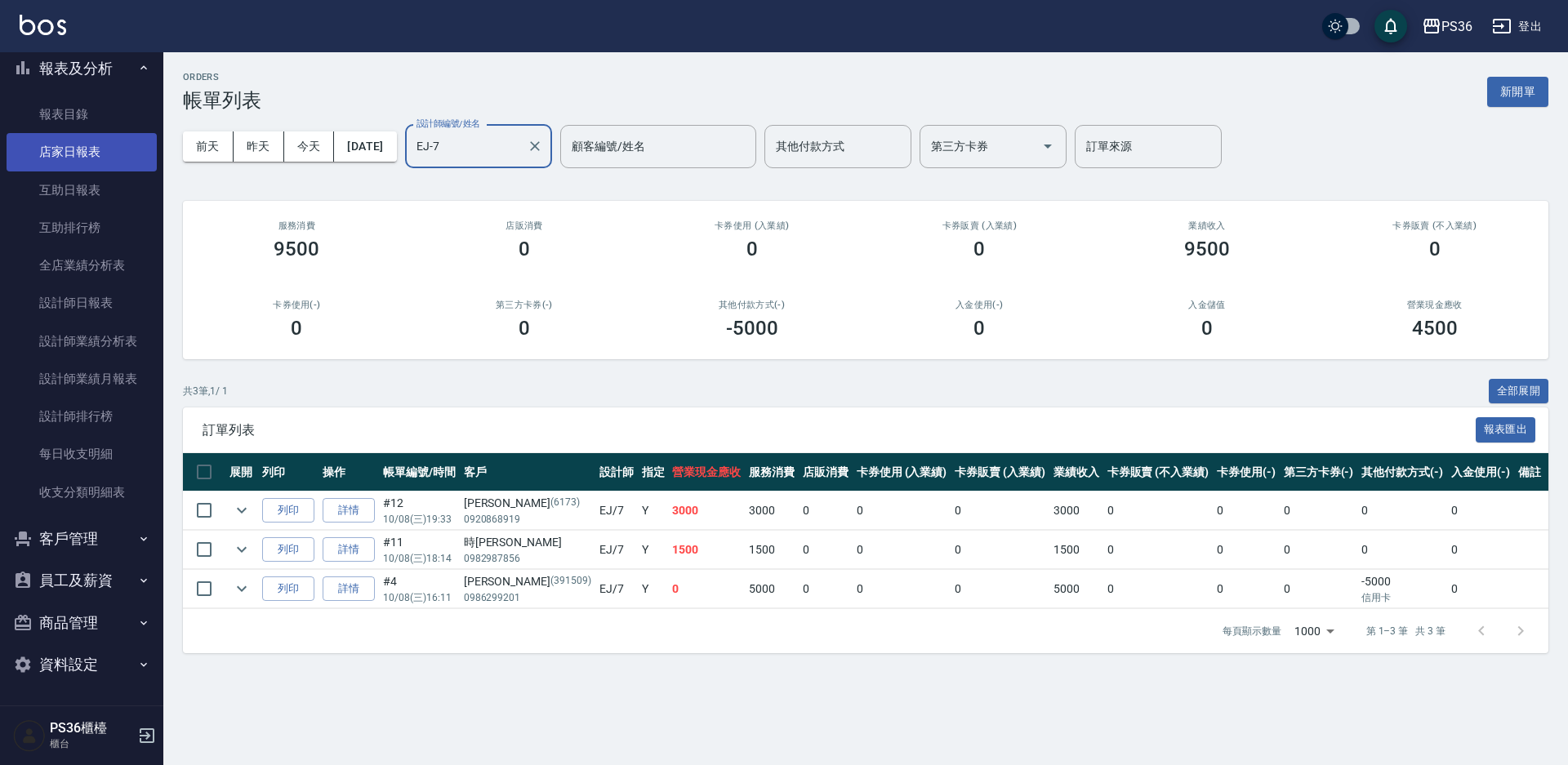
type input "EJ-7"
click at [80, 151] on link "店家日報表" at bounding box center [81, 152] width 150 height 38
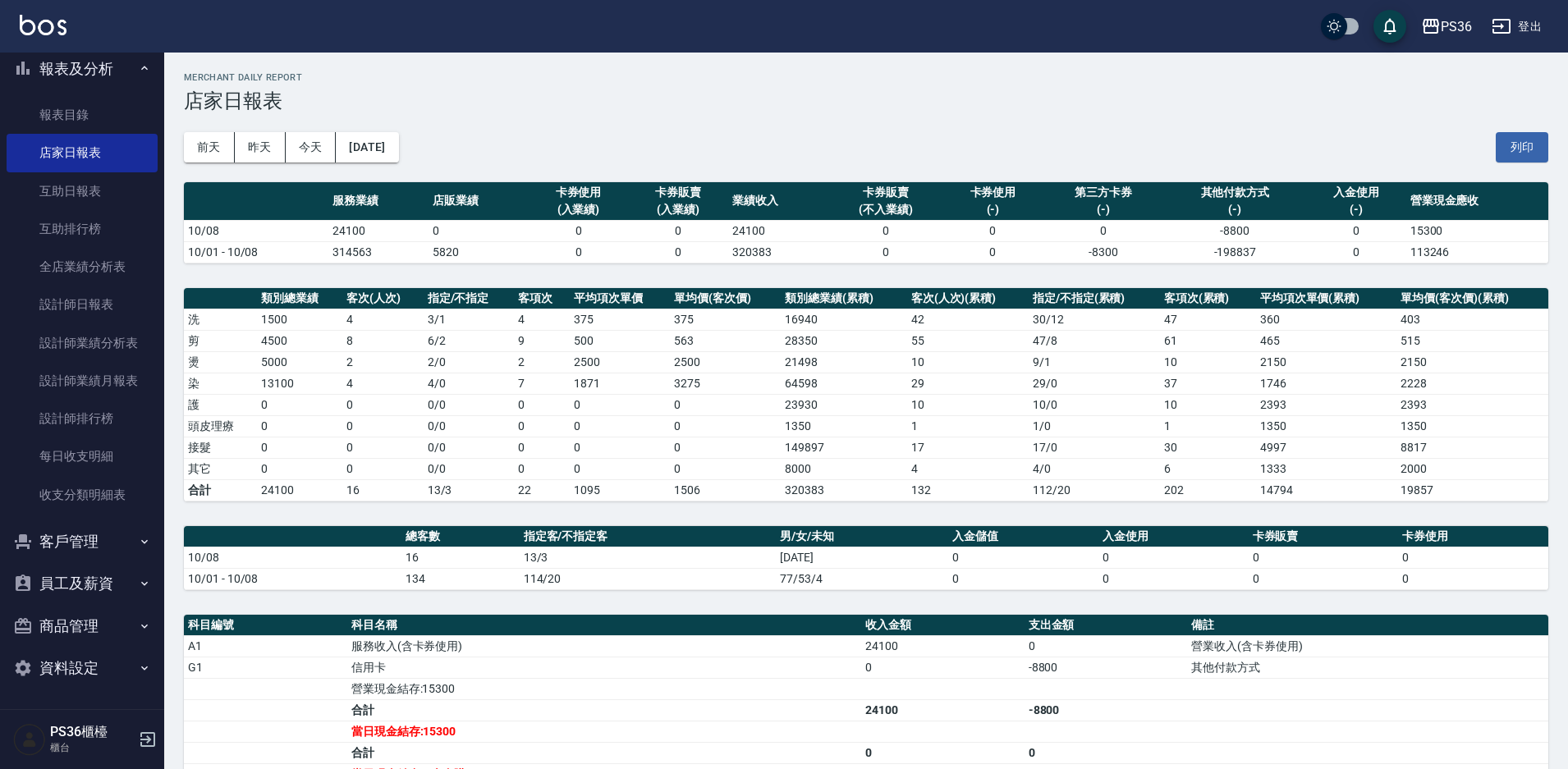
click at [947, 433] on tbody "洗 1500 4 3 / 1 4 375 375 16940 42 30 / 12 47 360 403 剪 4500 8 6 / 2 9 500 563 2…" at bounding box center [865, 404] width 1364 height 192
click at [251, 143] on button "昨天" at bounding box center [260, 147] width 51 height 30
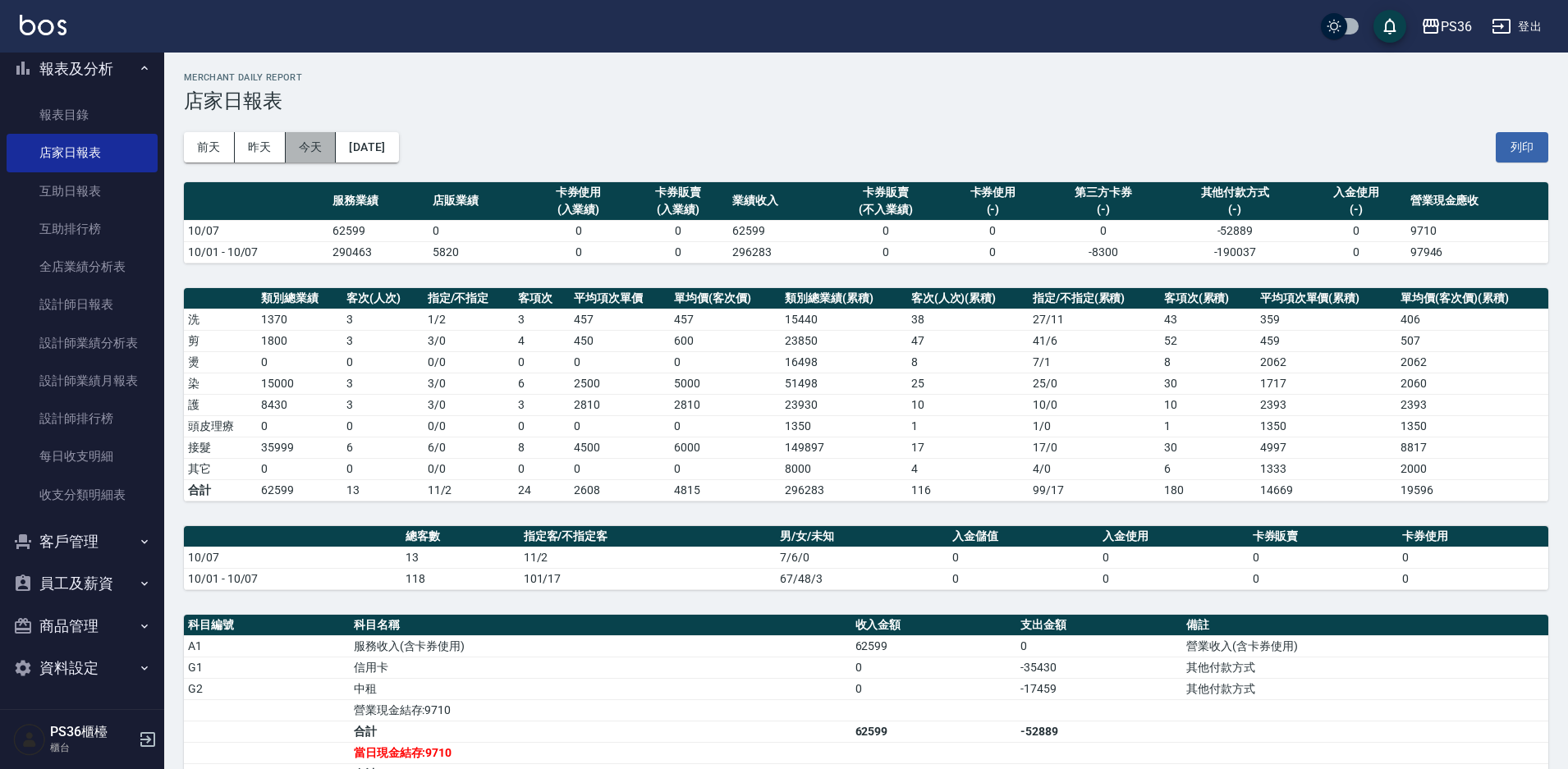
click at [306, 151] on button "今天" at bounding box center [310, 147] width 51 height 30
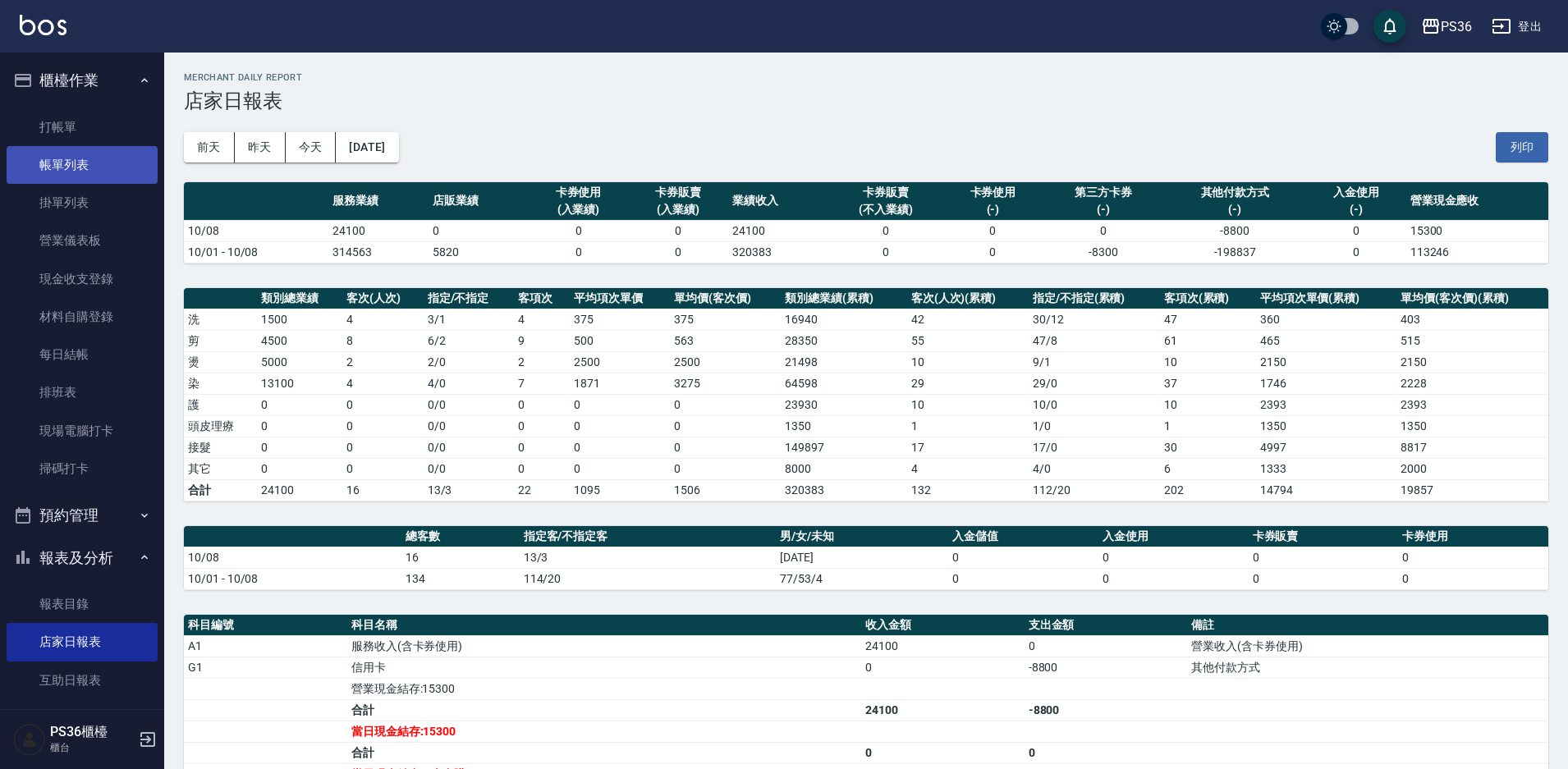
click at [87, 161] on link "帳單列表" at bounding box center [82, 165] width 151 height 38
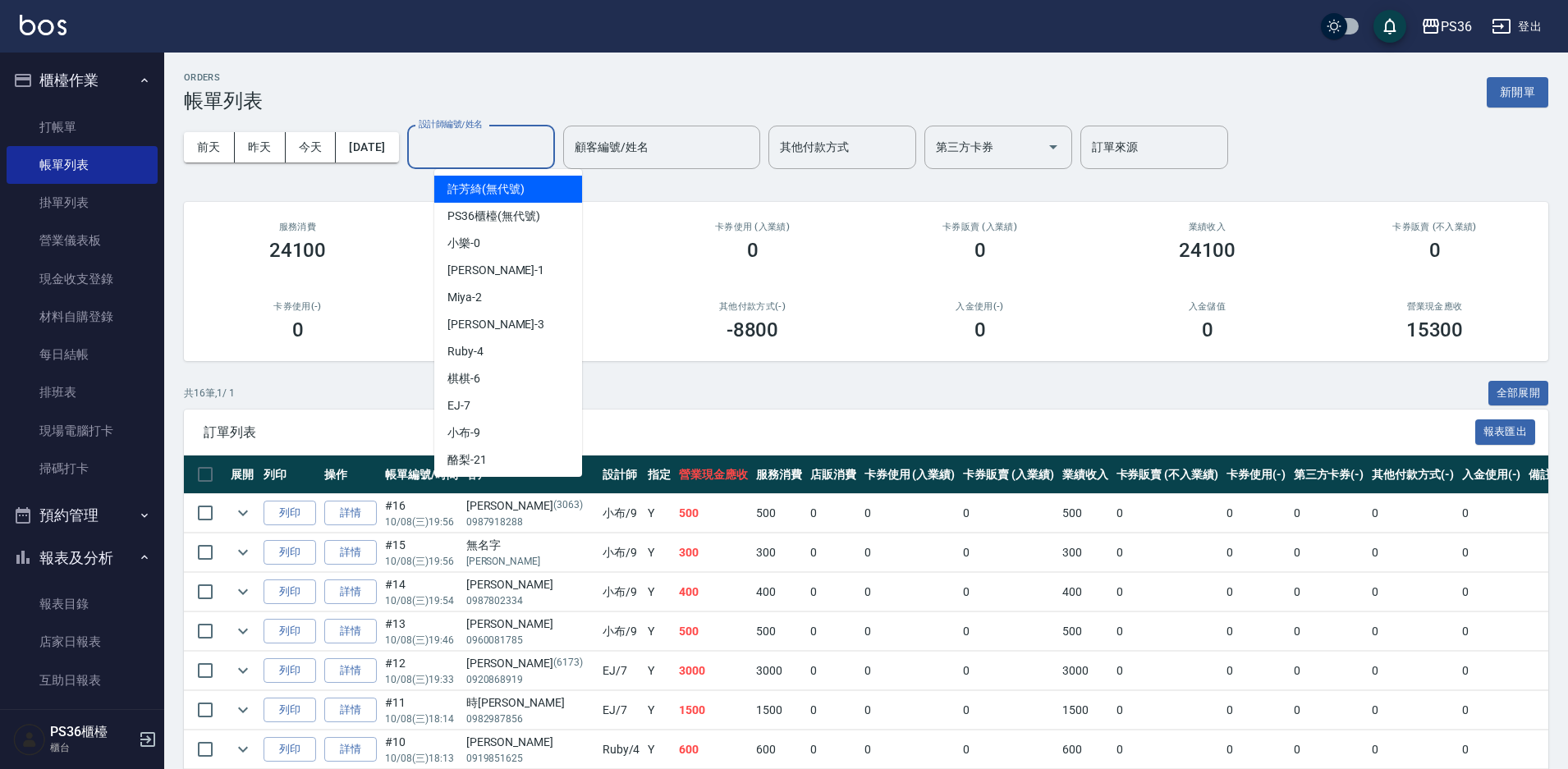
click at [520, 153] on input "設計師編號/姓名" at bounding box center [481, 147] width 133 height 28
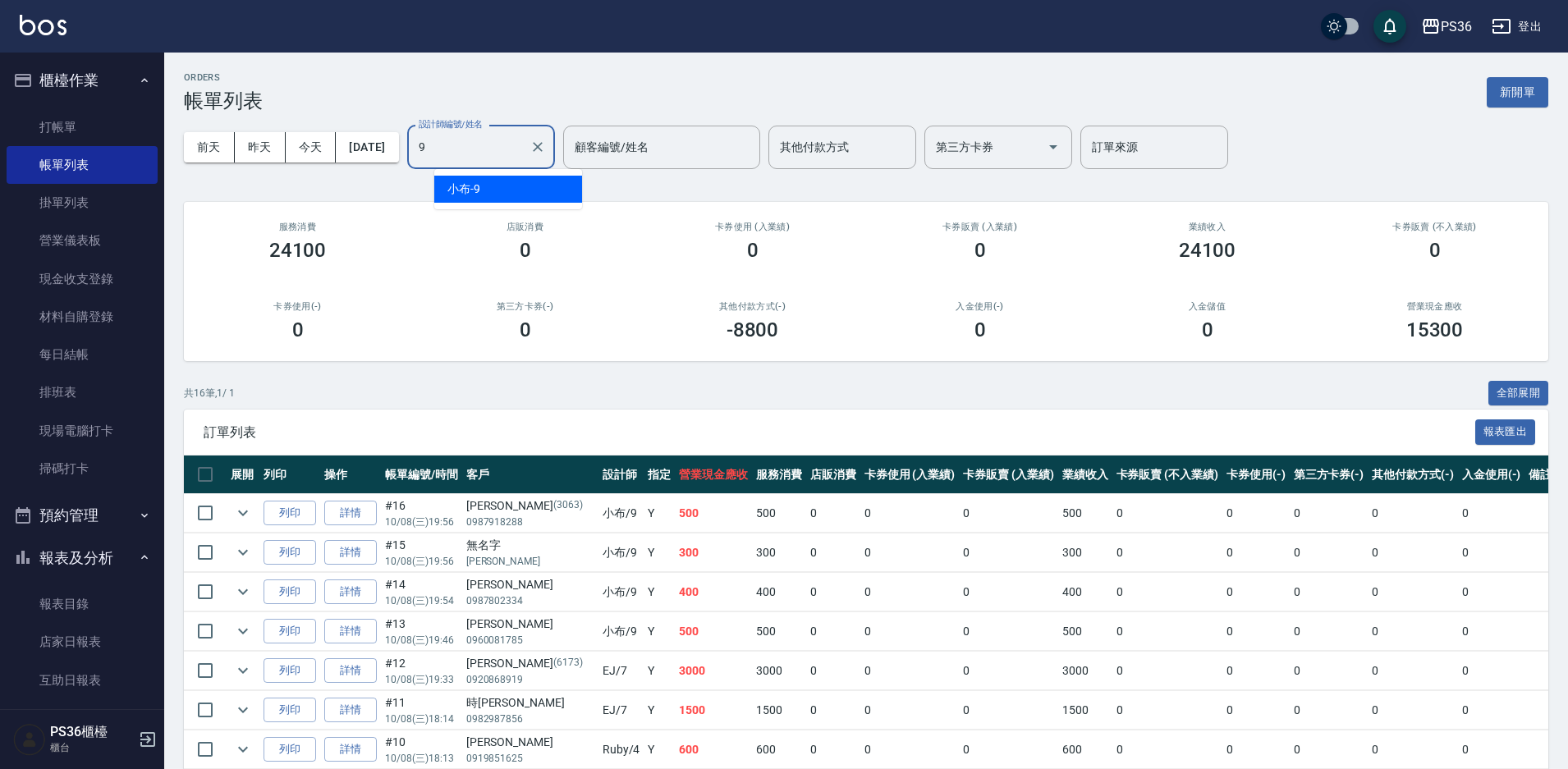
type input "小布-9"
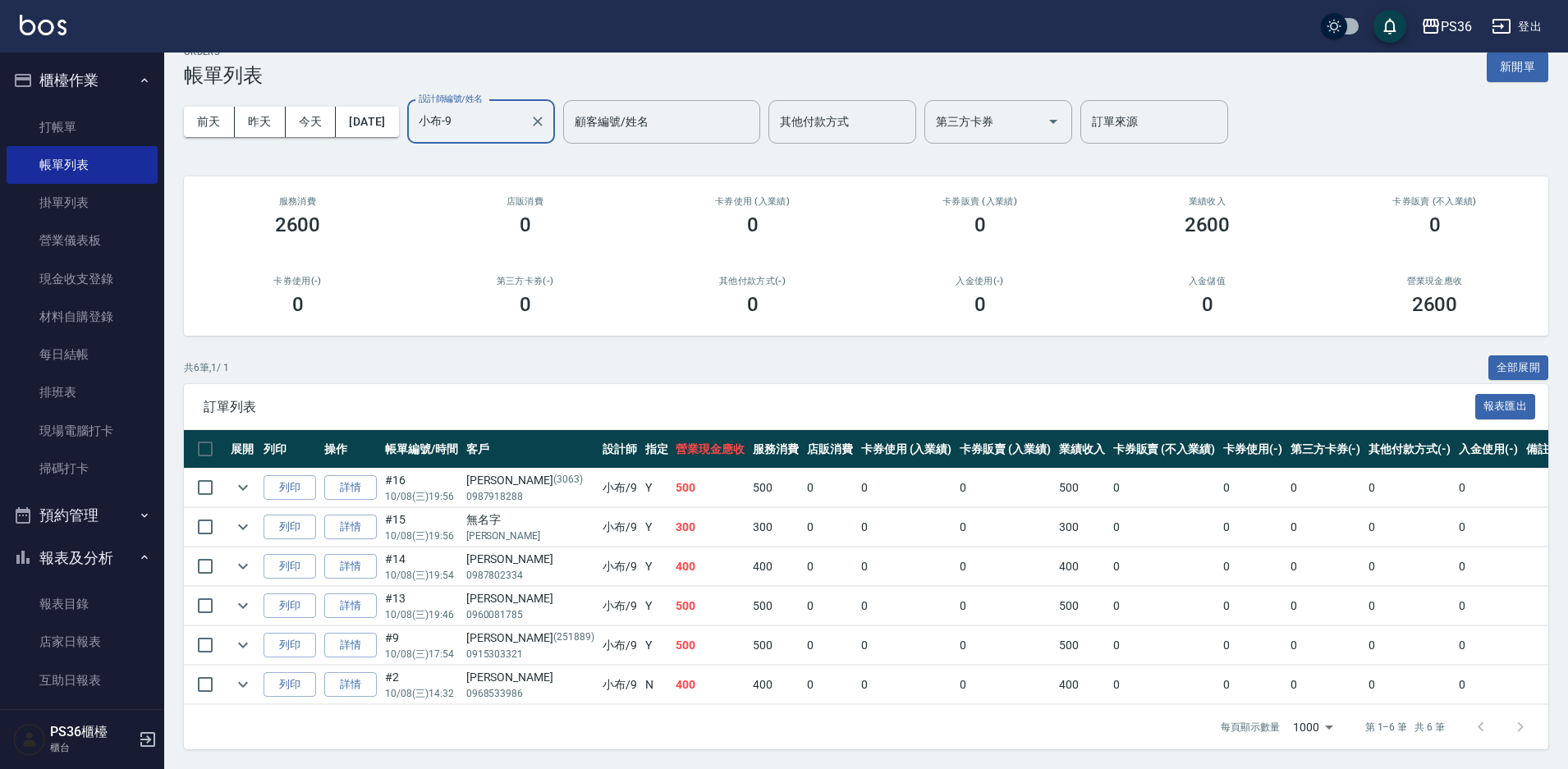
scroll to position [39, 0]
click at [546, 113] on icon "Clear" at bounding box center [537, 121] width 17 height 17
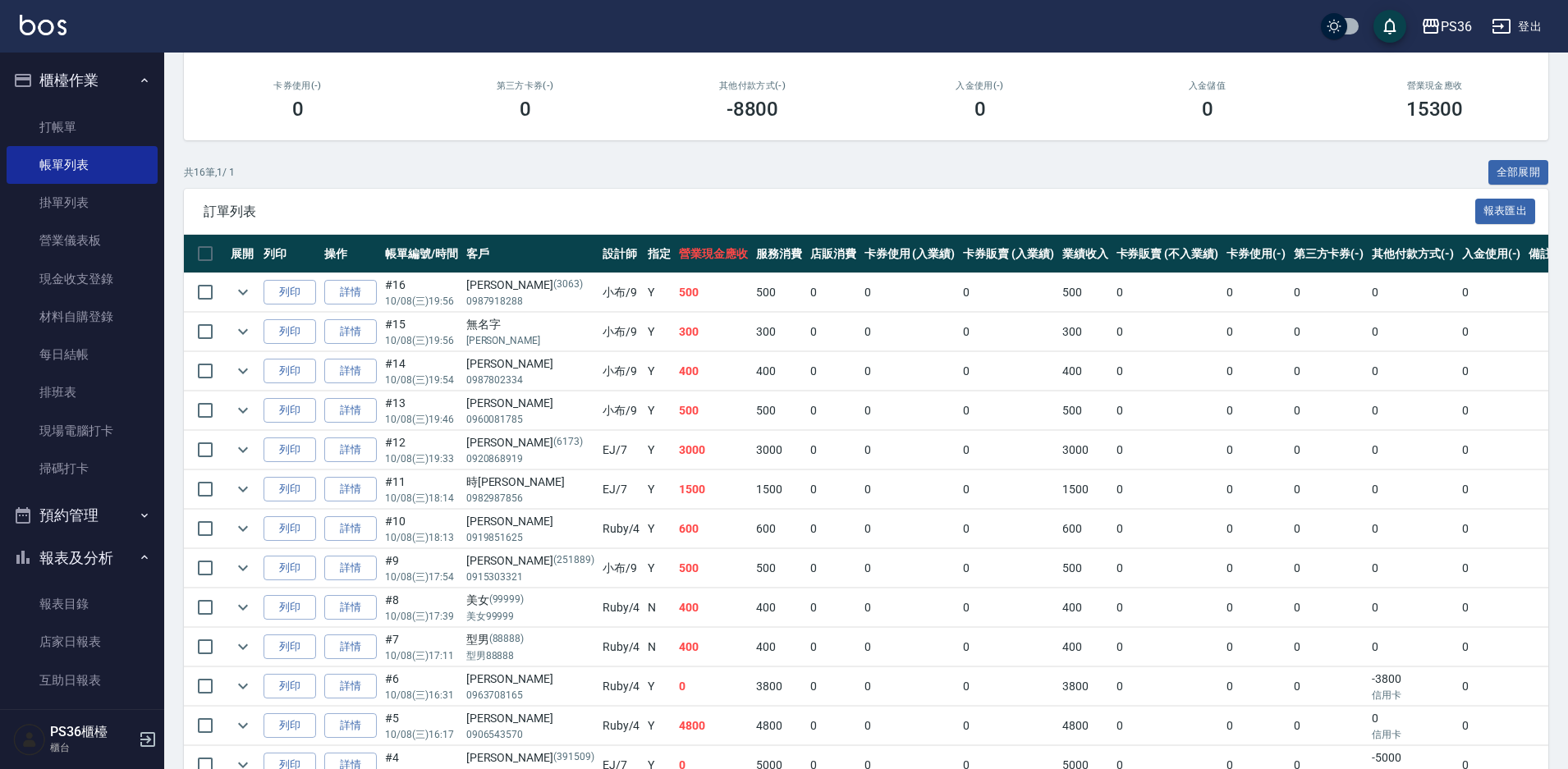
scroll to position [246, 0]
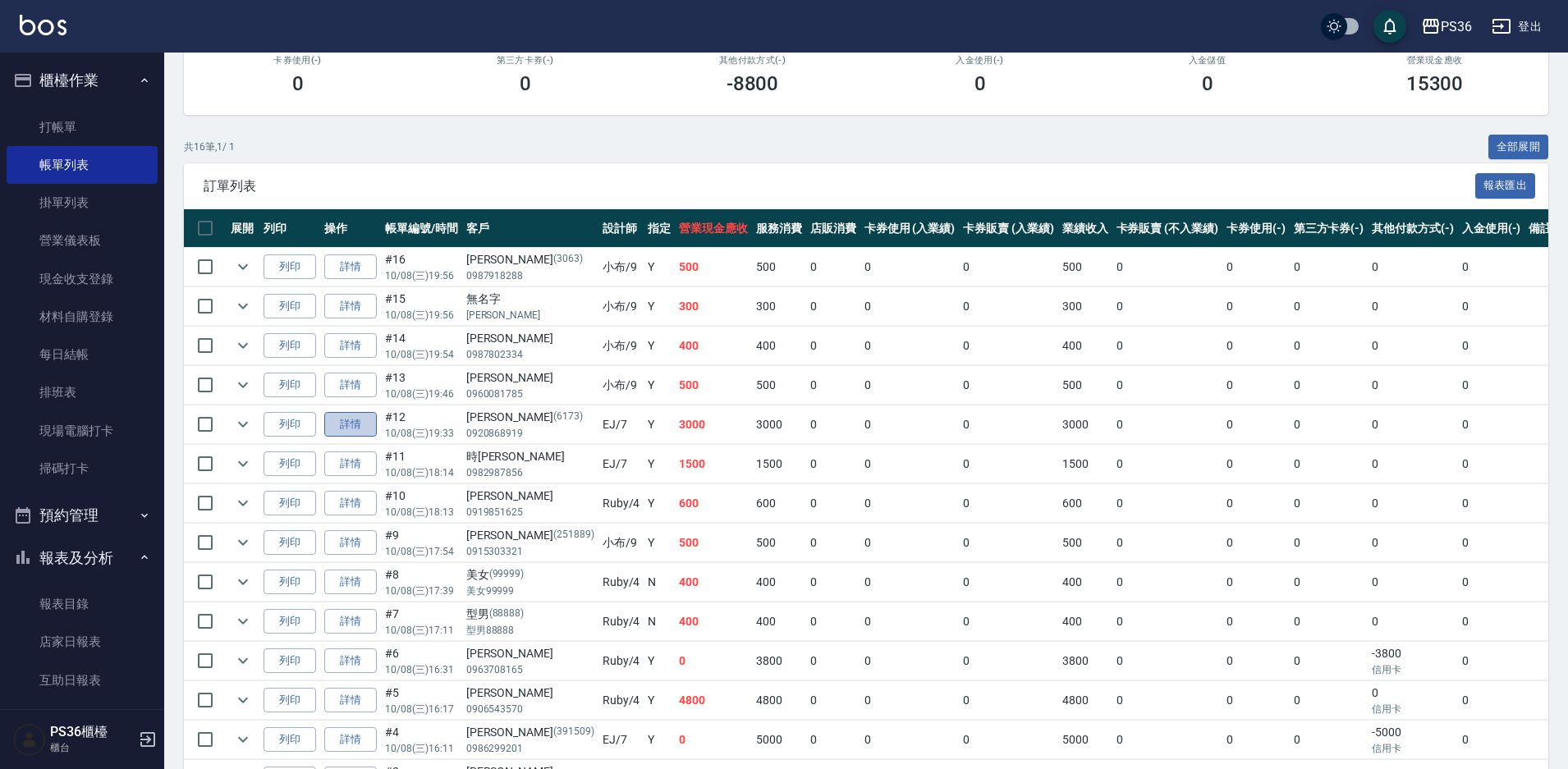
click at [355, 431] on link "詳情" at bounding box center [350, 424] width 52 height 26
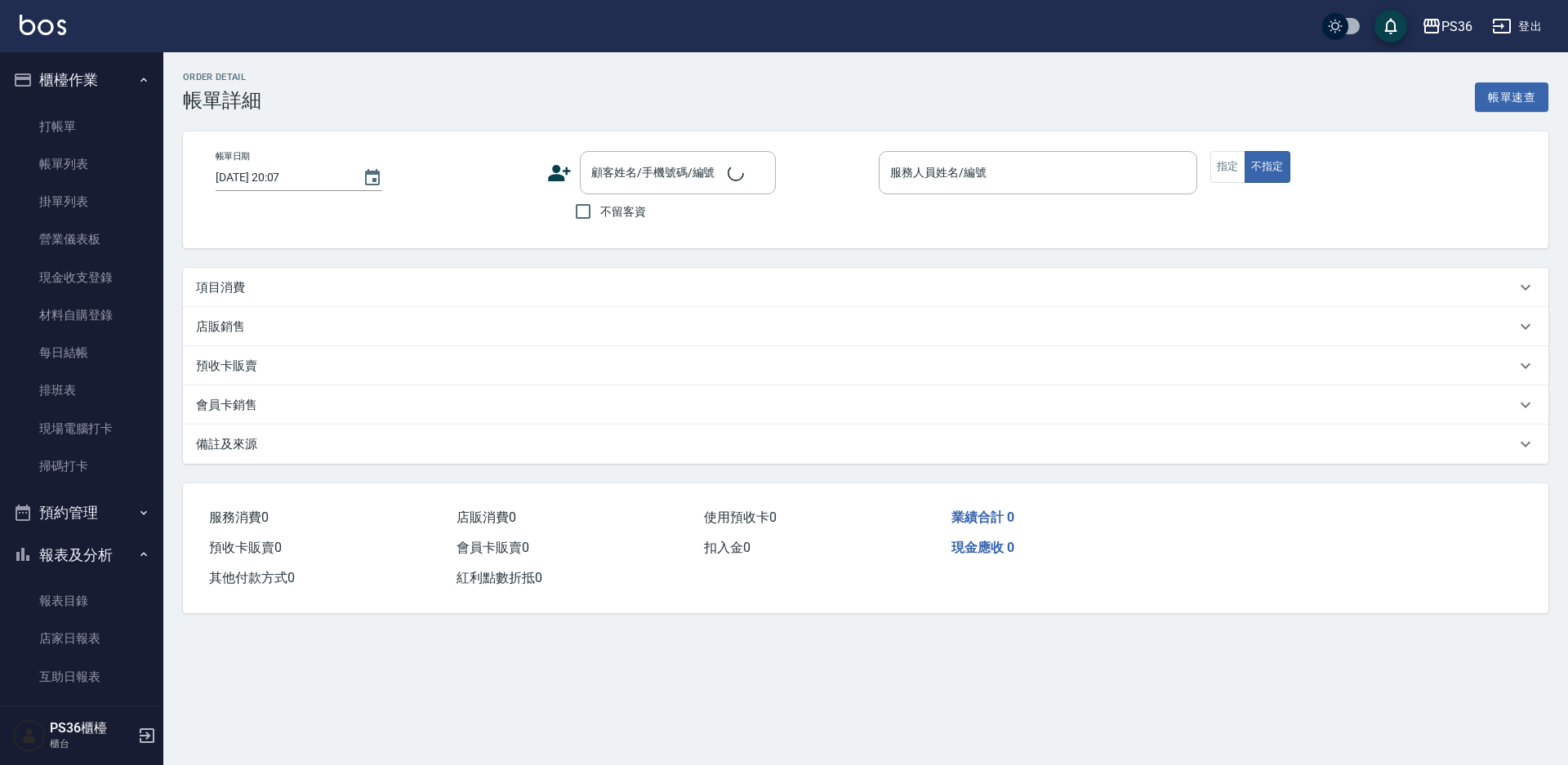
type input "[DATE] 19:33"
type input "EJ-7"
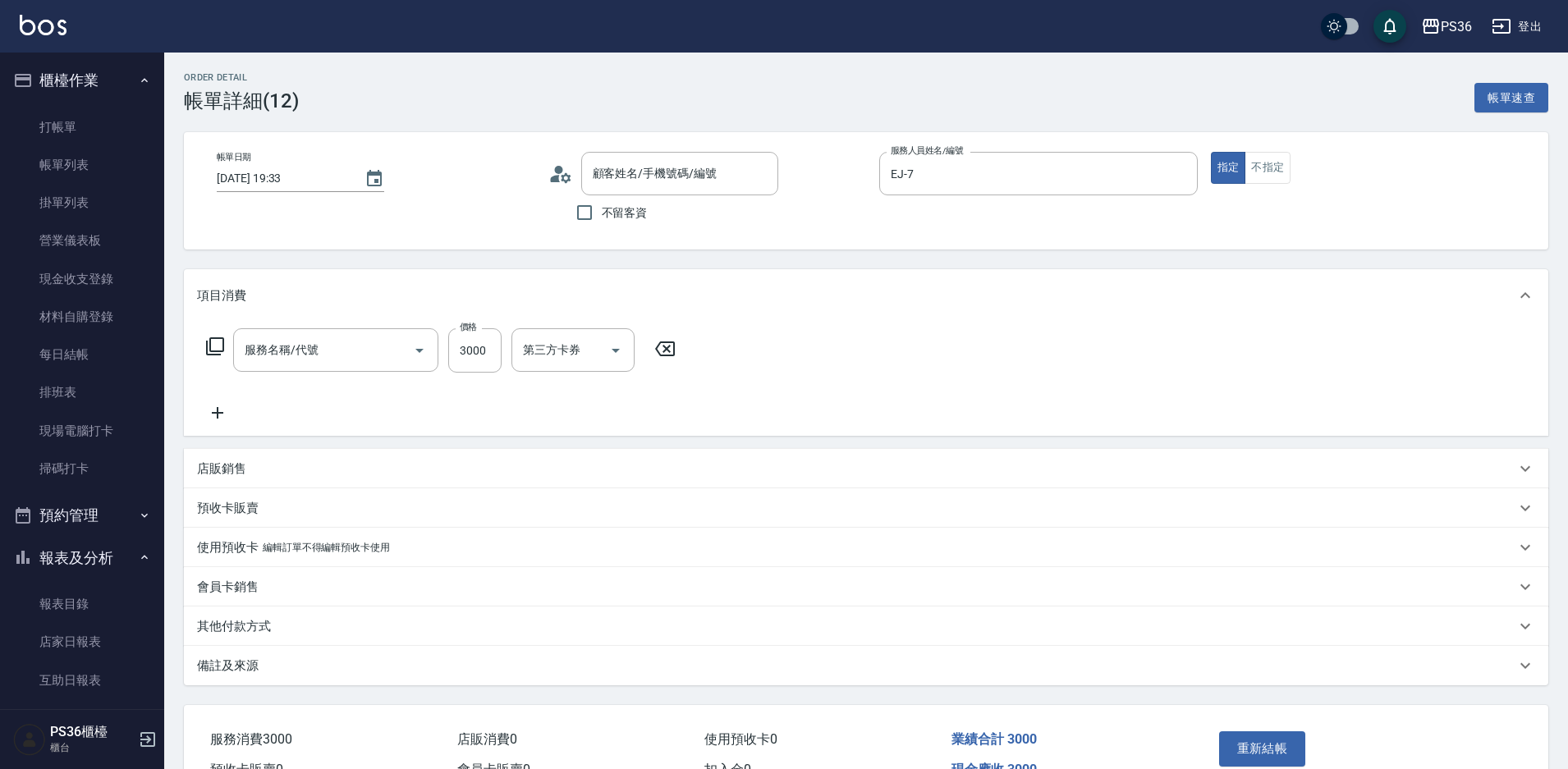
type input "[PERSON_NAME]/0920868919/6173"
type input "頂級溫朔(313)"
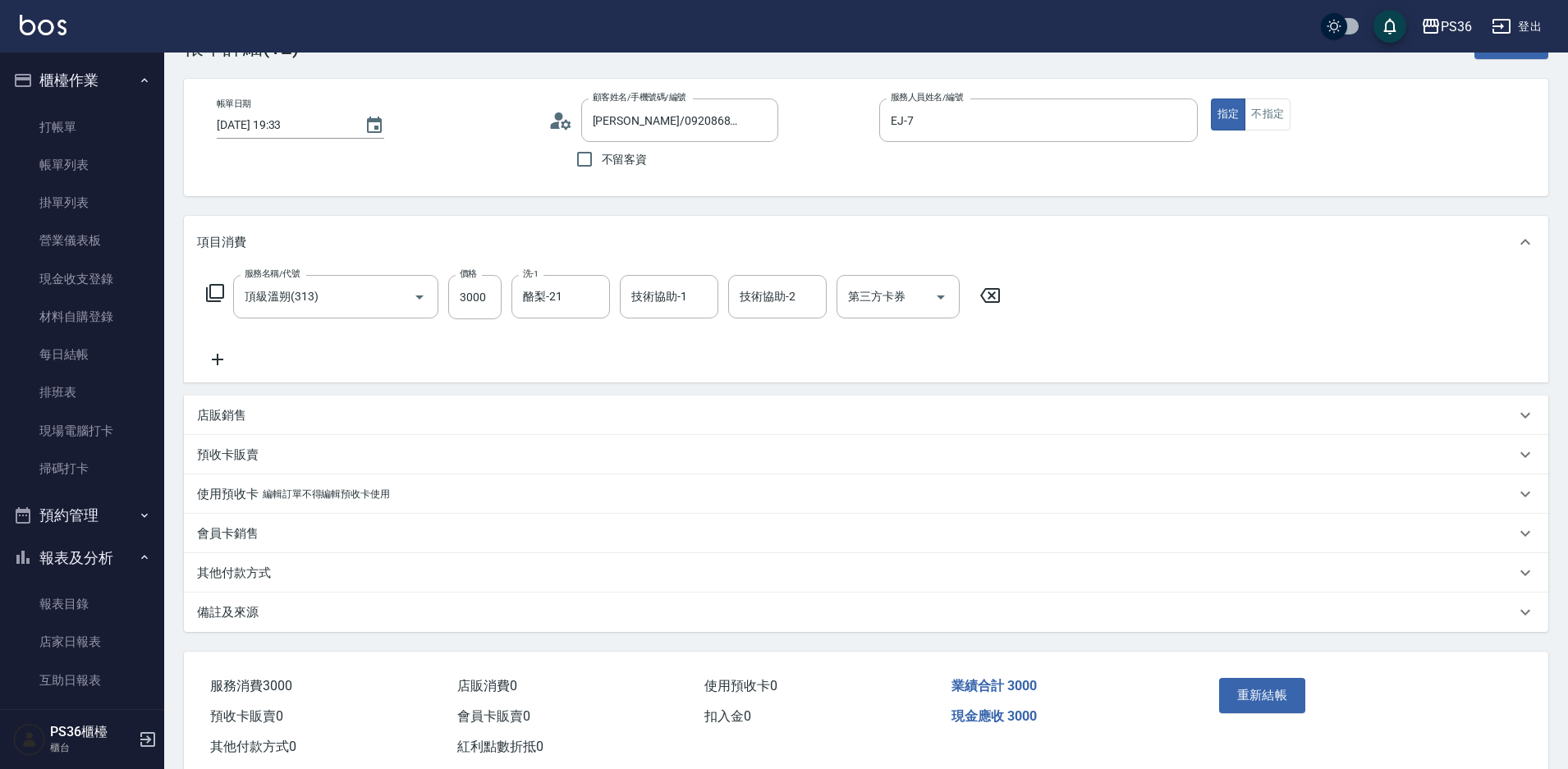
scroll to position [82, 0]
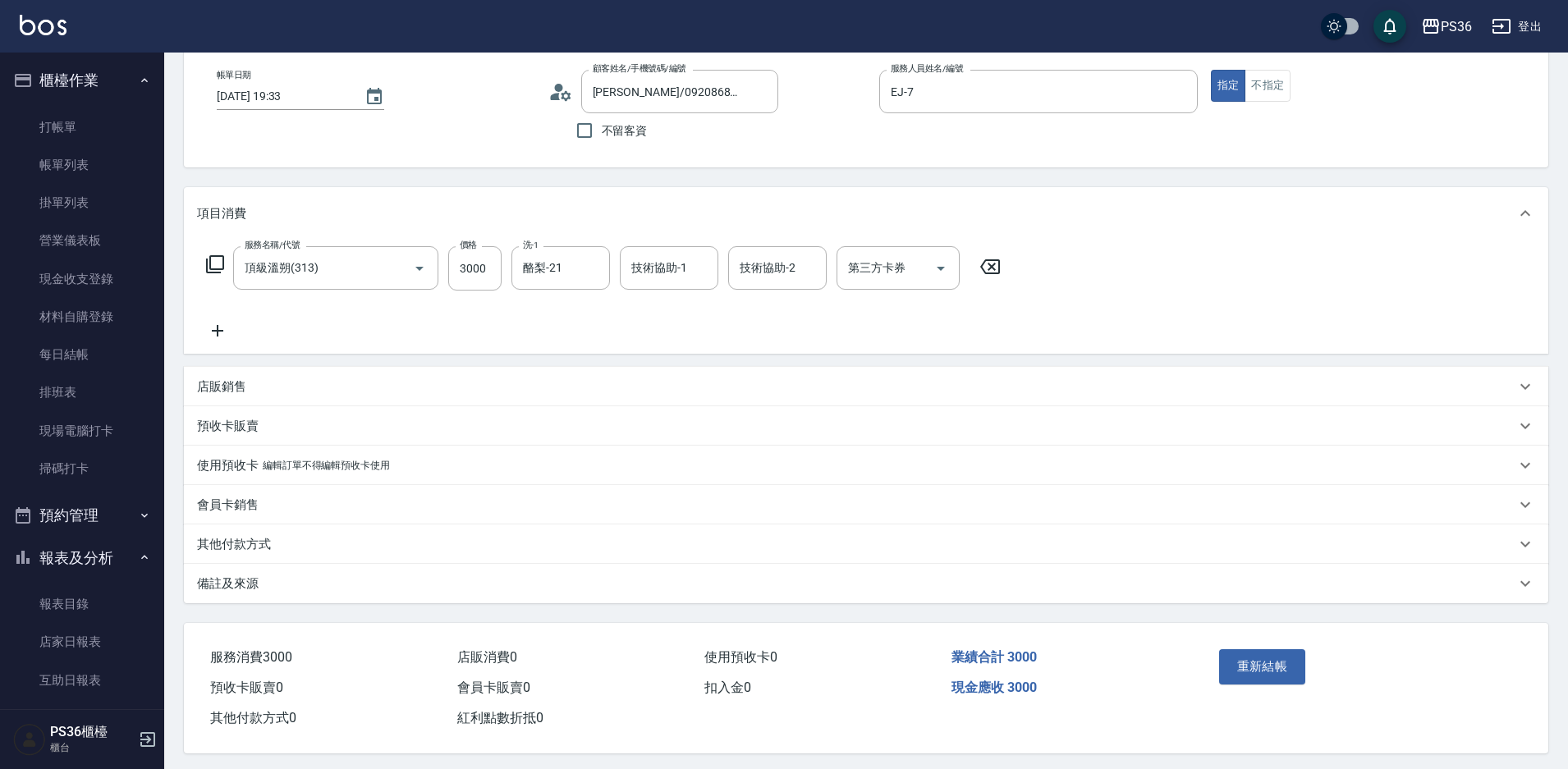
click at [253, 549] on p "其他付款方式" at bounding box center [233, 544] width 74 height 17
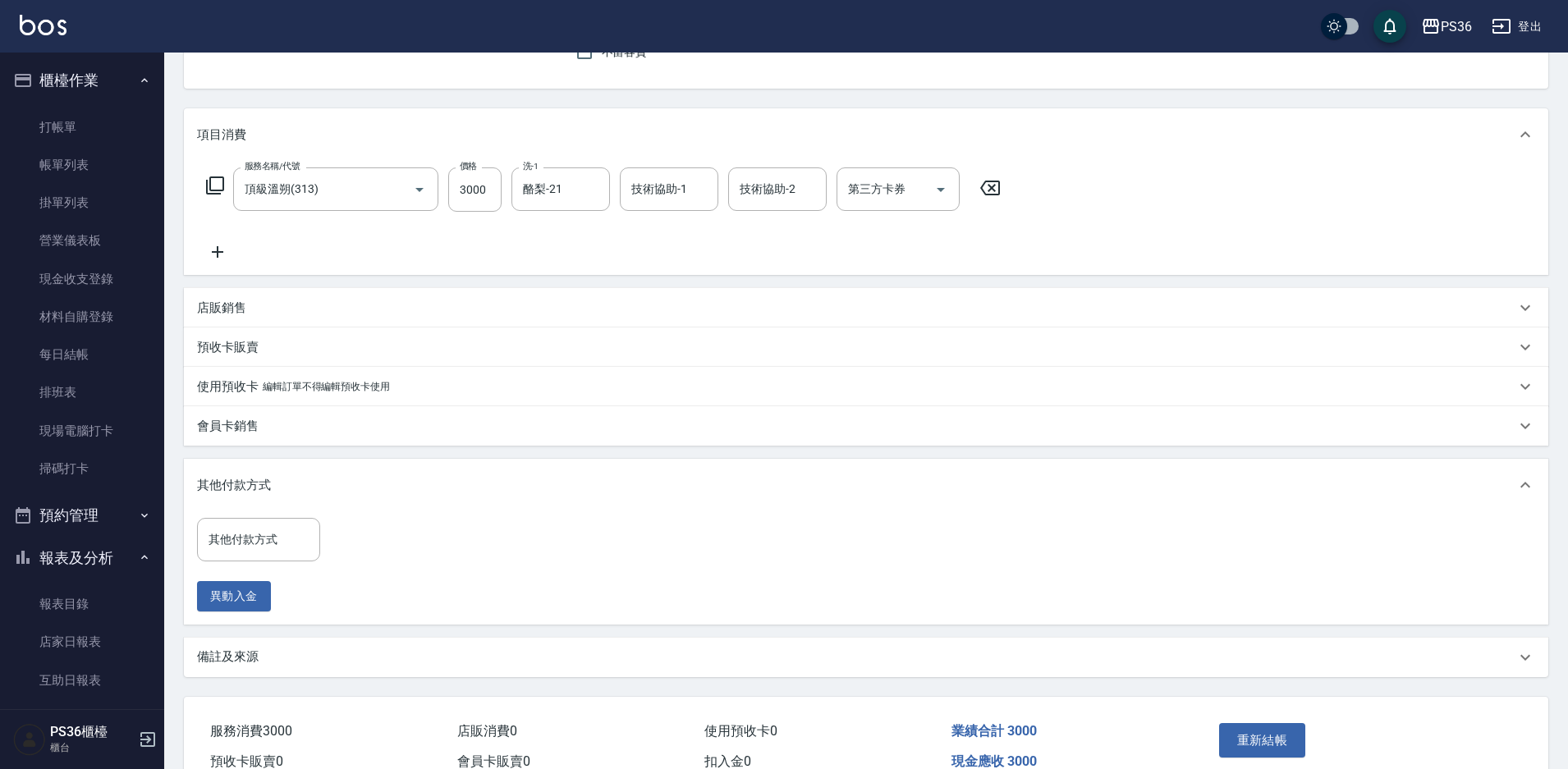
scroll to position [246, 0]
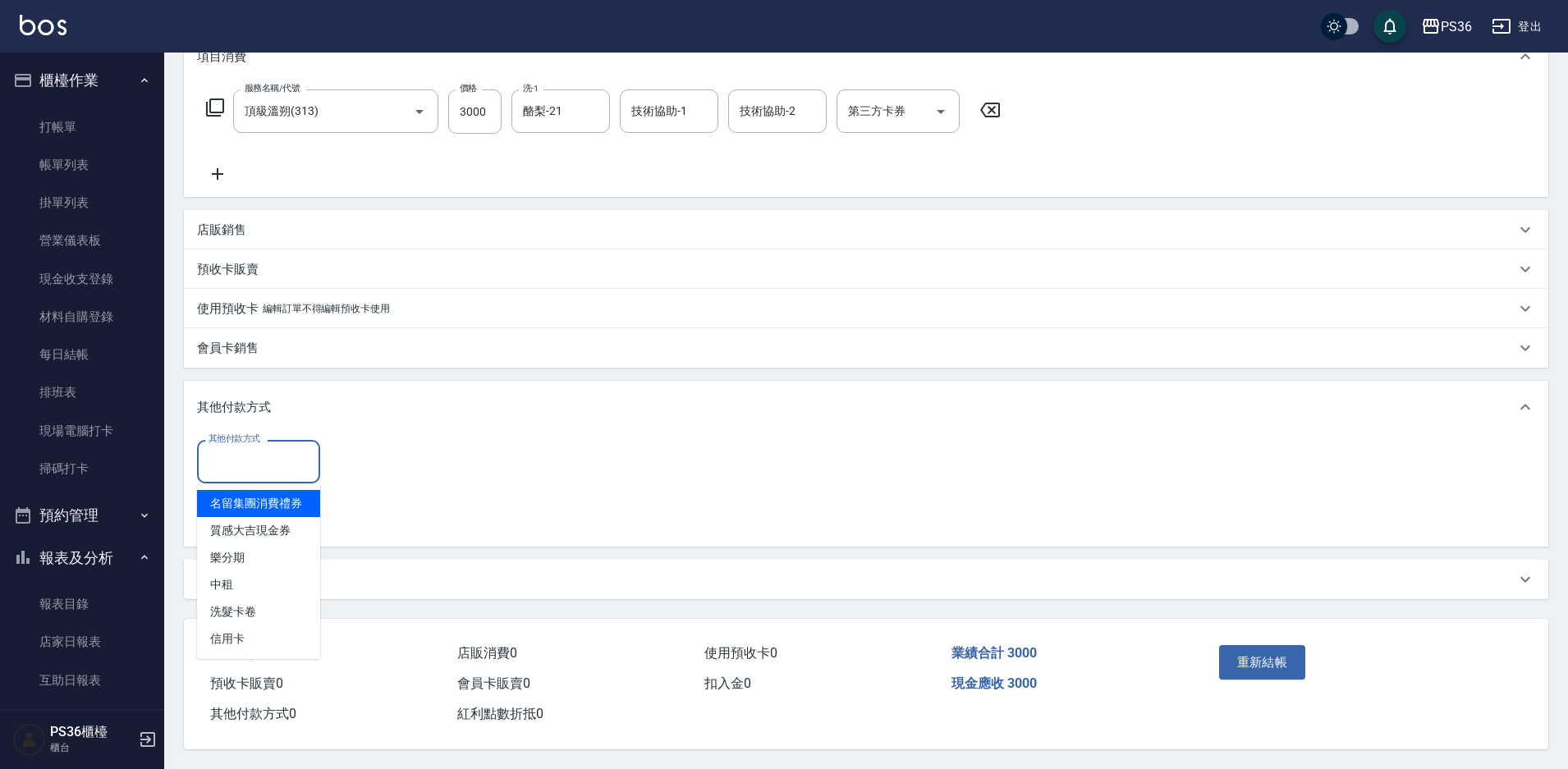
click at [269, 455] on div "其他付款方式 其他付款方式" at bounding box center [258, 461] width 123 height 43
click at [253, 633] on span "信用卡" at bounding box center [258, 639] width 123 height 27
type input "信用卡"
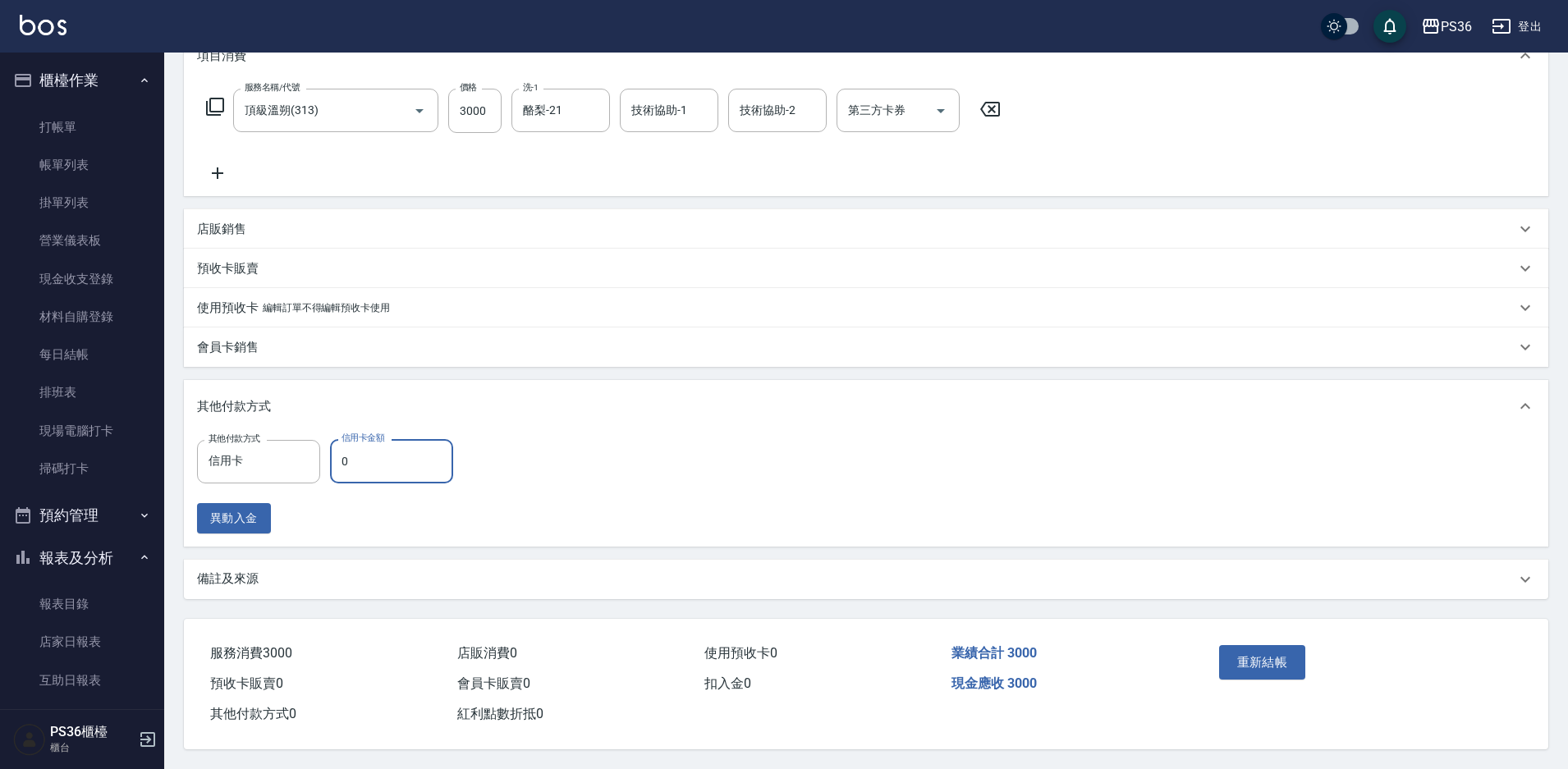
click at [369, 464] on input "0" at bounding box center [391, 462] width 123 height 44
type input "3000"
click at [1284, 650] on button "重新結帳" at bounding box center [1262, 662] width 87 height 35
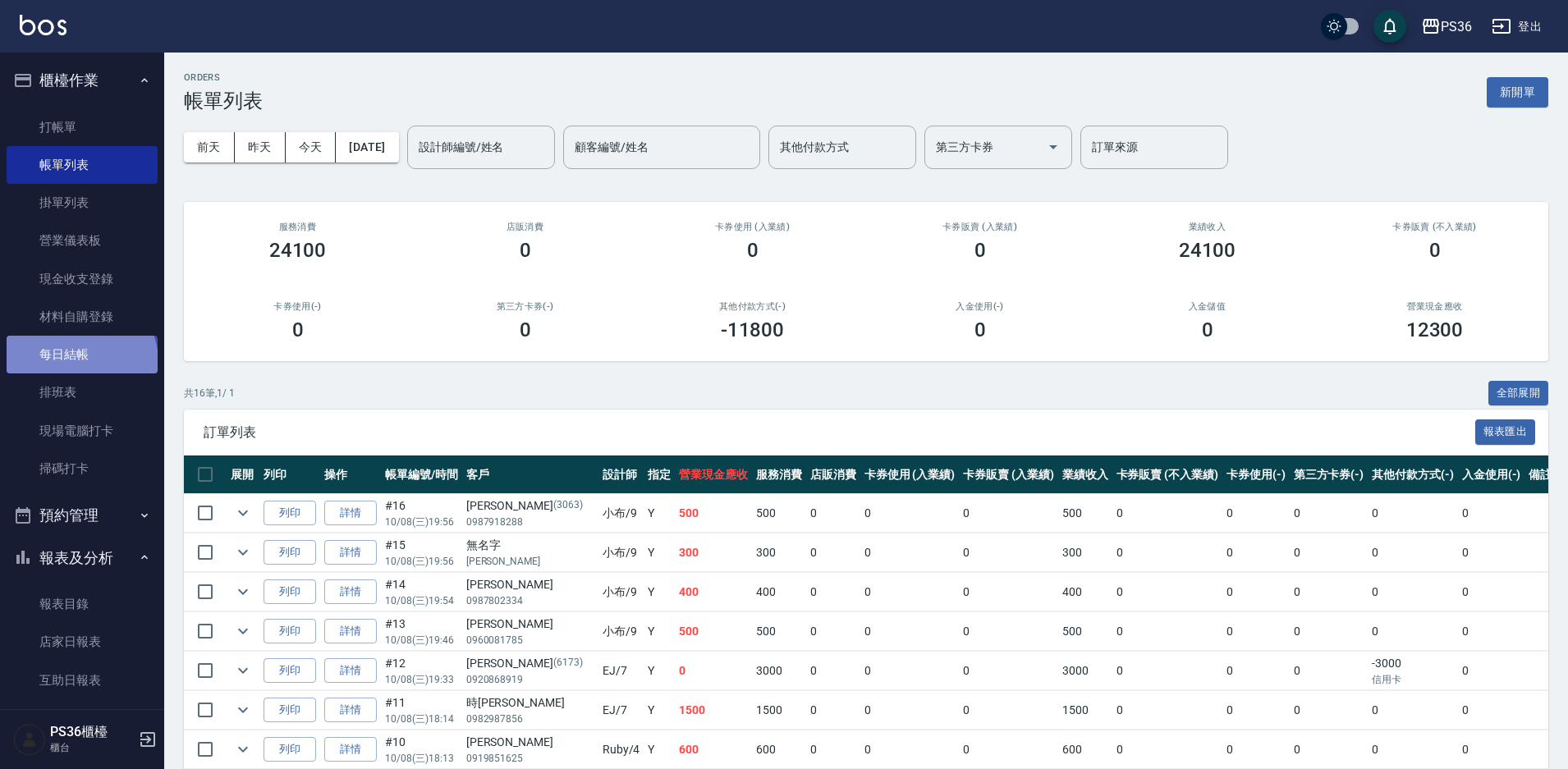
click at [80, 361] on link "每日結帳" at bounding box center [82, 354] width 151 height 38
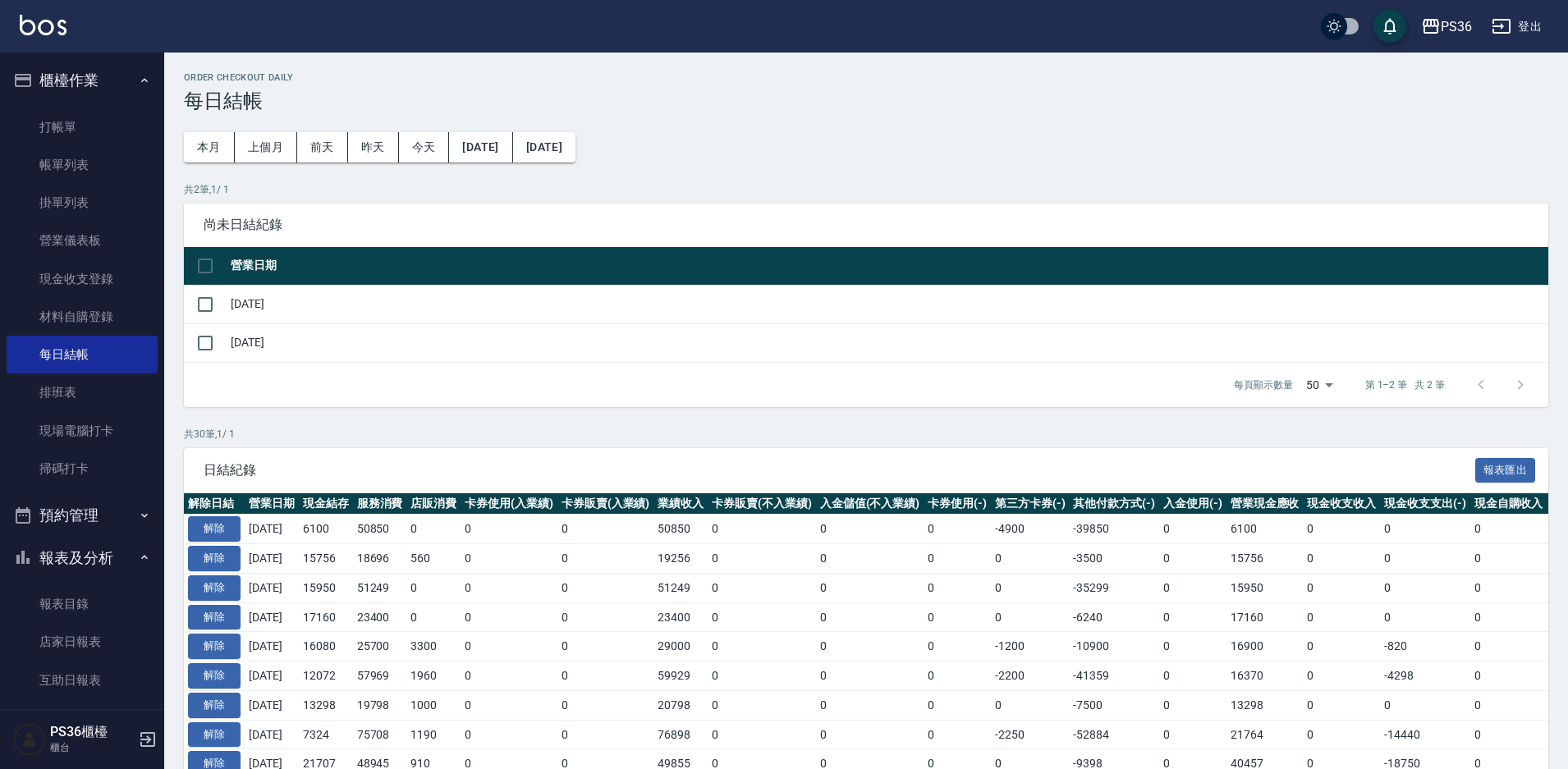
click at [195, 367] on div "每頁顯示數量 50 50 第 1–2 筆 共 2 筆" at bounding box center [865, 384] width 1364 height 44
click at [199, 352] on input "checkbox" at bounding box center [205, 343] width 35 height 35
checkbox input "true"
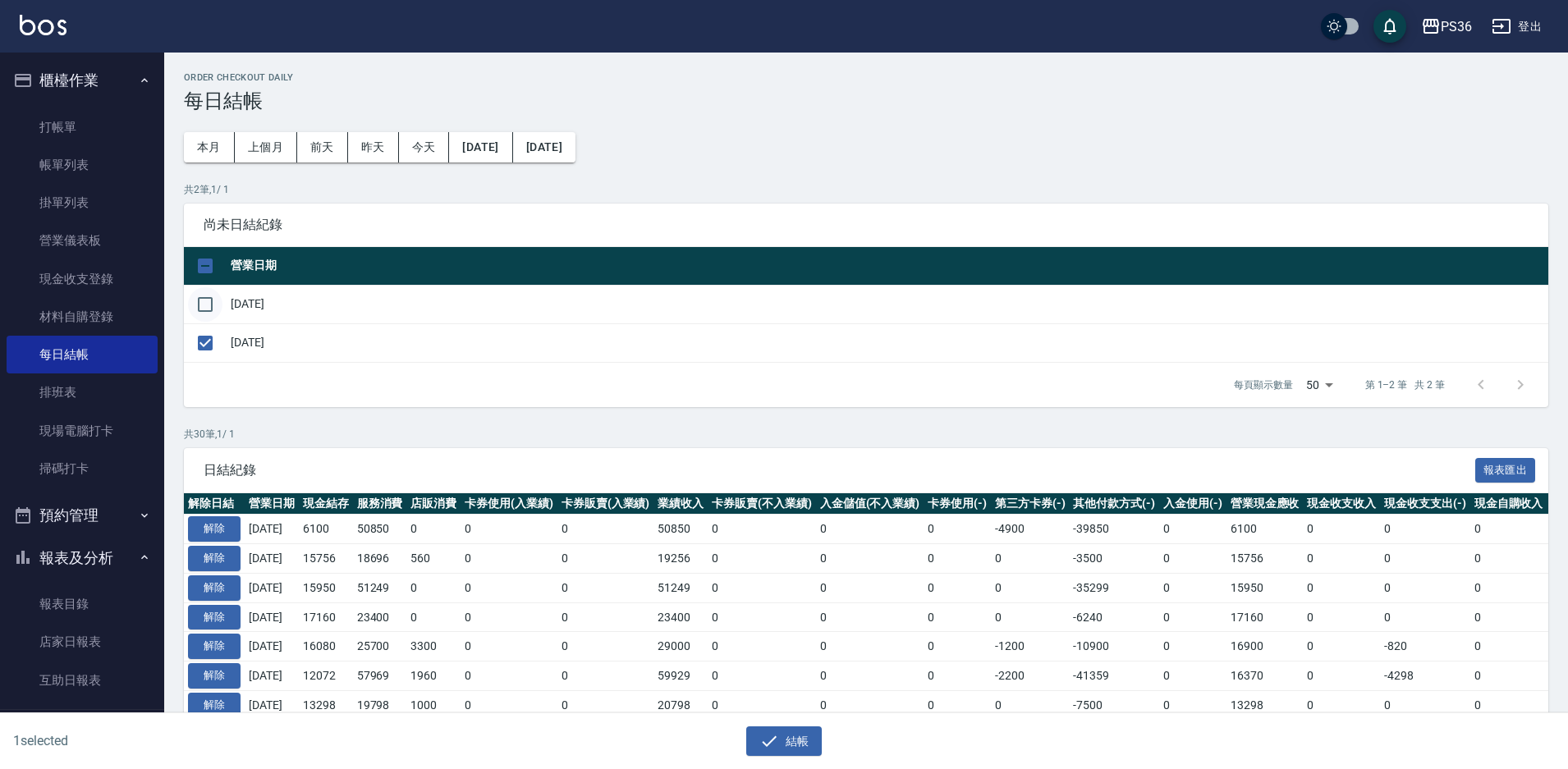
click at [194, 291] on input "checkbox" at bounding box center [205, 304] width 35 height 35
checkbox input "true"
click at [794, 750] on button "結帳" at bounding box center [784, 742] width 76 height 30
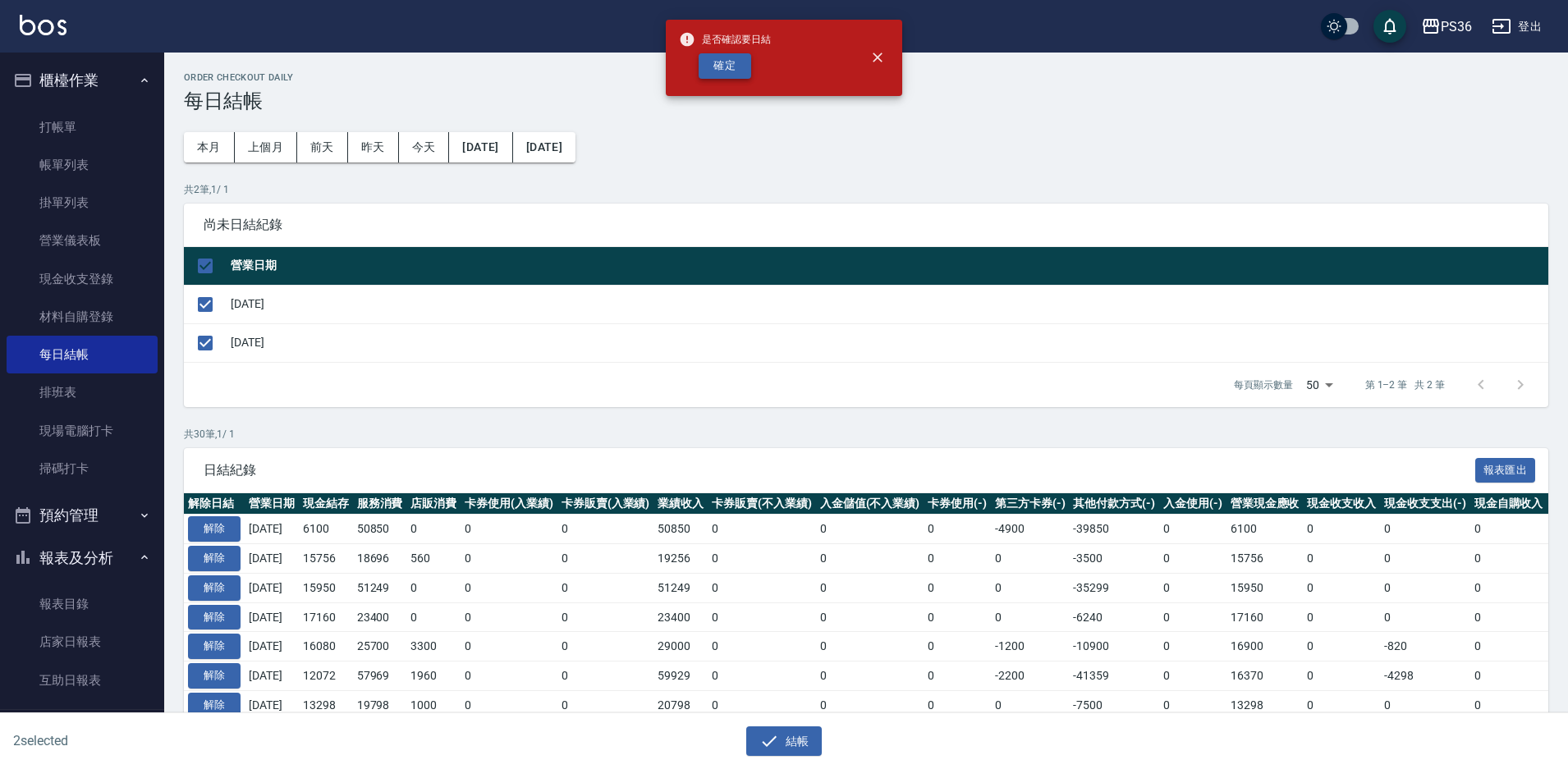
click at [714, 63] on button "確定" at bounding box center [724, 66] width 52 height 26
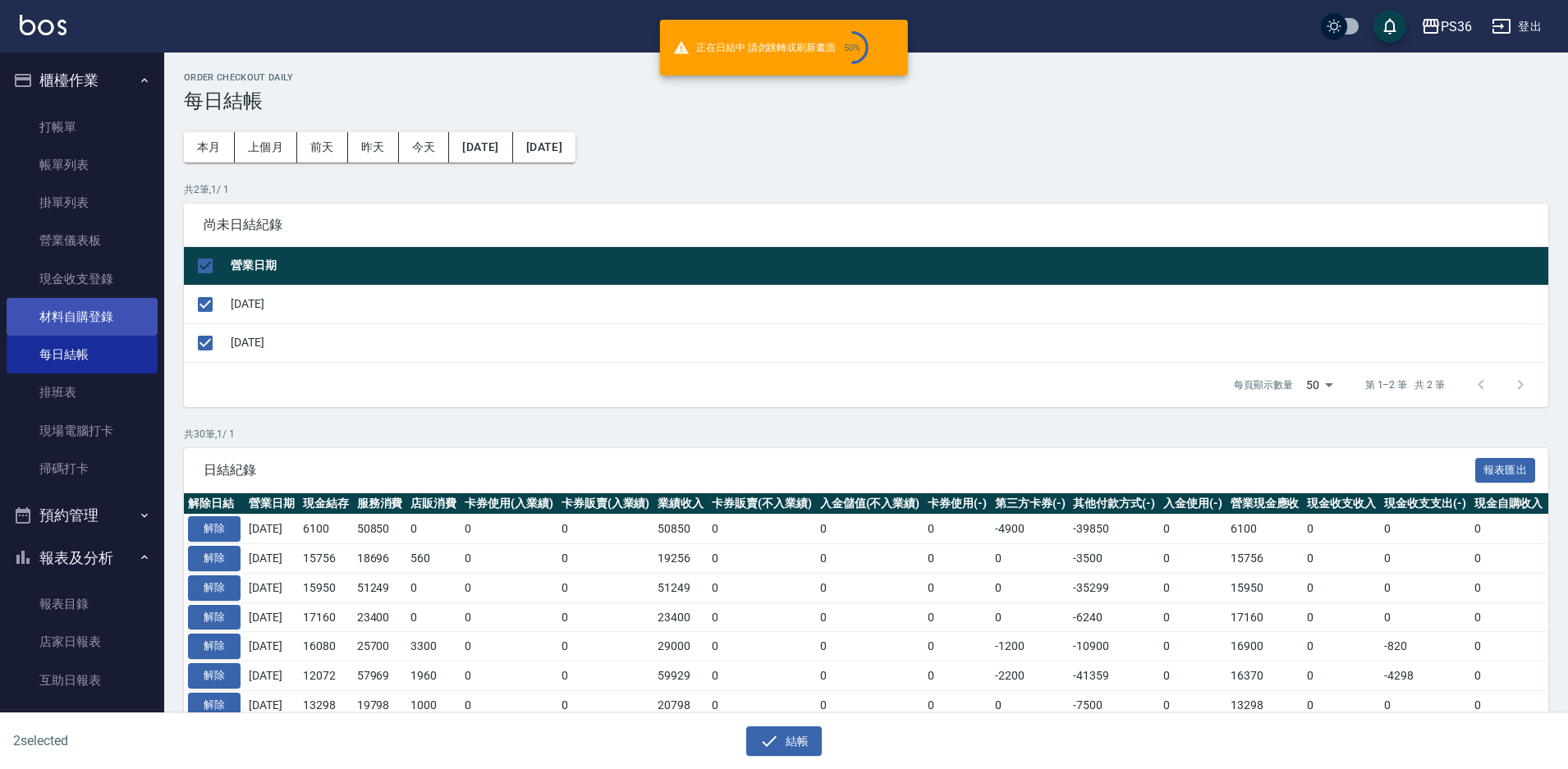
checkbox input "false"
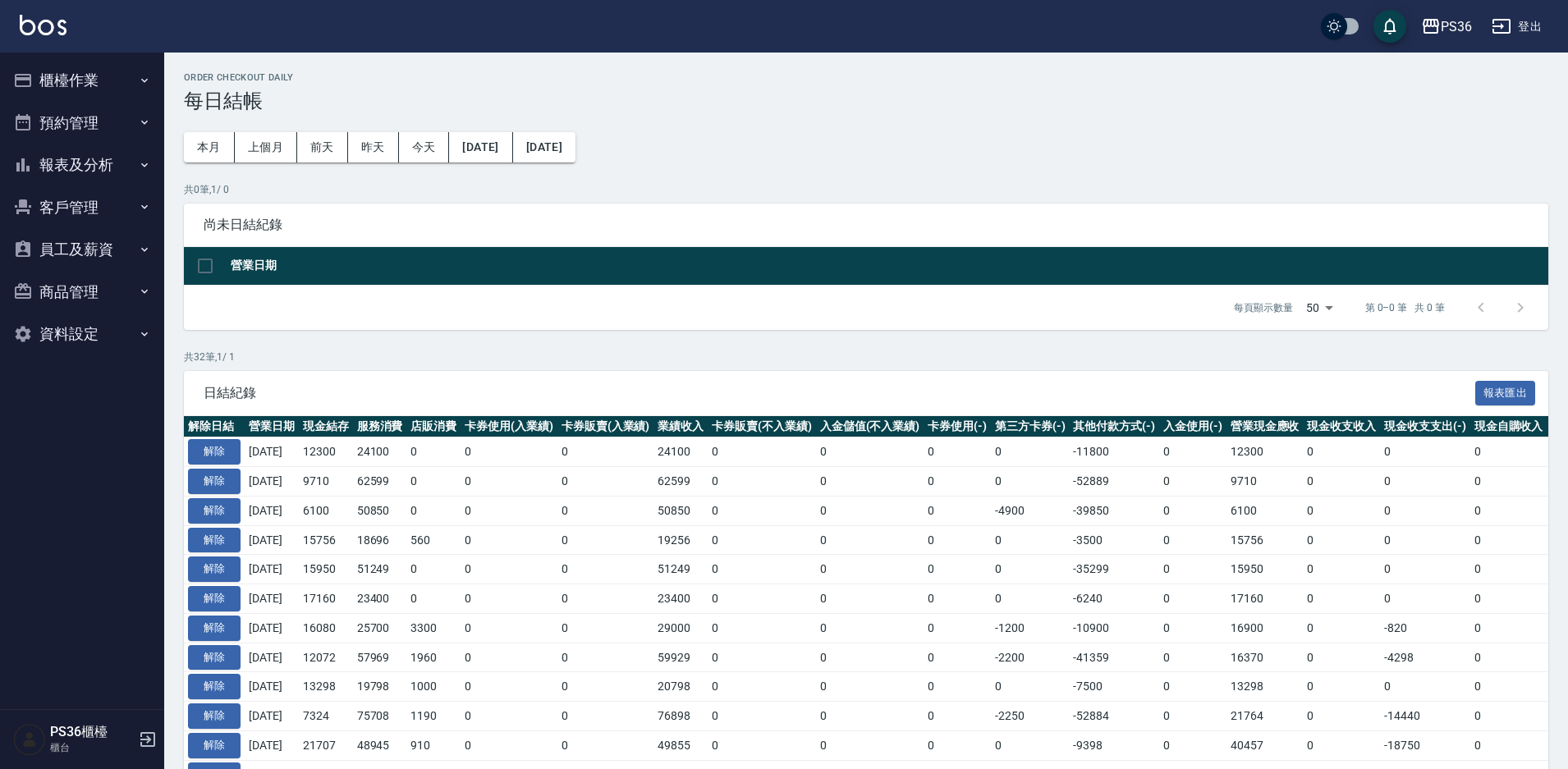
click at [85, 162] on button "報表及分析" at bounding box center [82, 165] width 151 height 43
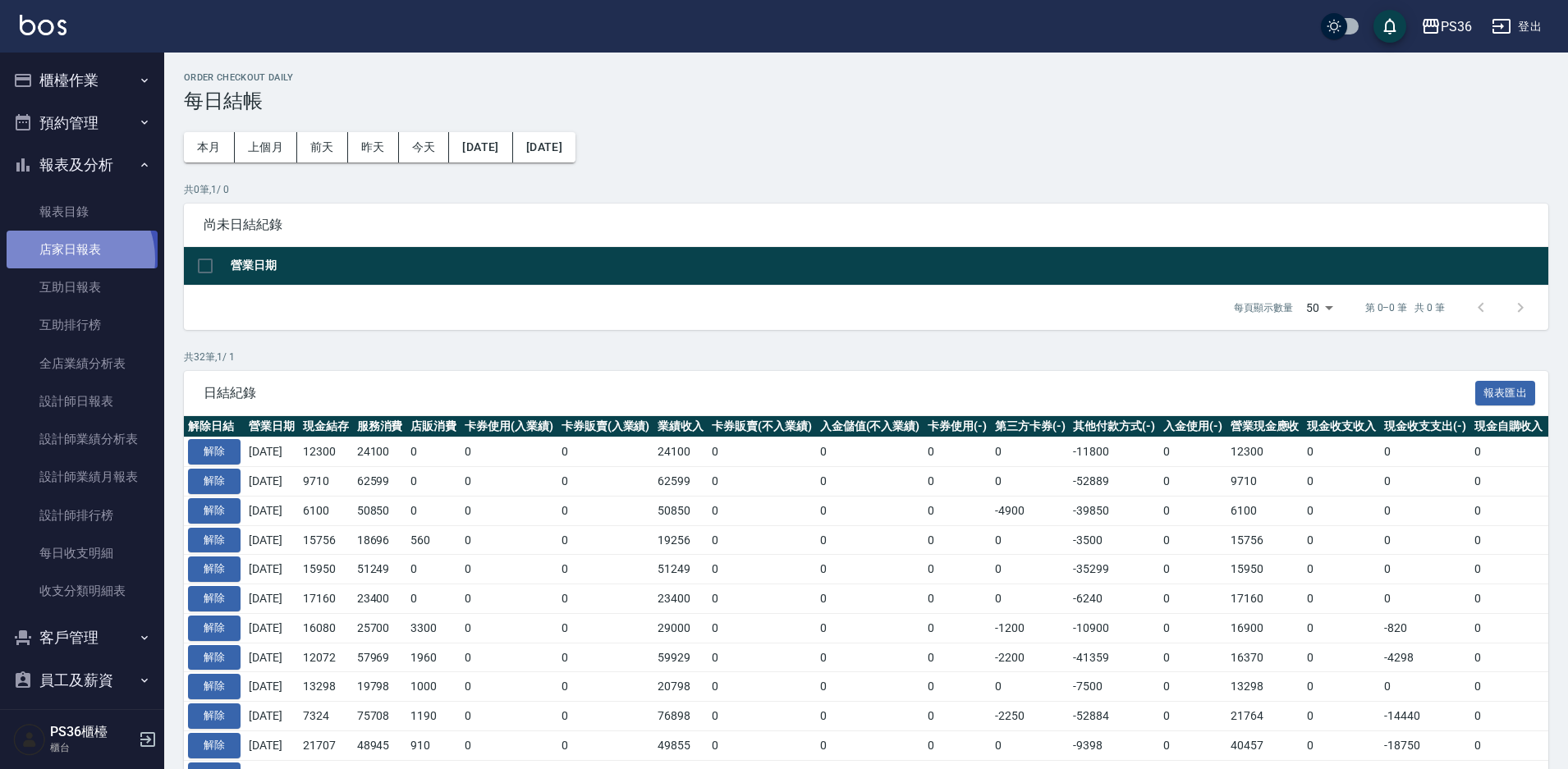
click at [69, 260] on link "店家日報表" at bounding box center [82, 249] width 151 height 38
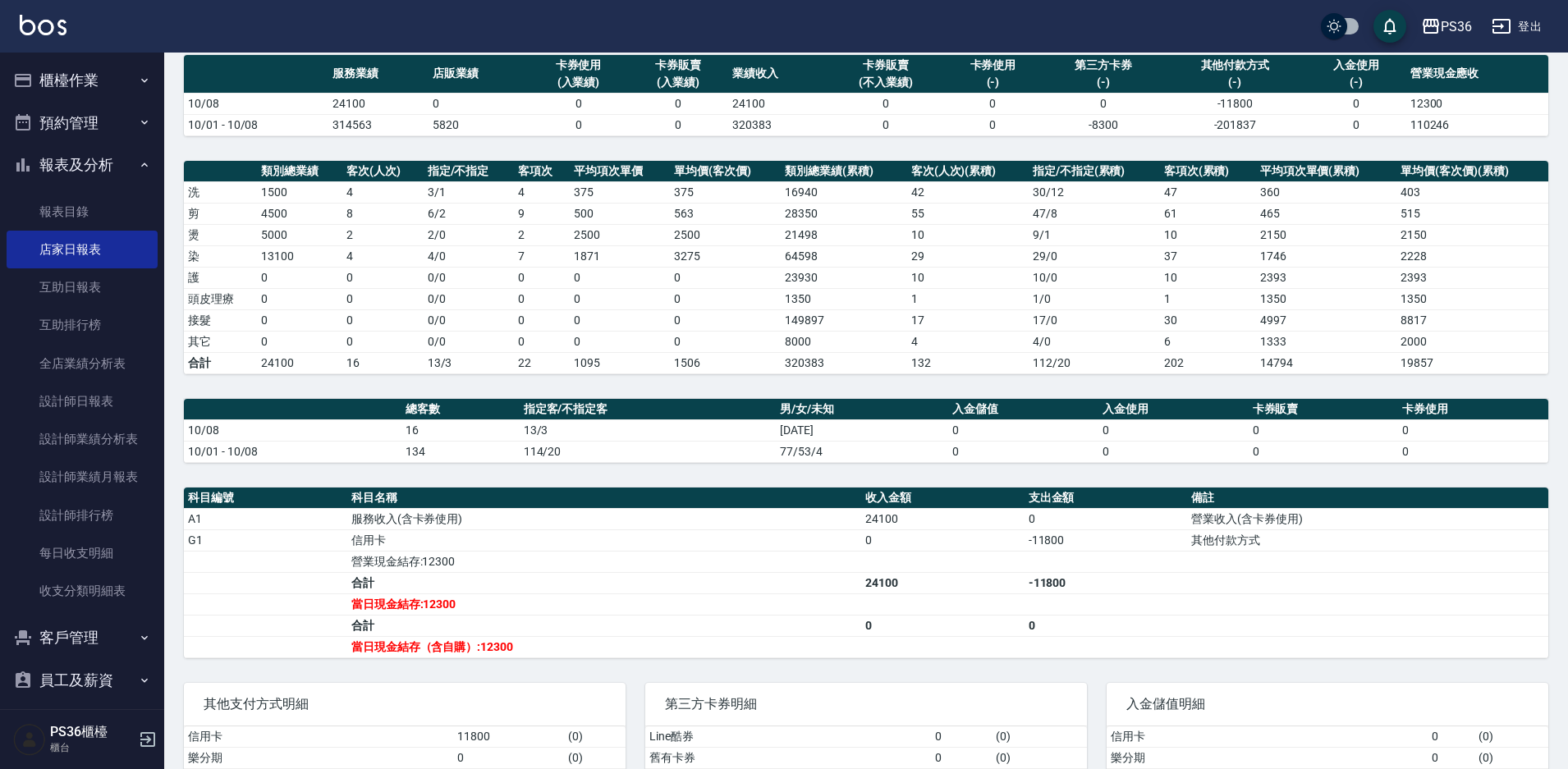
scroll to position [252, 0]
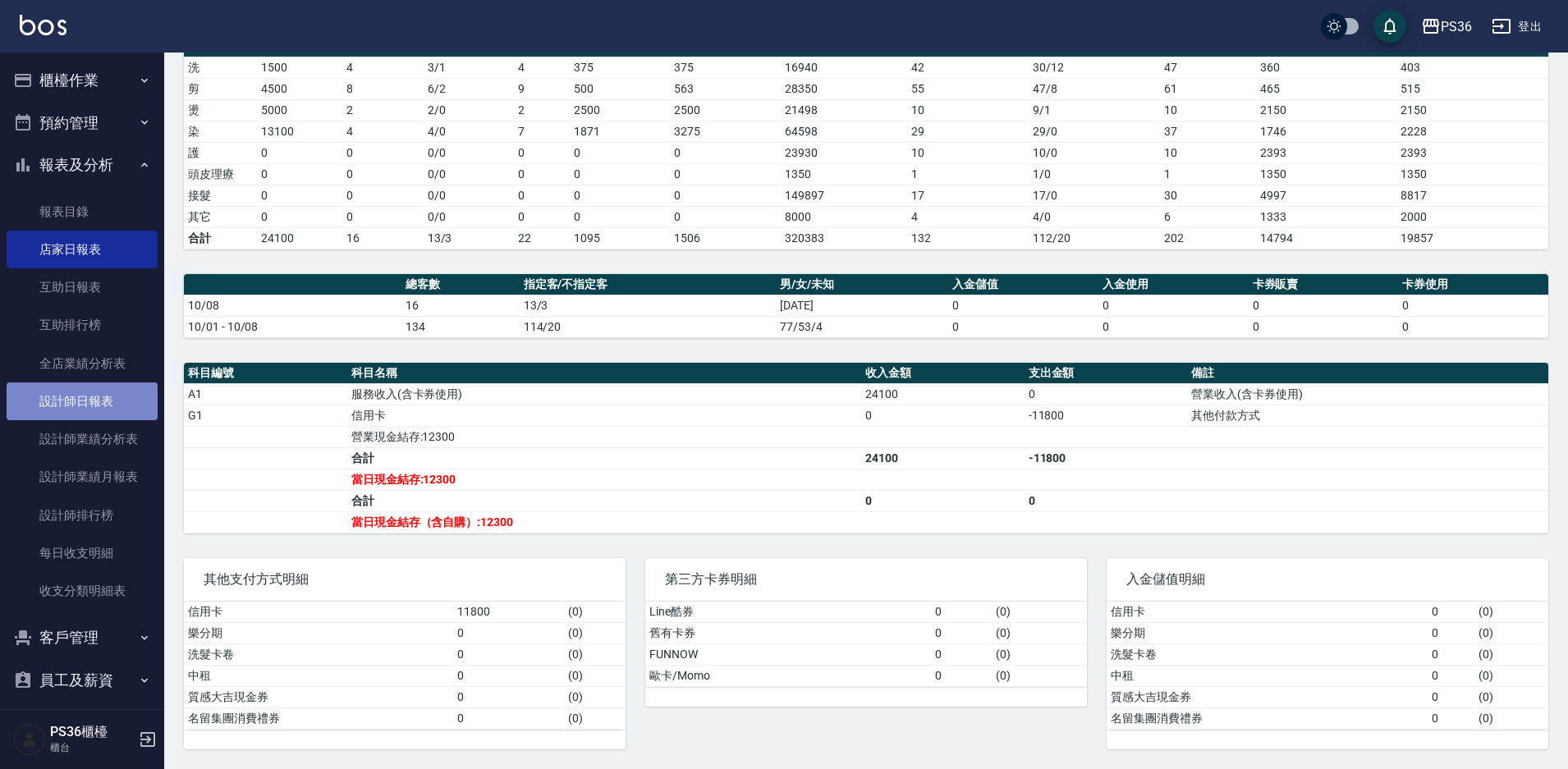
click at [95, 400] on link "設計師日報表" at bounding box center [82, 401] width 151 height 38
